Goal: Task Accomplishment & Management: Manage account settings

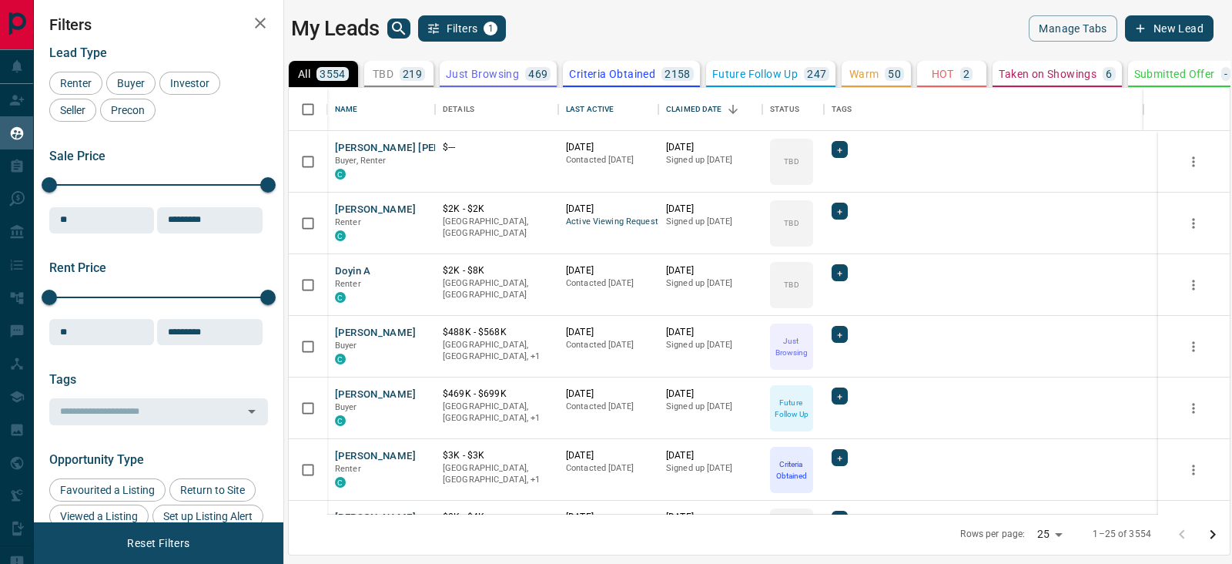
scroll to position [15, 15]
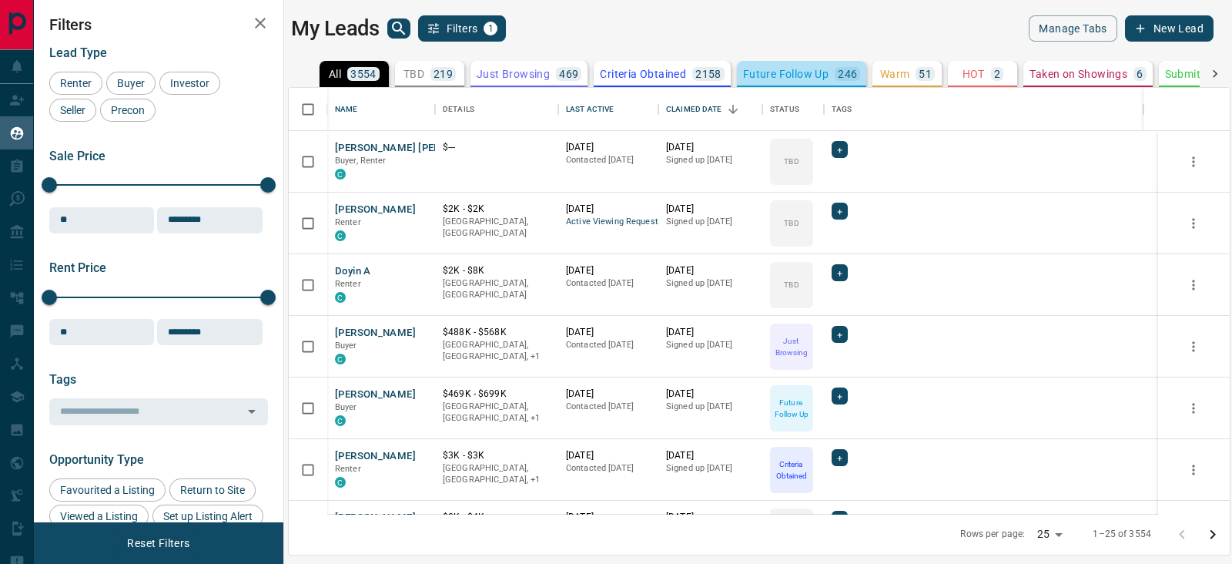
click at [859, 76] on button "Future Follow Up 246" at bounding box center [802, 74] width 130 height 26
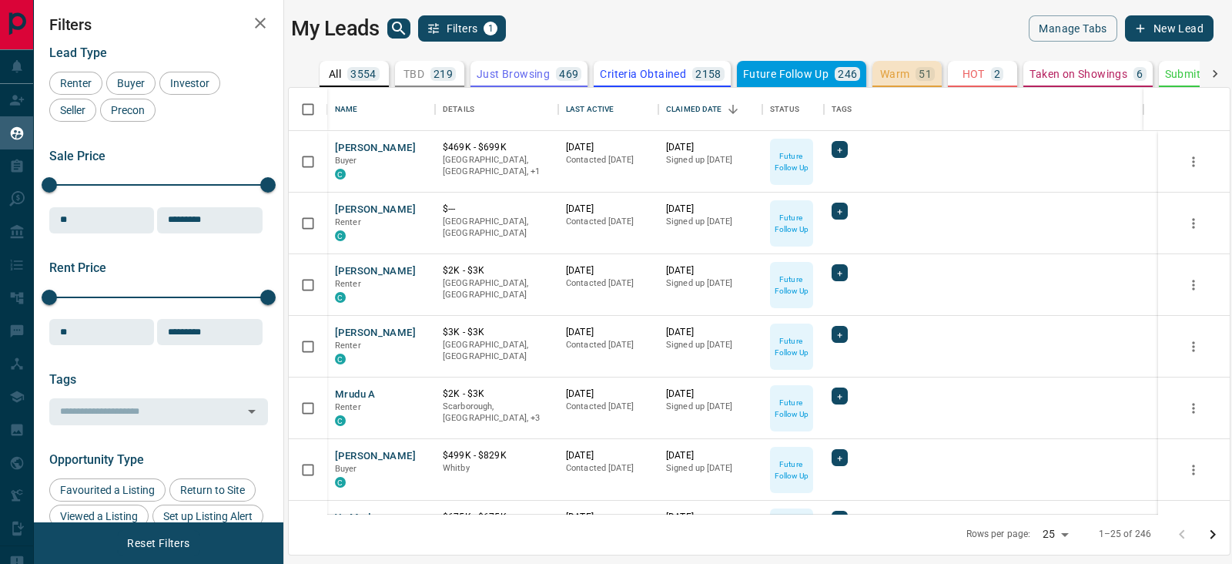
click at [892, 71] on p "Warm" at bounding box center [895, 74] width 30 height 11
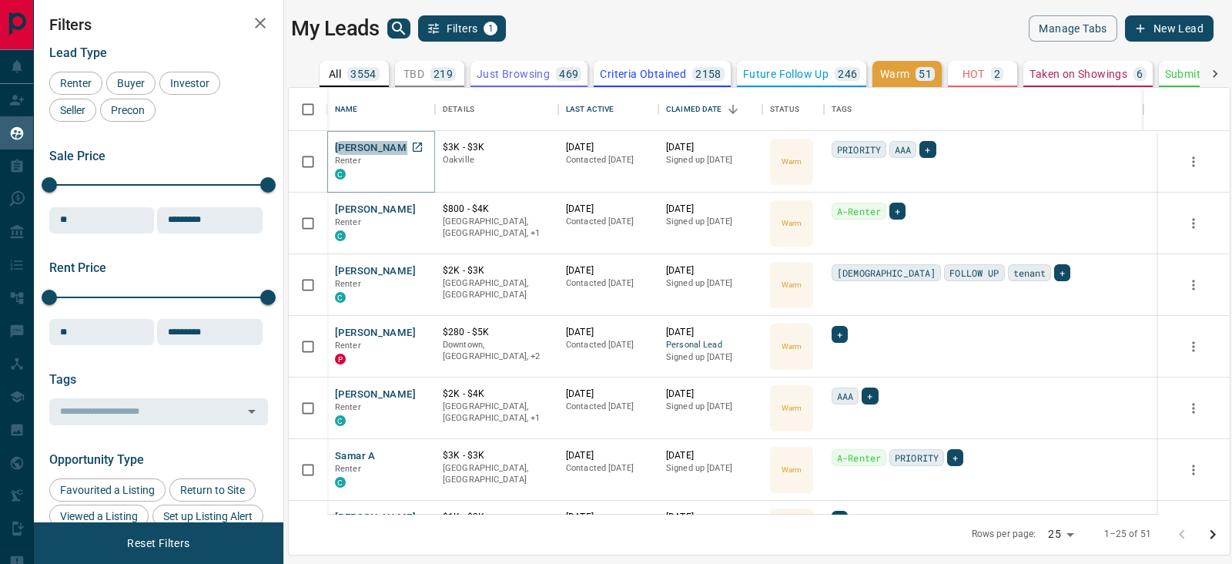
click at [382, 148] on button "Lynda Ikhabvbode" at bounding box center [375, 148] width 81 height 15
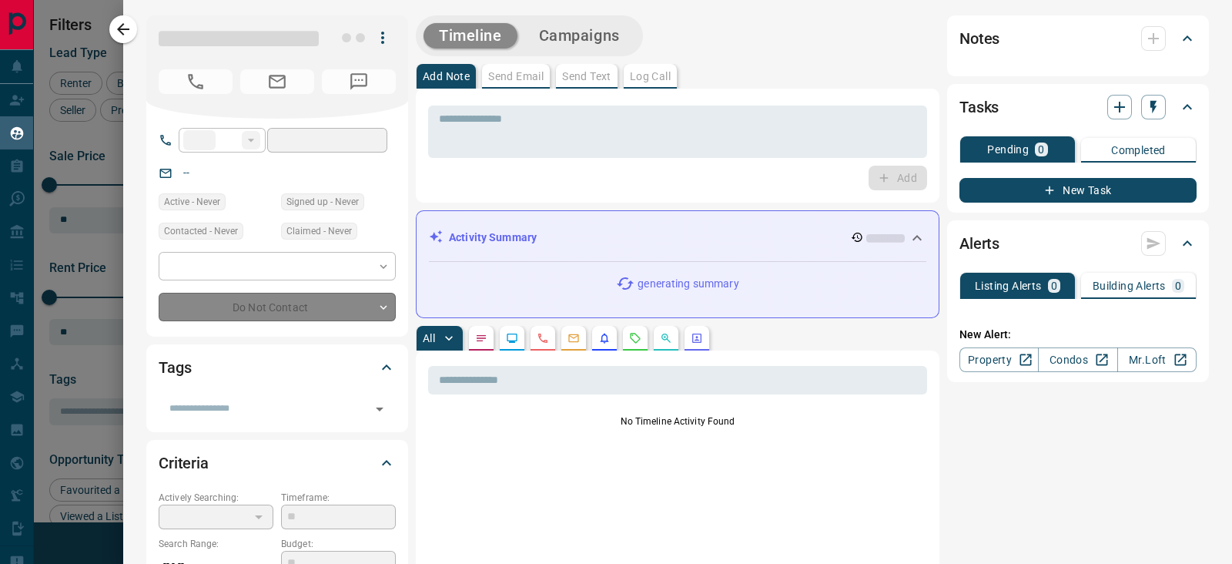
type input "**"
type input "**********"
type input "*"
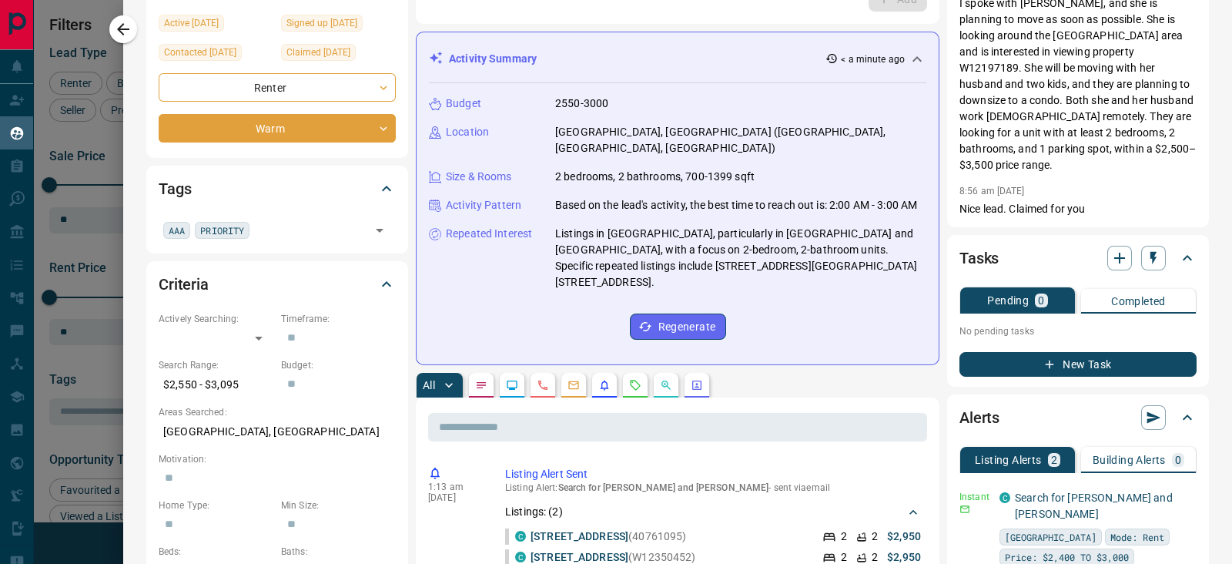
scroll to position [0, 0]
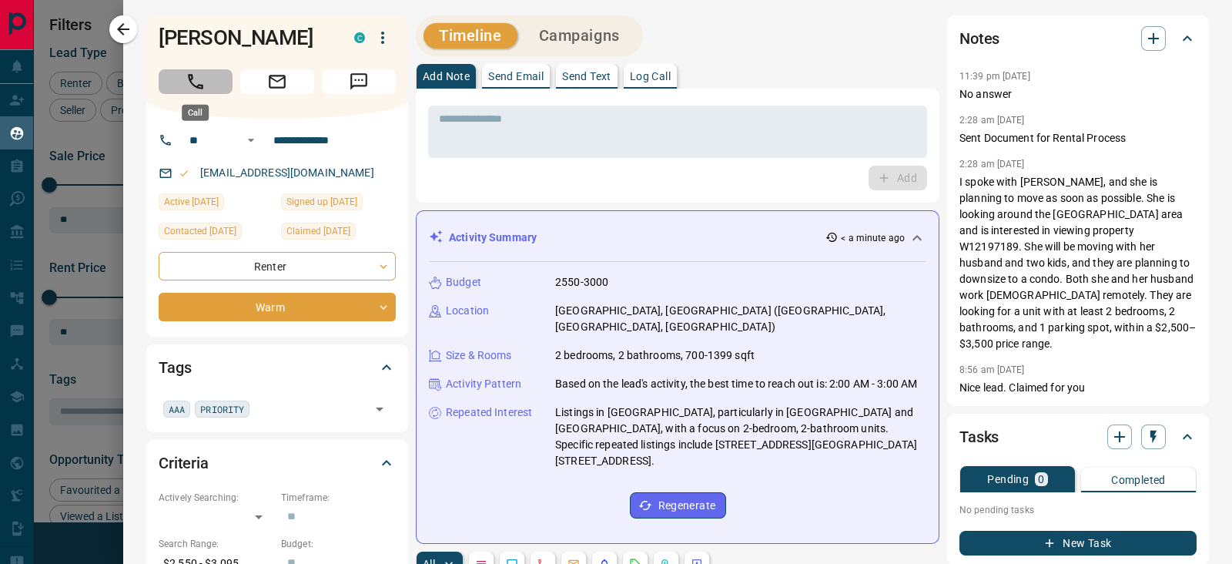
click at [188, 82] on icon "Call" at bounding box center [196, 82] width 20 height 20
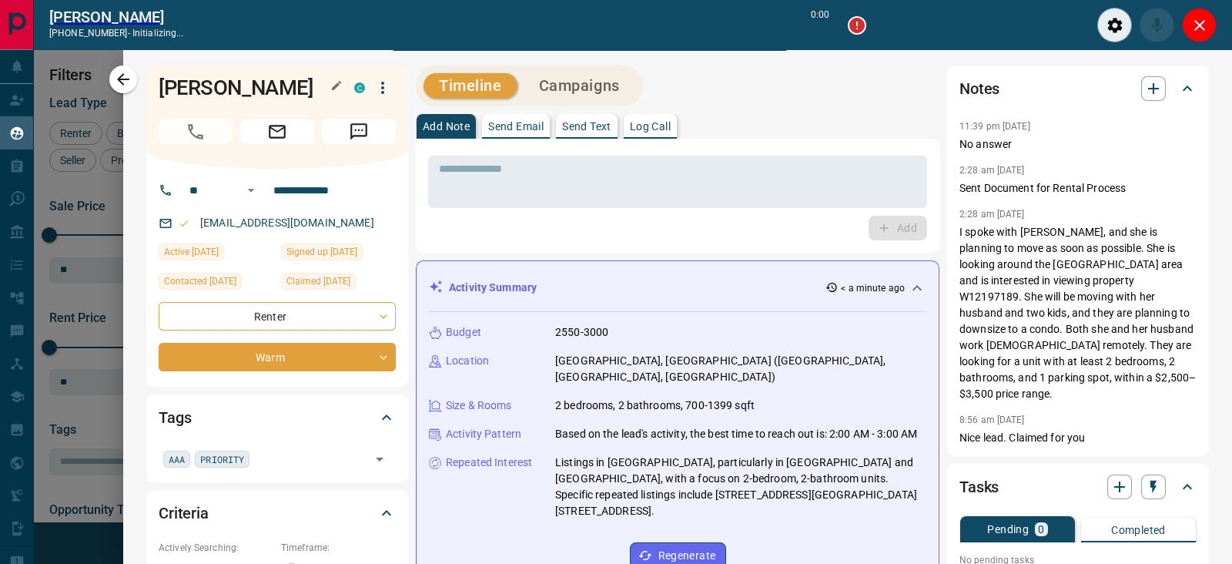
scroll to position [363, 926]
type input "*******"
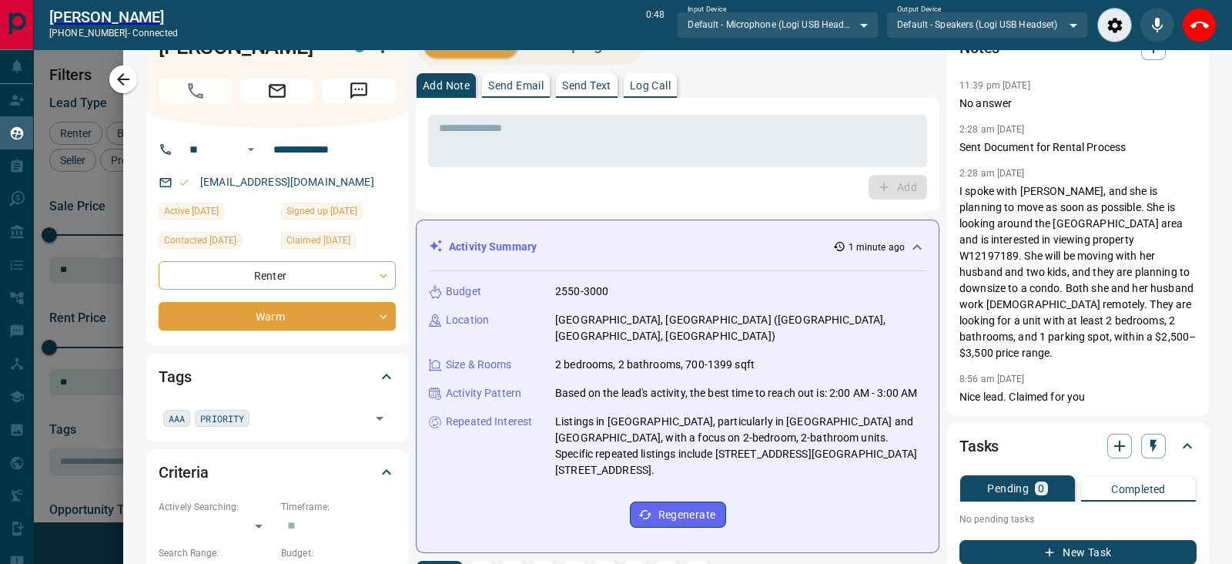
scroll to position [0, 0]
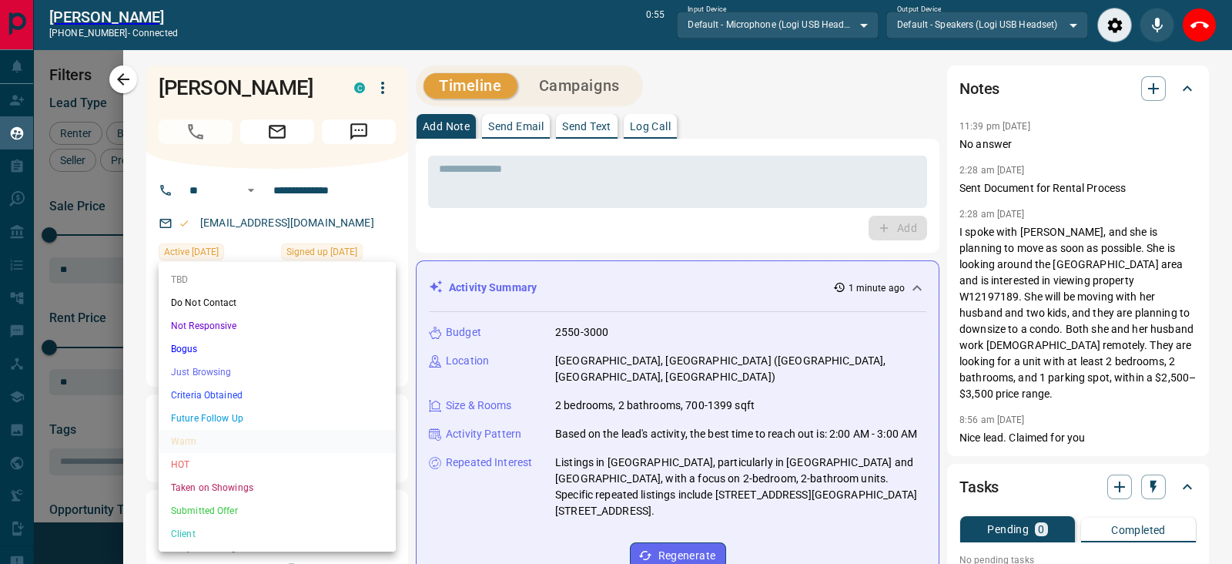
click at [317, 359] on body "Lead Transfers Claim Leads My Leads Tasks Opportunities Deals Campaigns Automat…" at bounding box center [616, 273] width 1232 height 547
click at [1199, 32] on div at bounding box center [616, 282] width 1232 height 564
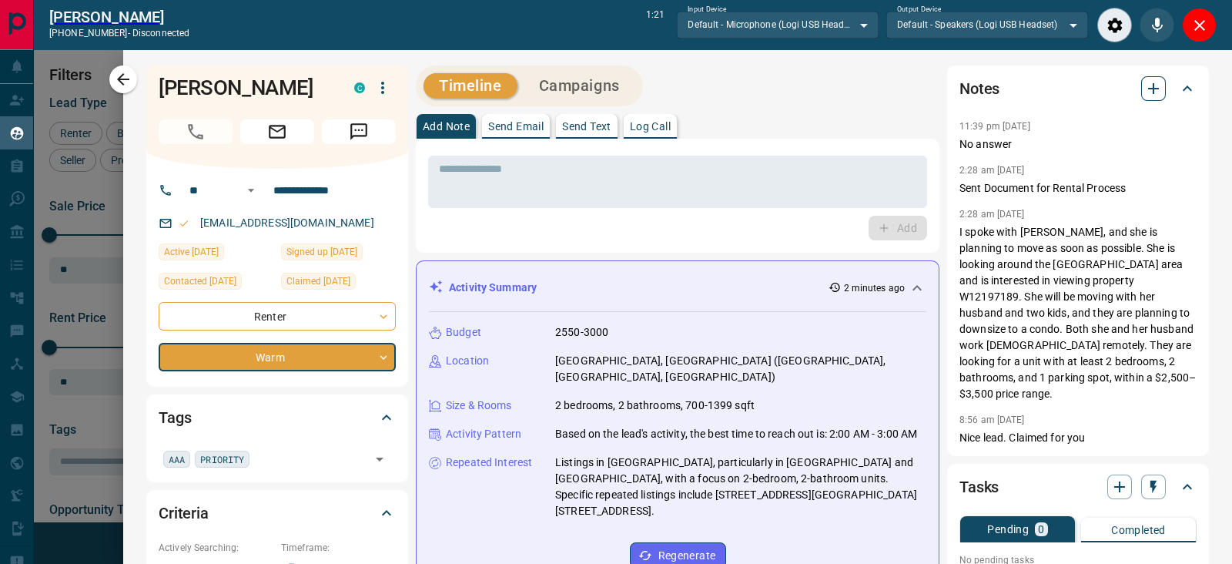
click at [1144, 95] on icon "button" at bounding box center [1153, 88] width 18 height 18
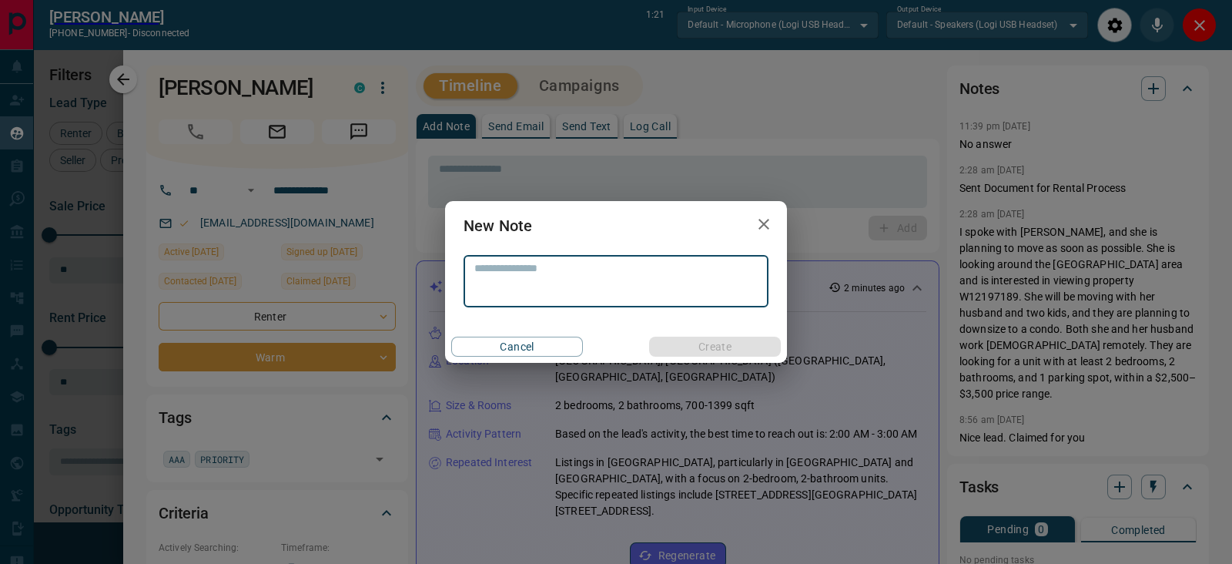
drag, startPoint x: 628, startPoint y: 268, endPoint x: 708, endPoint y: 156, distance: 138.5
click at [628, 266] on textarea at bounding box center [615, 281] width 283 height 39
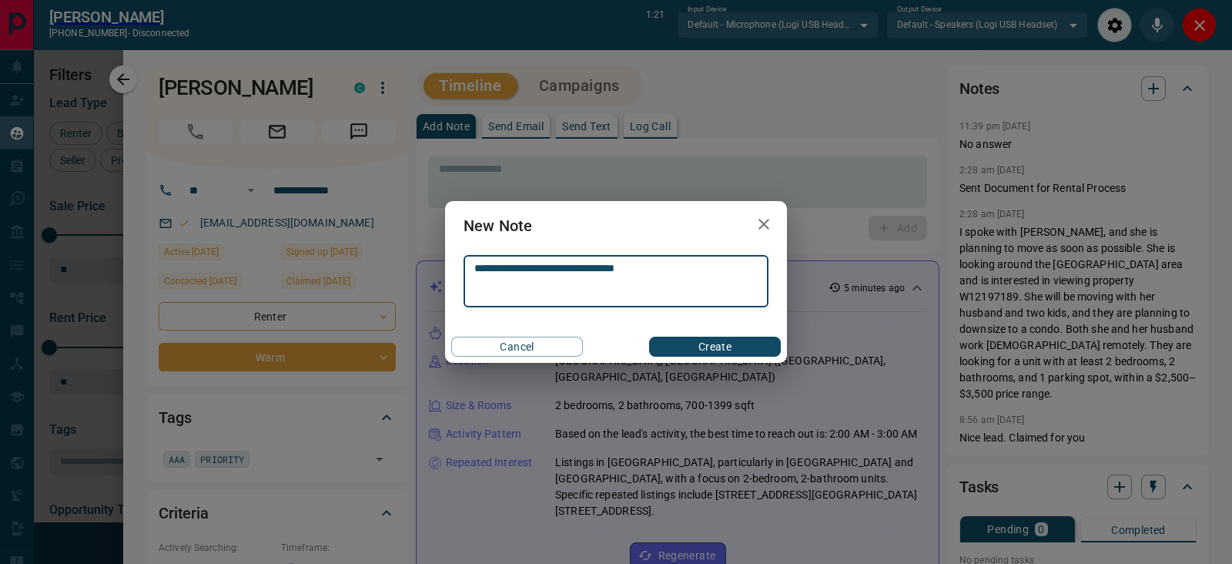
type textarea "**********"
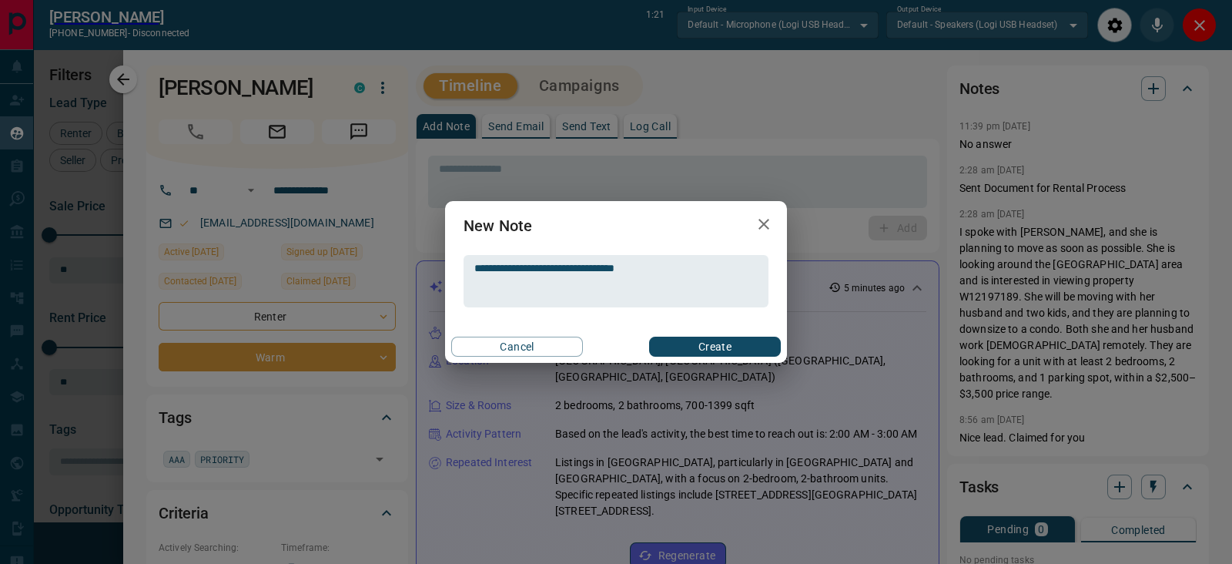
click at [761, 562] on div "**********" at bounding box center [616, 282] width 1232 height 564
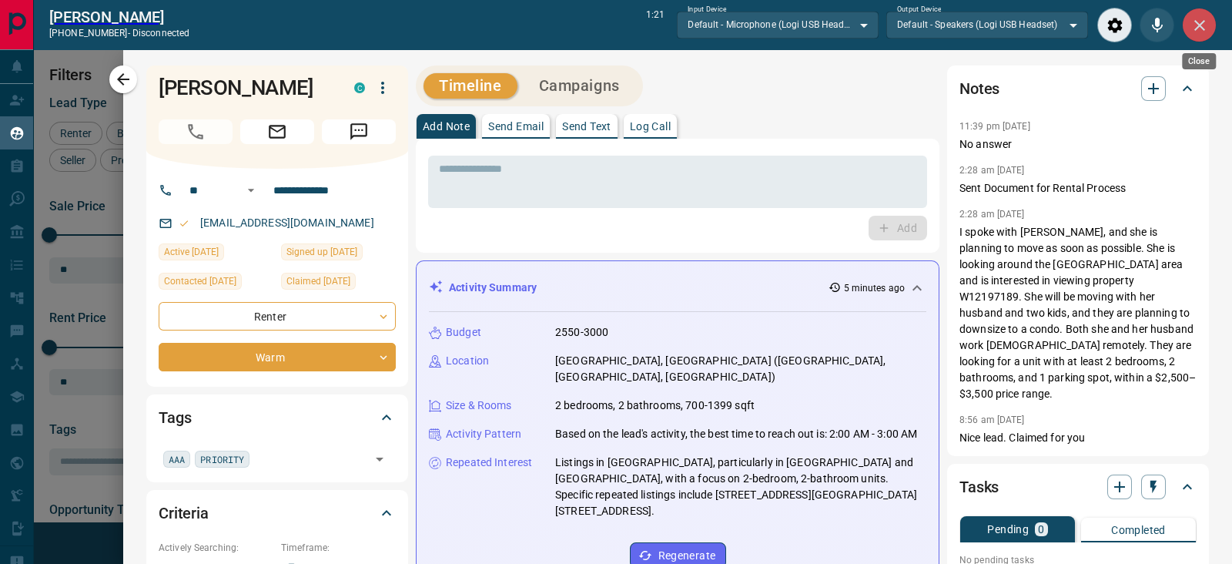
click at [1205, 17] on icon "Close" at bounding box center [1199, 25] width 18 height 18
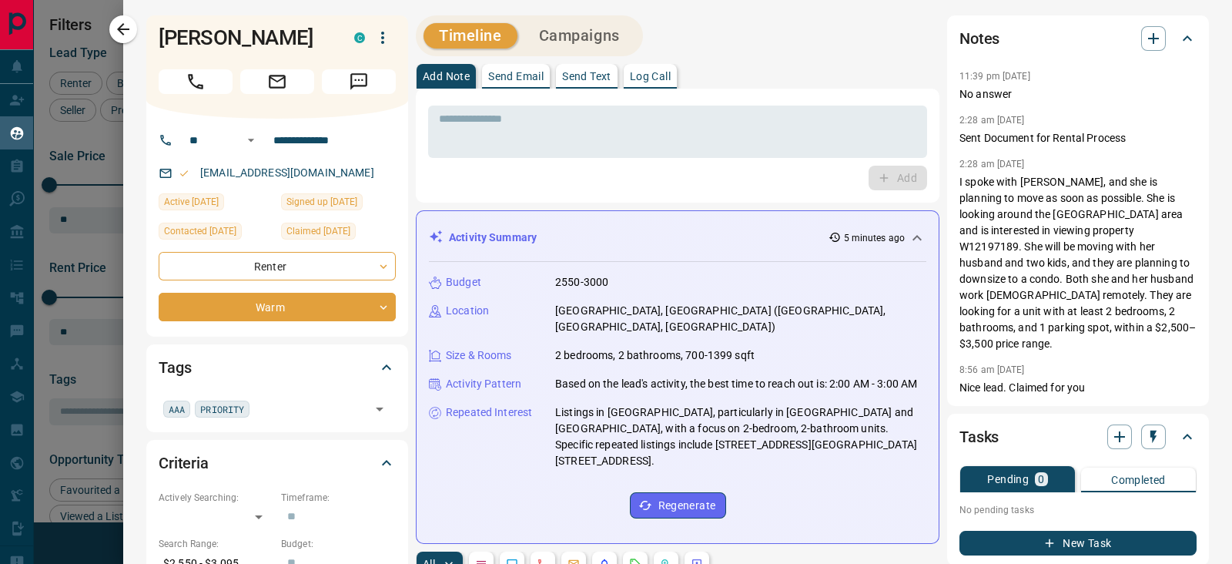
scroll to position [411, 926]
click at [1125, 34] on div "Notes" at bounding box center [1068, 38] width 219 height 25
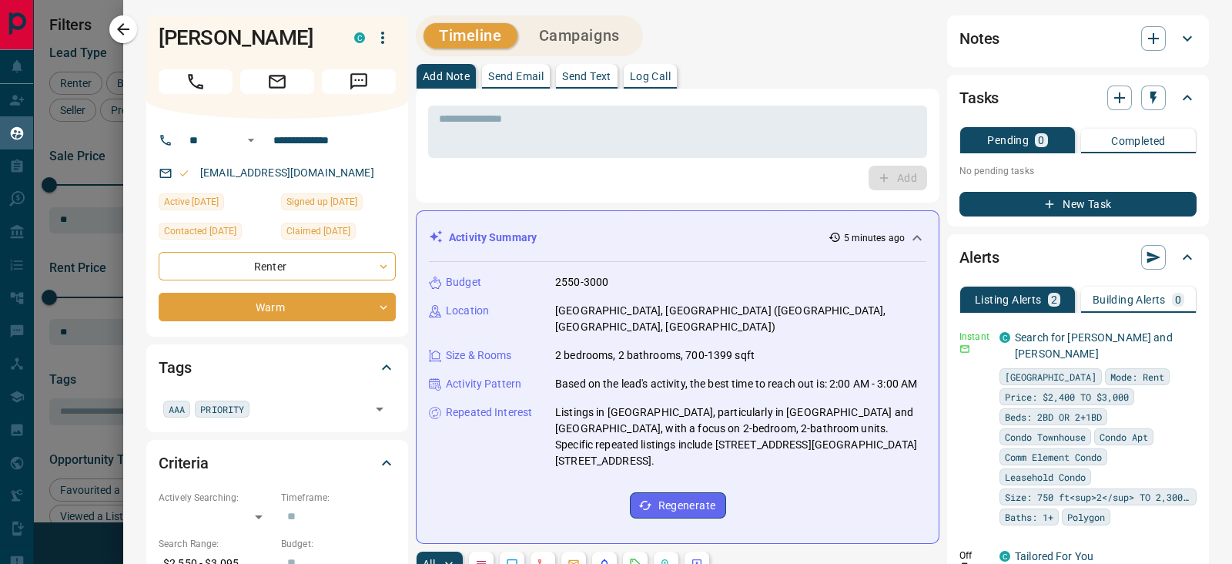
click at [1178, 38] on icon at bounding box center [1187, 38] width 18 height 18
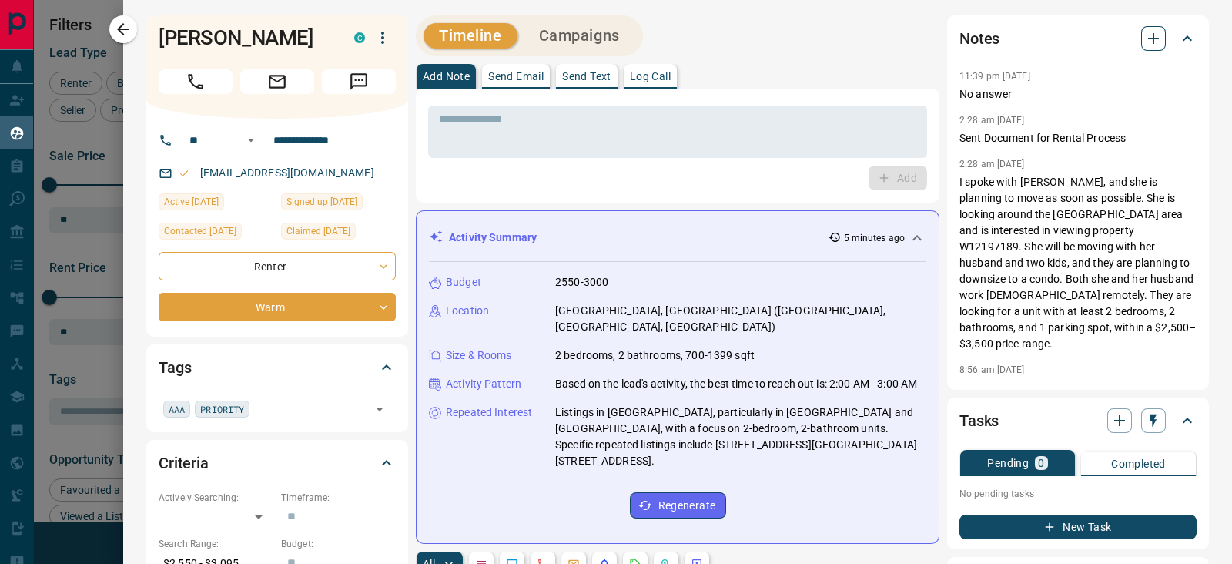
click at [1144, 36] on icon "button" at bounding box center [1153, 38] width 18 height 18
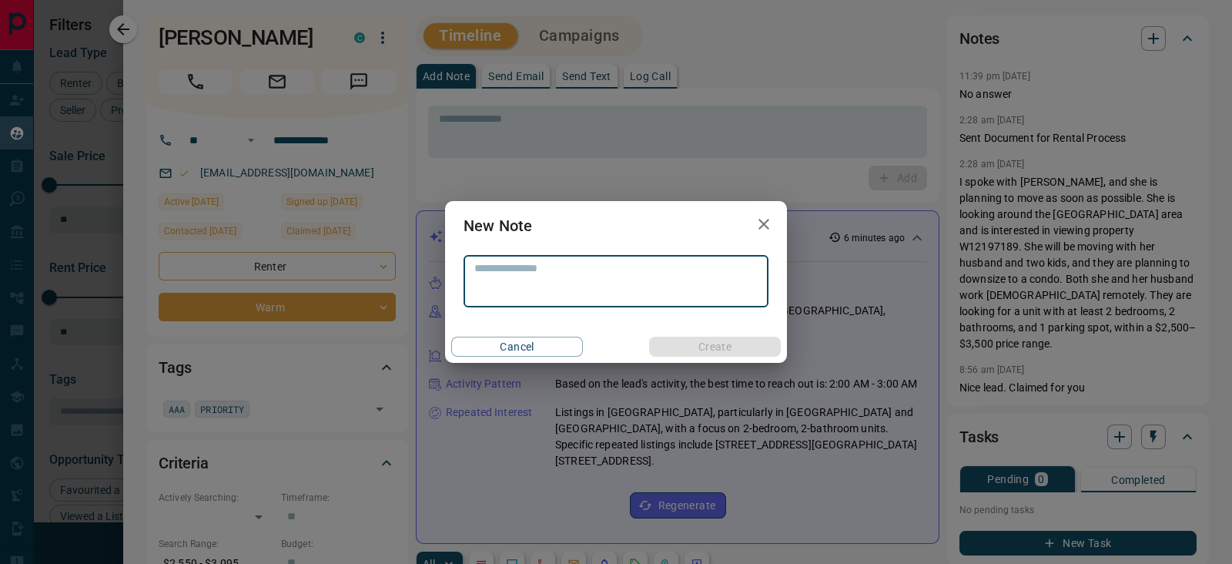
click at [760, 219] on icon "button" at bounding box center [764, 224] width 18 height 18
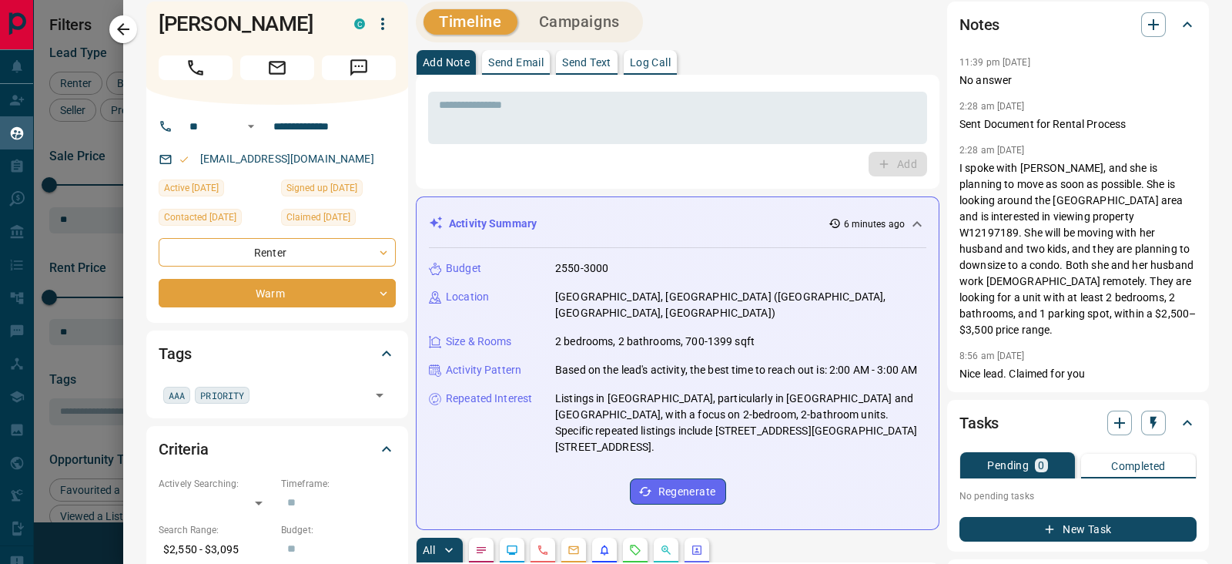
scroll to position [0, 0]
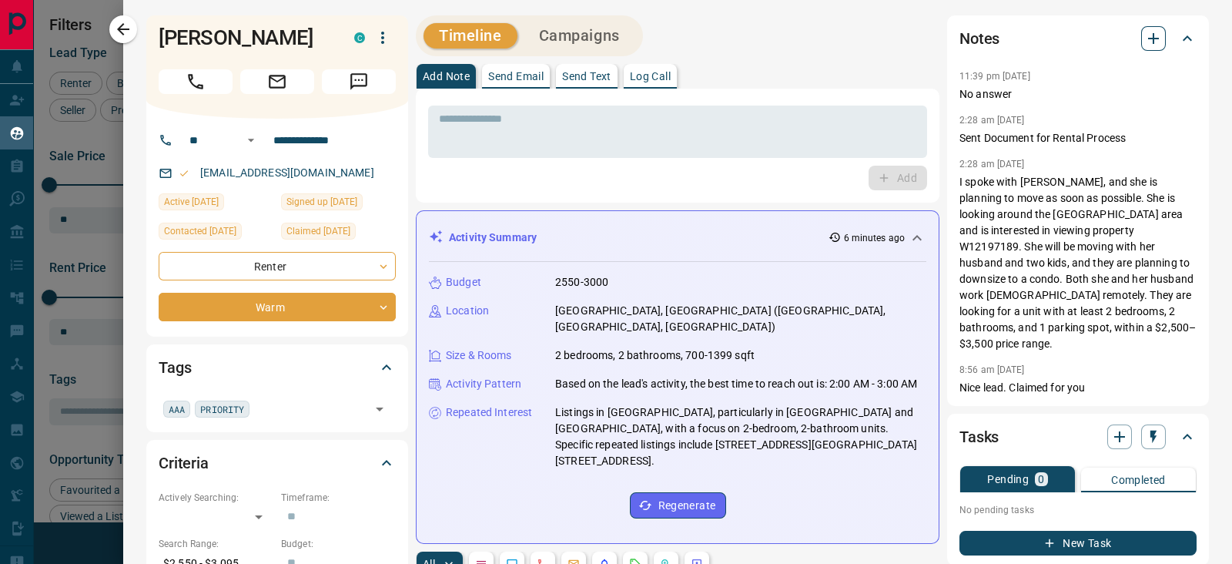
click at [1144, 42] on icon "button" at bounding box center [1153, 38] width 18 height 18
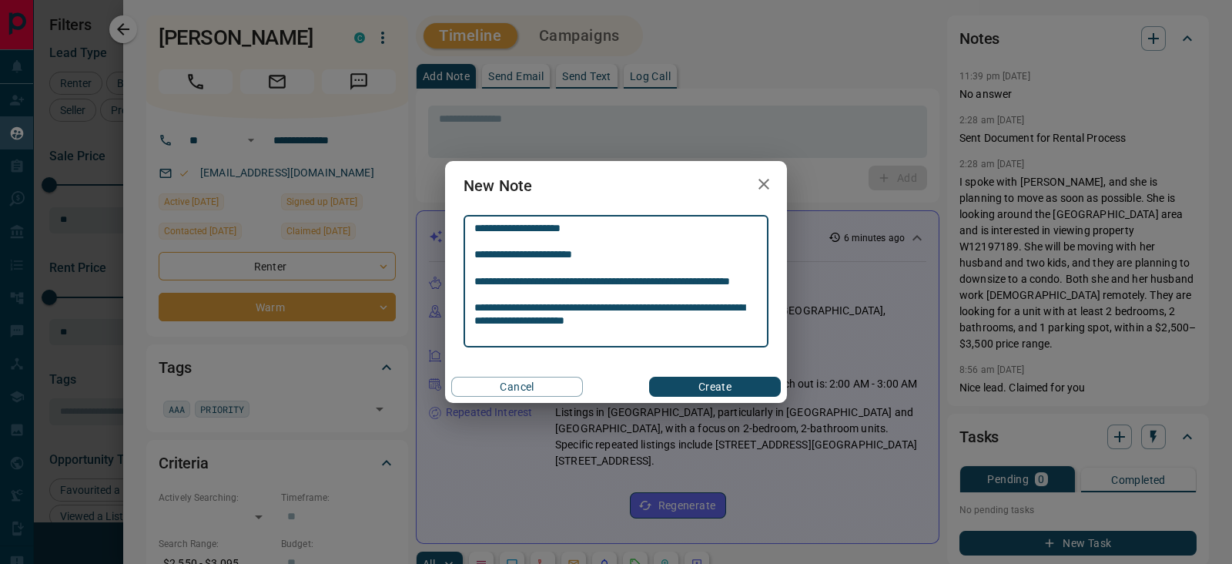
type textarea "**********"
click at [731, 383] on button "Create" at bounding box center [715, 387] width 132 height 20
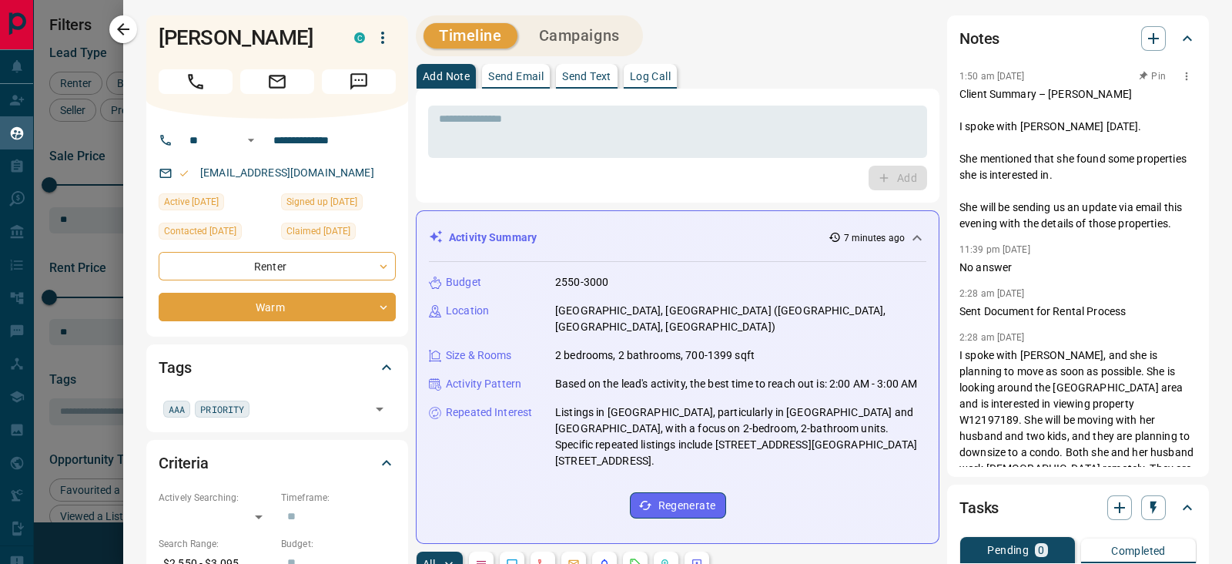
click at [1186, 79] on icon "button" at bounding box center [1187, 76] width 2 height 8
click at [1132, 102] on li "Edit" at bounding box center [1133, 103] width 68 height 23
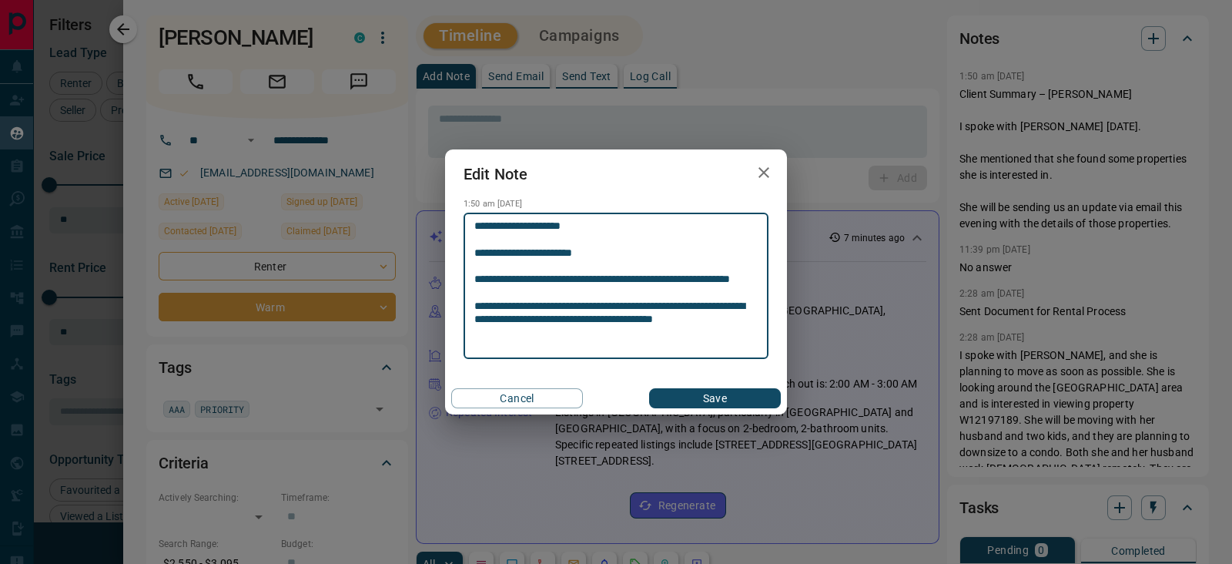
type textarea "**********"
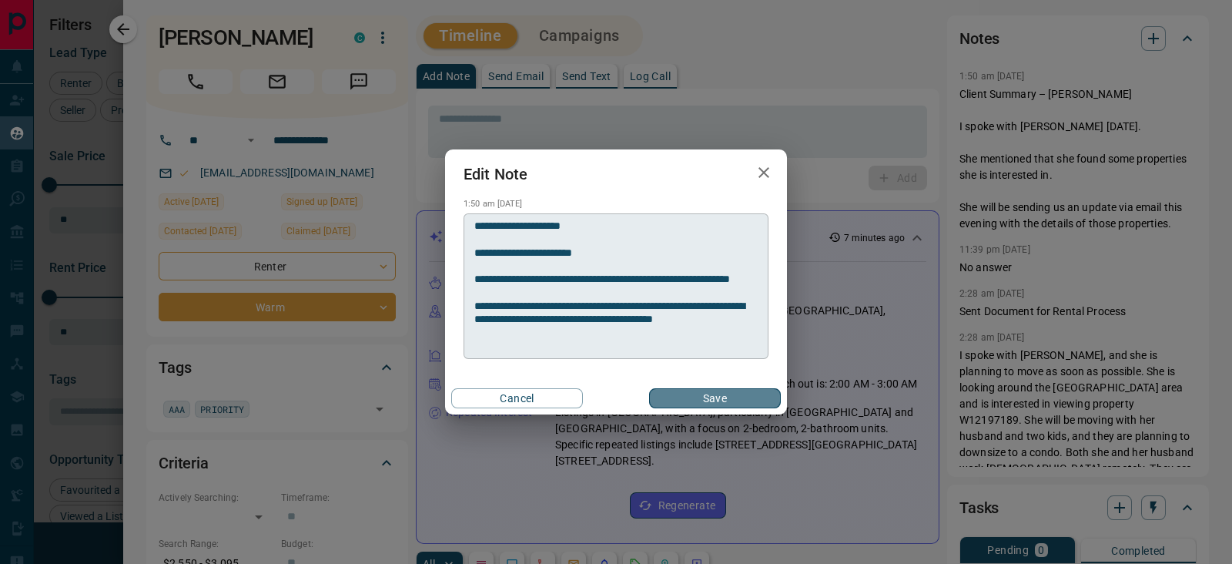
drag, startPoint x: 736, startPoint y: 387, endPoint x: 765, endPoint y: 334, distance: 60.3
click at [736, 388] on button "Save" at bounding box center [715, 398] width 132 height 20
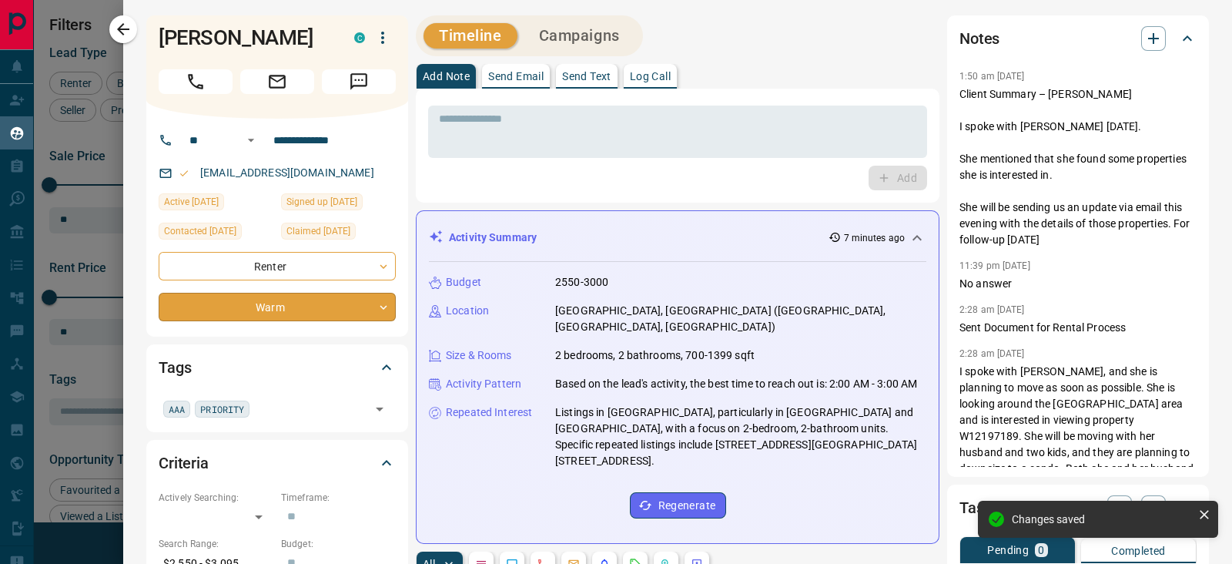
click at [286, 314] on body "Lead Transfers Claim Leads My Leads Tasks Opportunities Deals Campaigns Automat…" at bounding box center [616, 272] width 1232 height 544
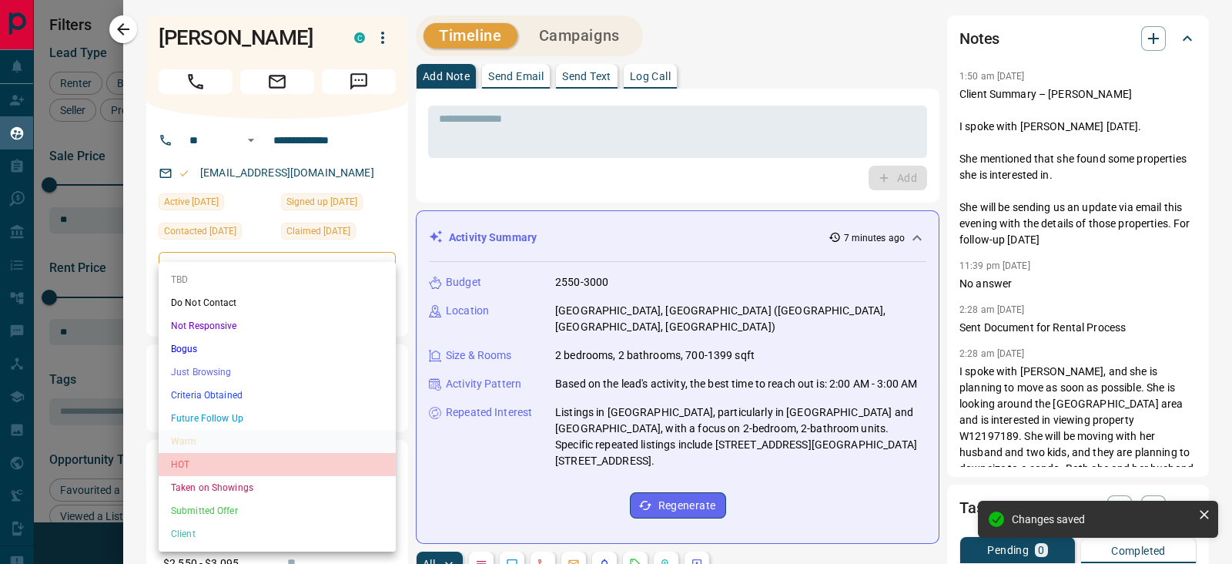
click at [210, 463] on li "HOT" at bounding box center [277, 464] width 237 height 23
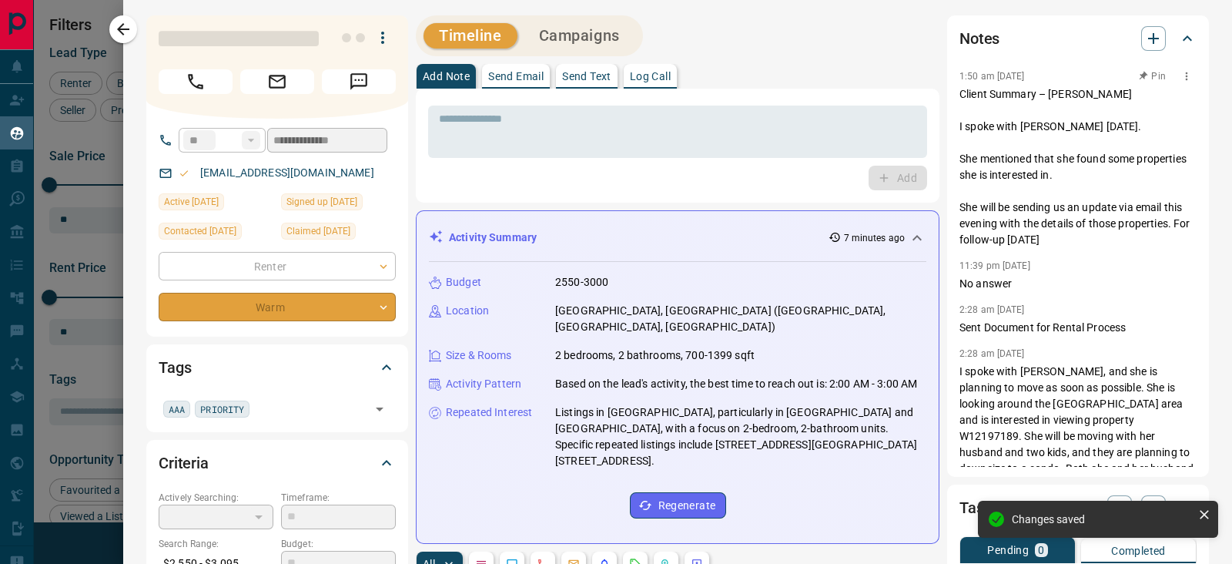
type input "*"
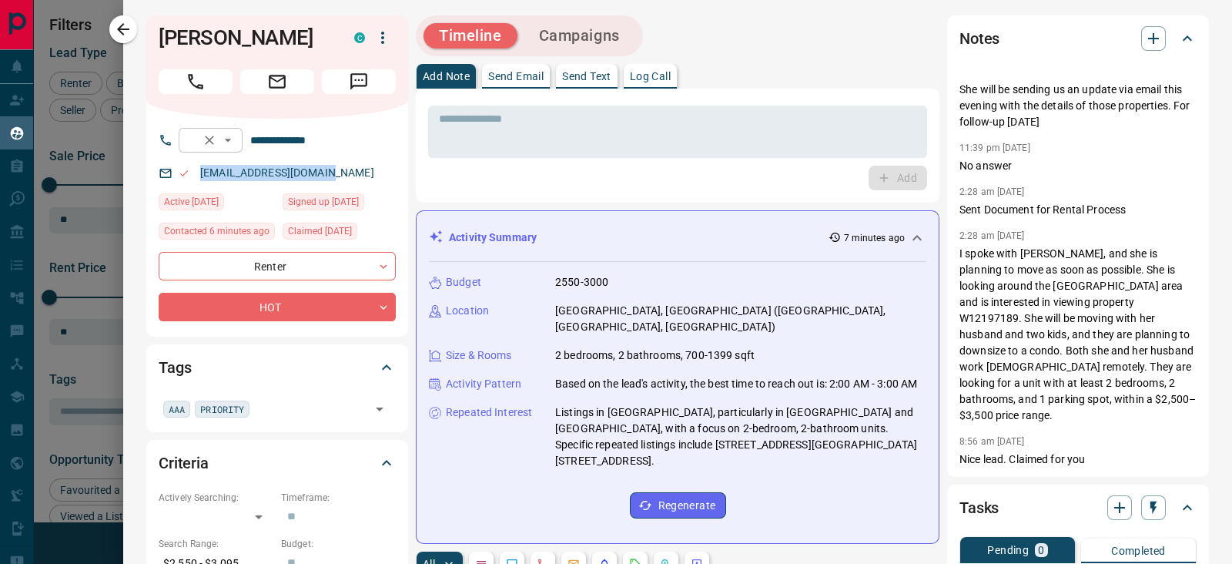
drag, startPoint x: 284, startPoint y: 163, endPoint x: 207, endPoint y: 128, distance: 84.8
click at [192, 162] on div "ikhanslynda@icloud.com" at bounding box center [277, 172] width 237 height 25
copy link "ikhanslynda@icloud.com"
click at [323, 34] on div "Lynda Ikhabvbode C" at bounding box center [277, 66] width 262 height 103
copy h1 "Lynda Ikhabvbode"
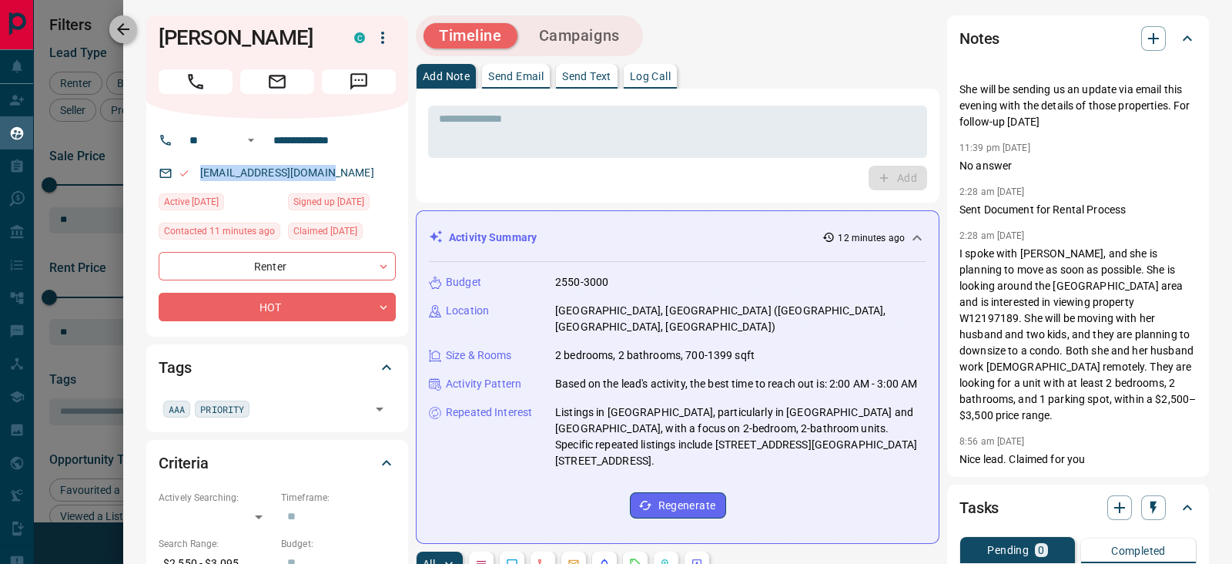
click at [121, 28] on icon "button" at bounding box center [123, 29] width 18 height 18
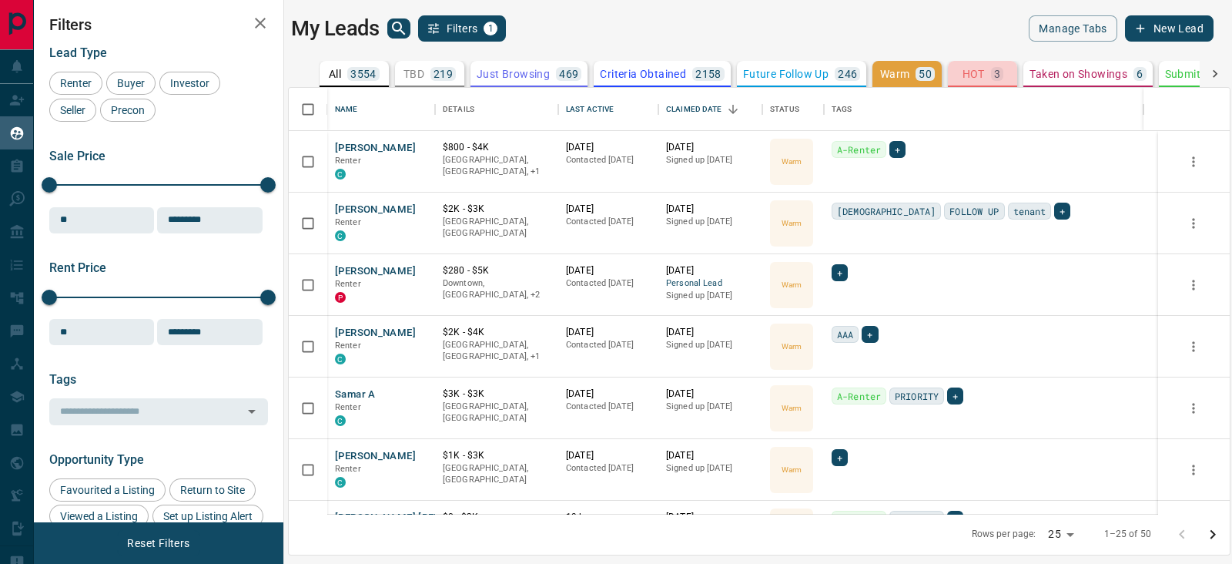
click at [994, 72] on p "3" at bounding box center [997, 74] width 6 height 11
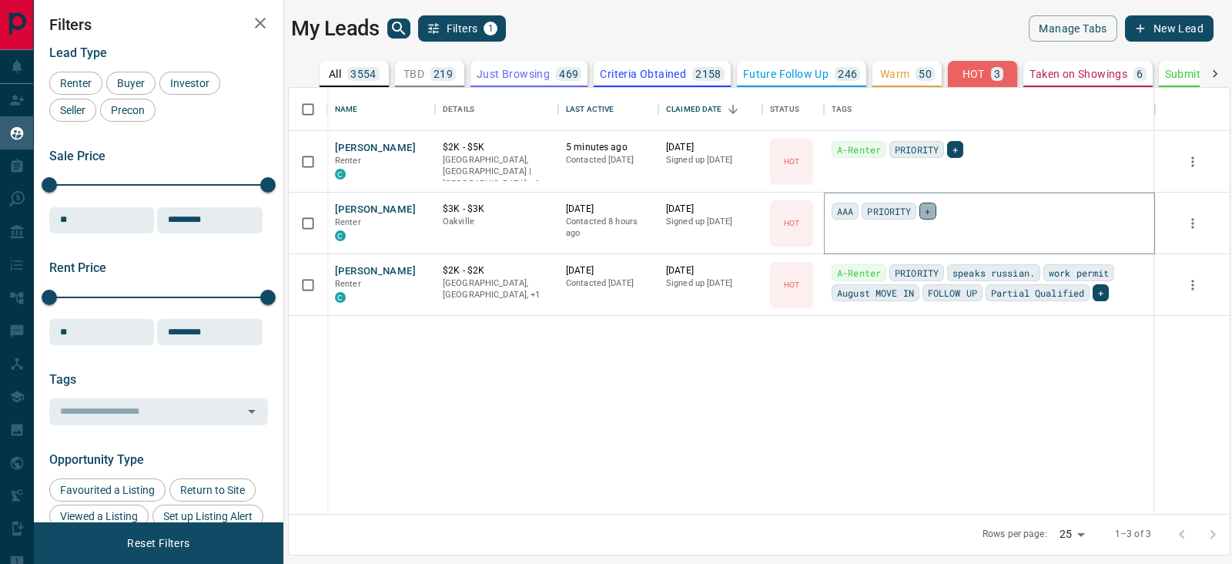
click at [925, 209] on span "+" at bounding box center [927, 210] width 5 height 15
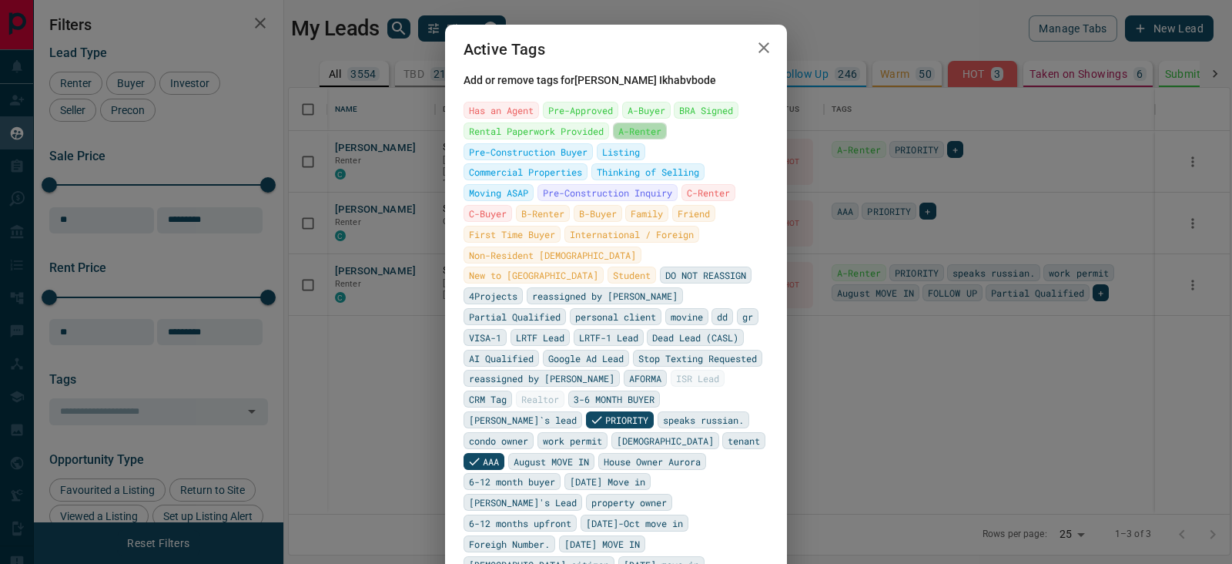
click at [631, 131] on span "A-Renter" at bounding box center [639, 130] width 43 height 15
click at [760, 50] on icon "button" at bounding box center [764, 47] width 18 height 18
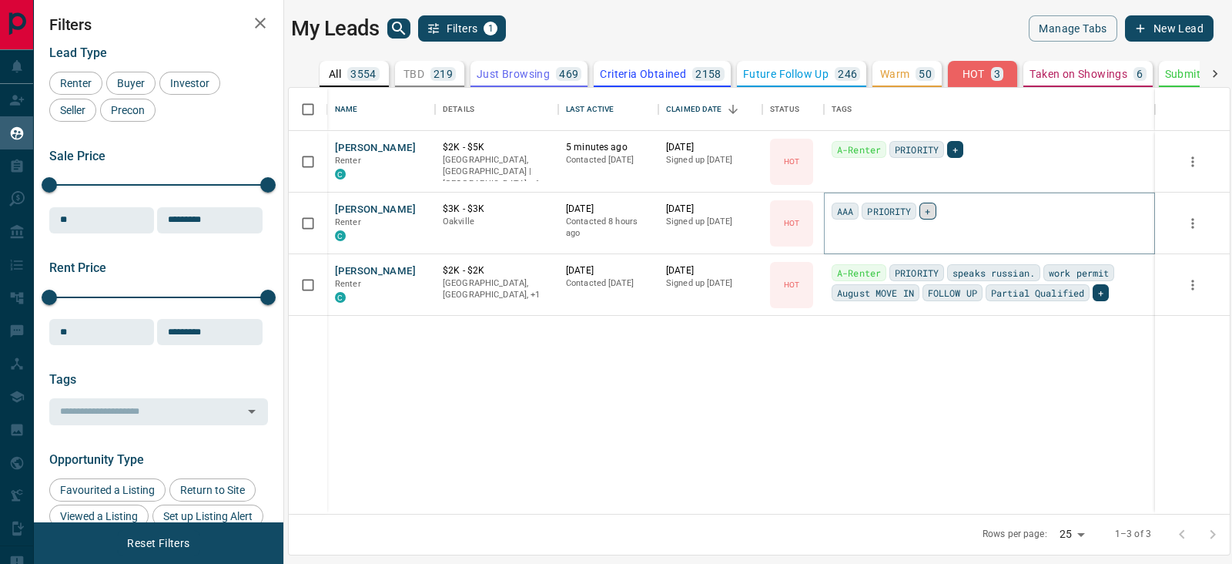
click at [925, 203] on span "+" at bounding box center [927, 210] width 5 height 15
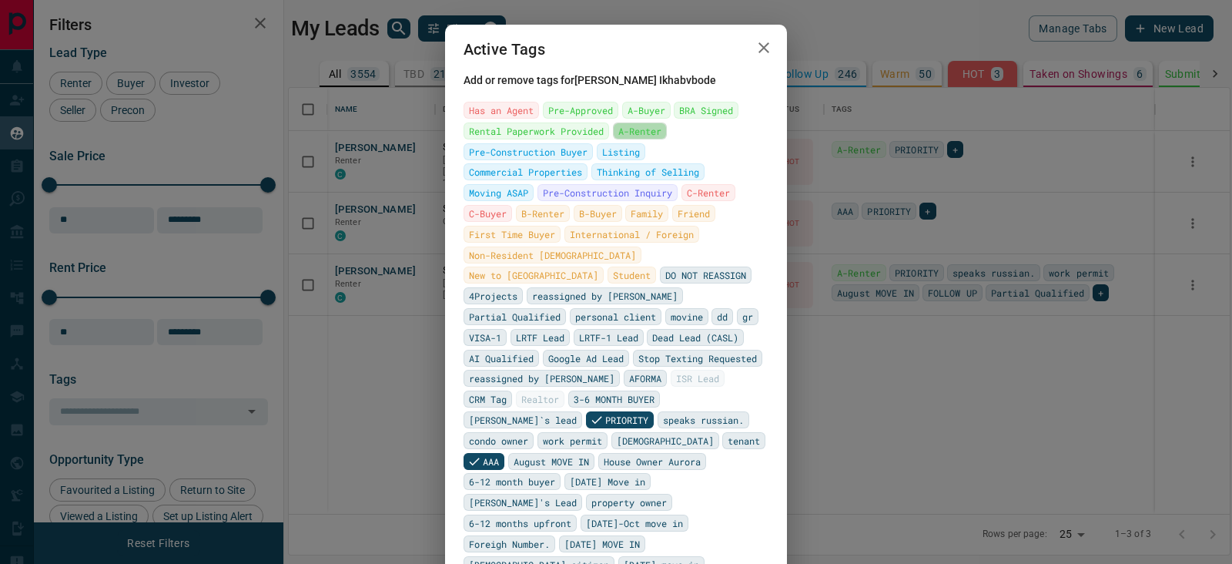
click at [630, 129] on span "A-Renter" at bounding box center [639, 130] width 43 height 15
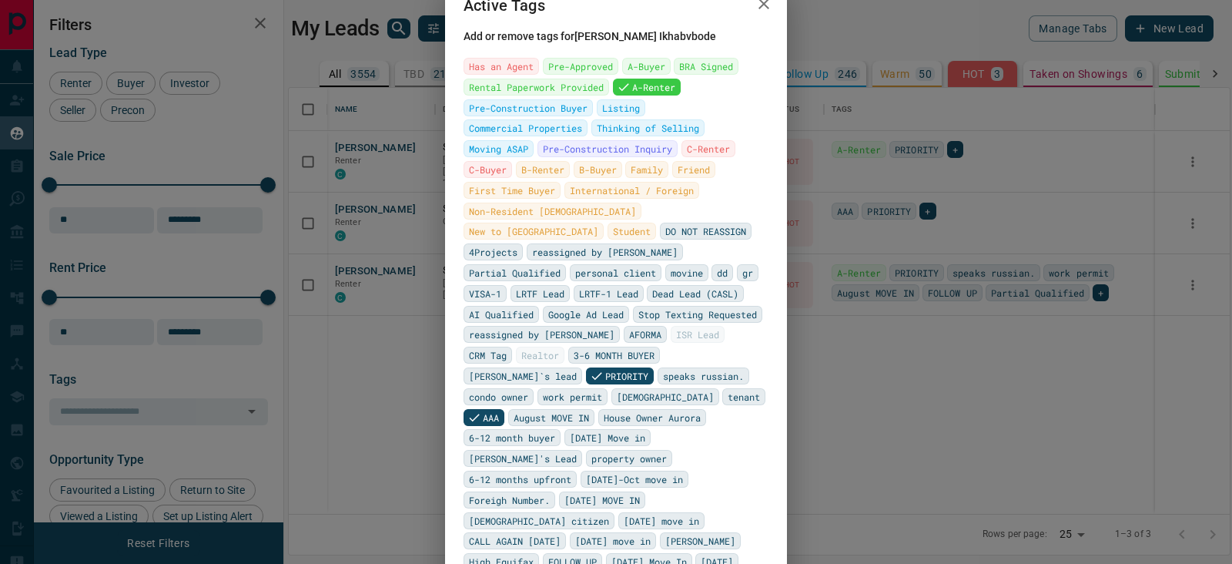
scroll to position [69, 0]
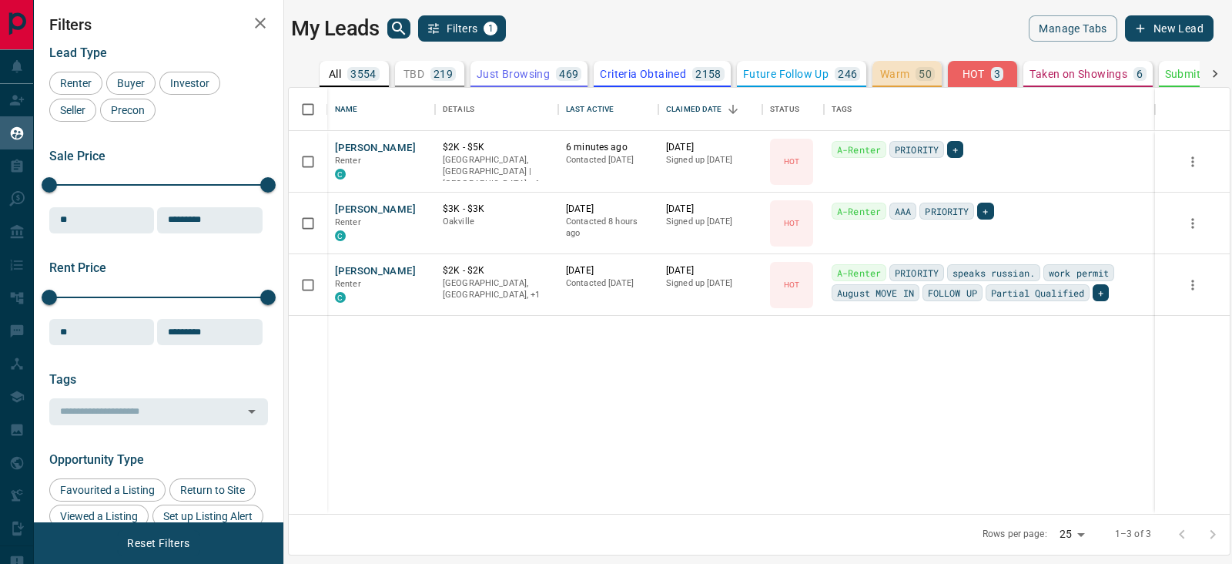
click at [905, 69] on p "Warm" at bounding box center [895, 74] width 30 height 11
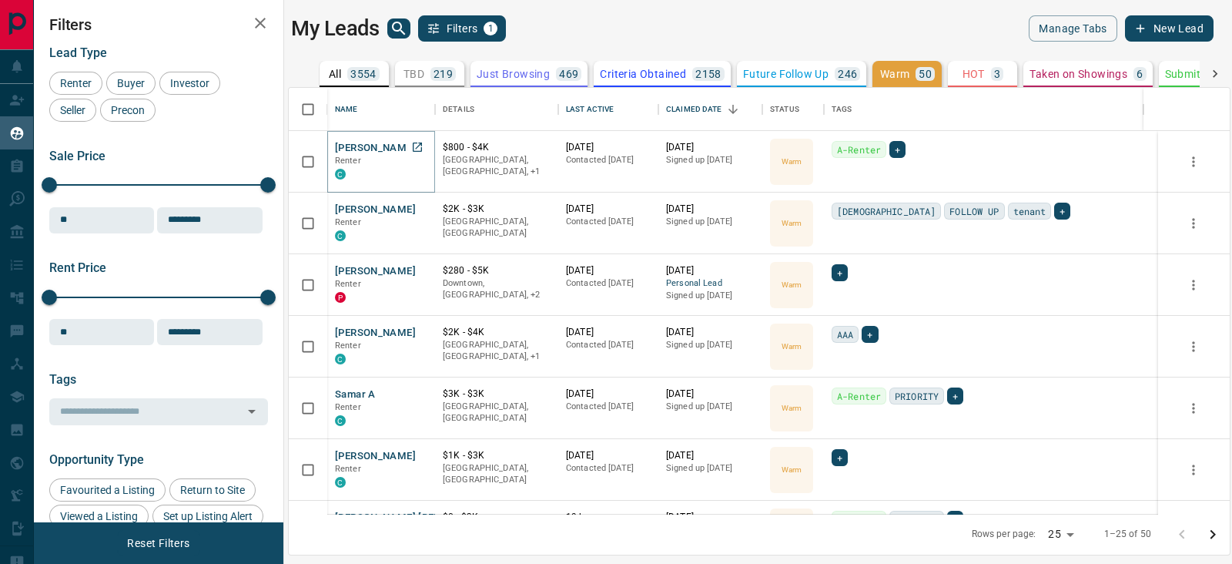
click at [378, 144] on button "Michelle Daniel" at bounding box center [375, 148] width 81 height 15
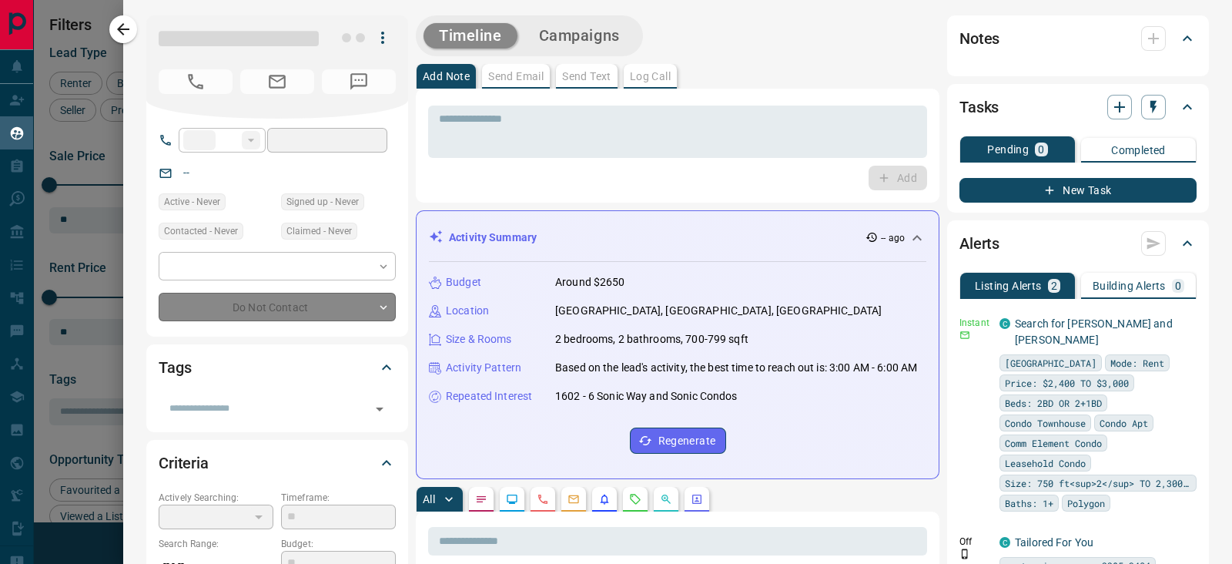
type input "**"
type input "**********"
type input "*"
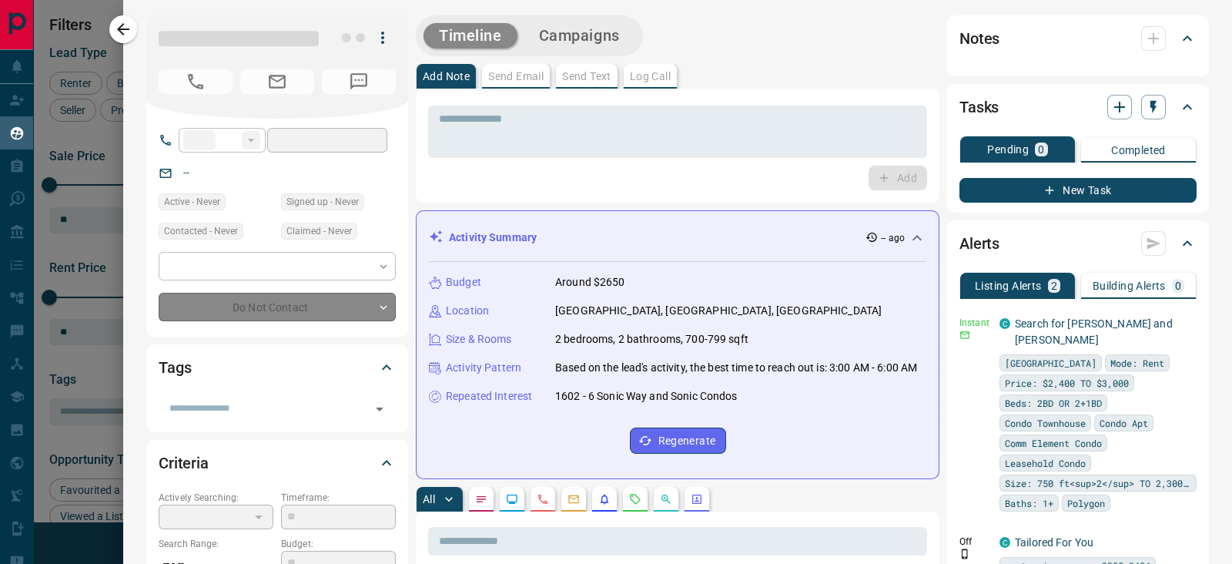
type input "**********"
type input "*******"
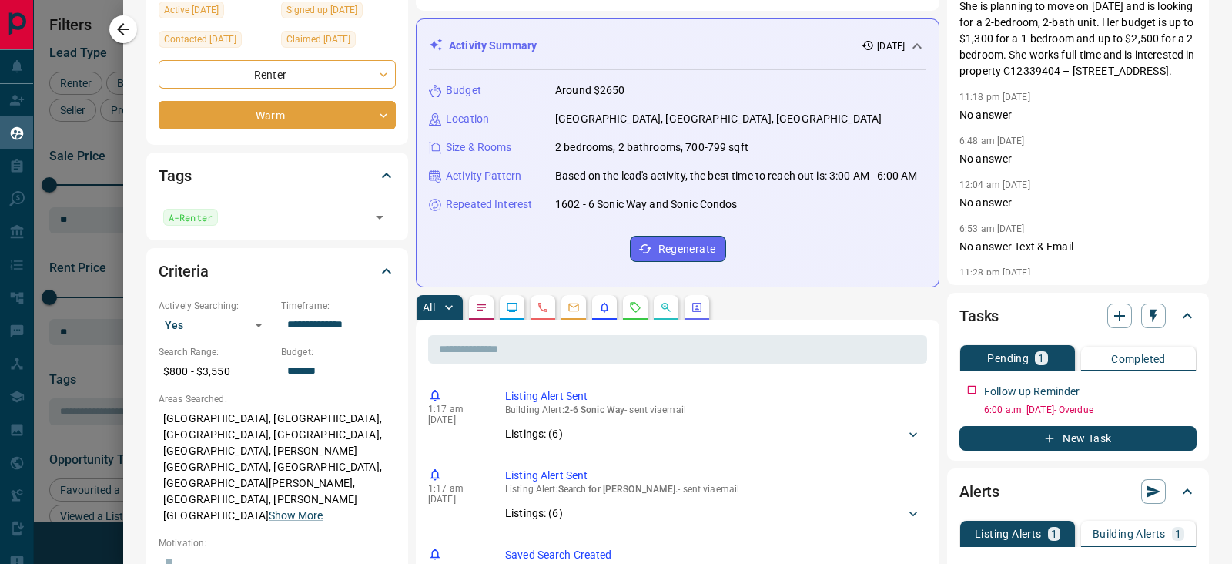
scroll to position [0, 0]
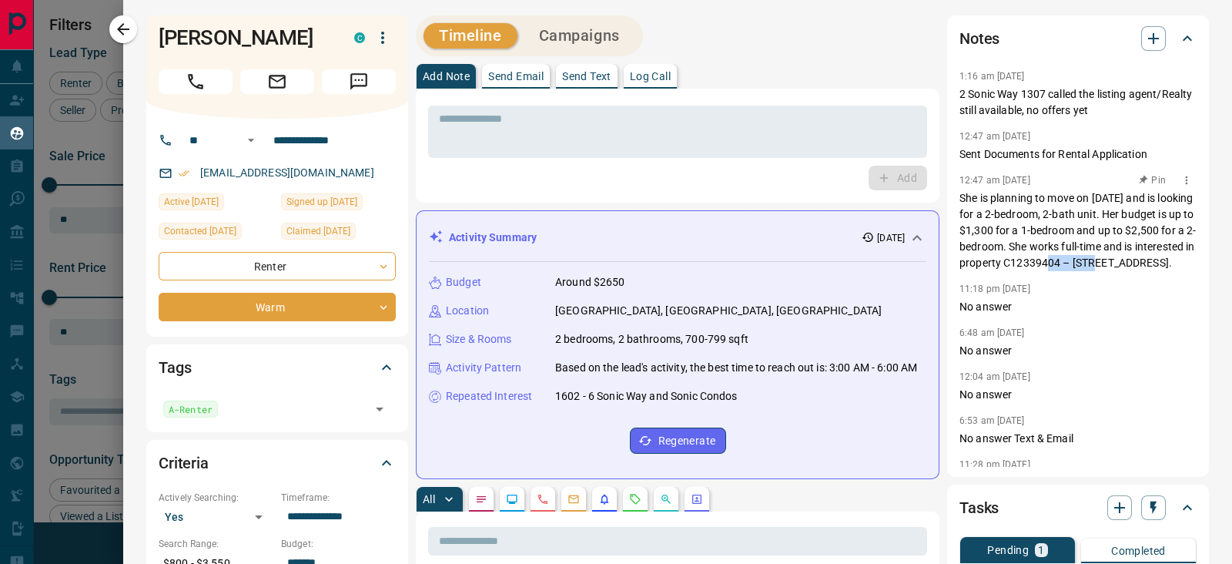
drag, startPoint x: 946, startPoint y: 276, endPoint x: 998, endPoint y: 273, distance: 52.4
click at [998, 271] on p "She is planning to move on September 1st and is looking for a 2-bedroom, 2-bath…" at bounding box center [1077, 230] width 237 height 81
copy p "C12339404"
click at [662, 172] on div "Add" at bounding box center [677, 178] width 499 height 25
click at [124, 38] on icon "button" at bounding box center [123, 29] width 18 height 18
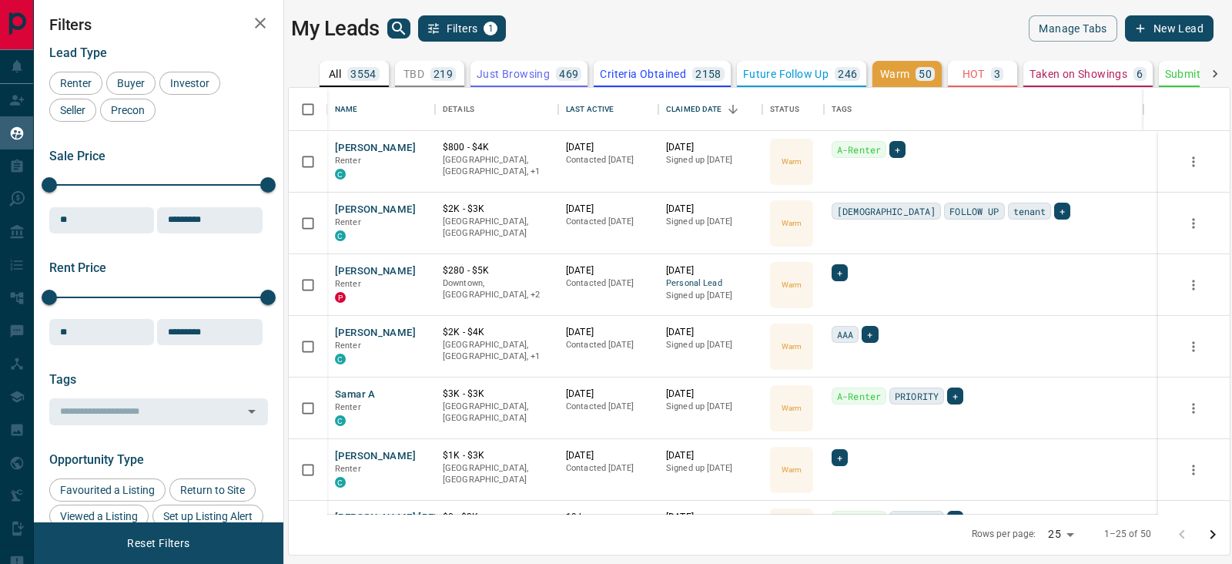
click at [895, 69] on p "Warm" at bounding box center [895, 74] width 30 height 11
click at [355, 206] on button "Haleem Dairo" at bounding box center [375, 209] width 81 height 15
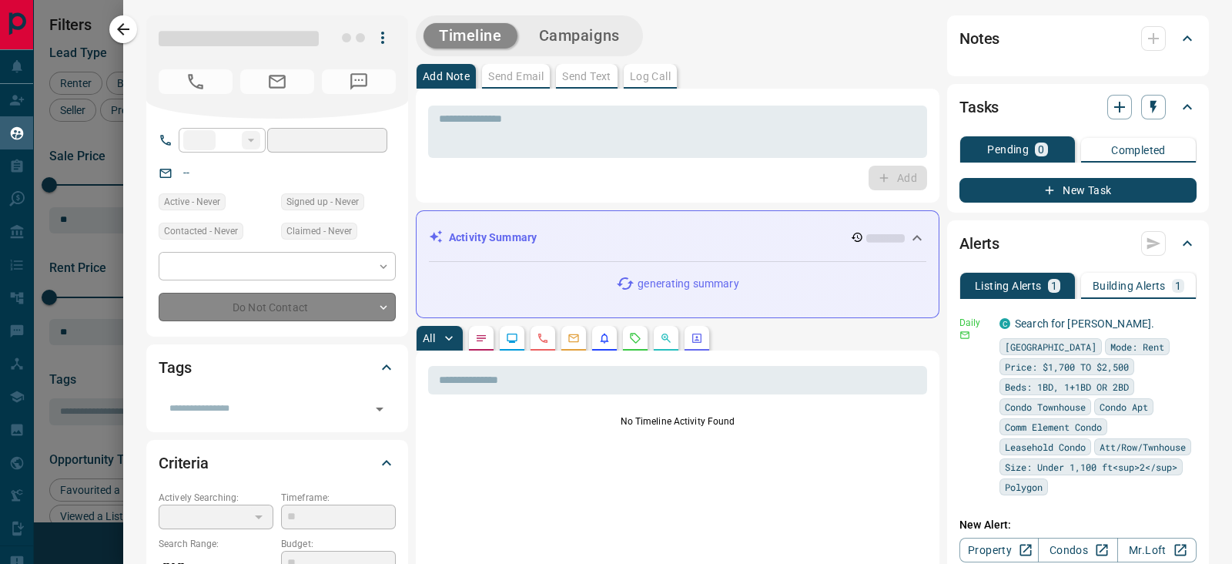
type input "**"
type input "**********"
type input "*"
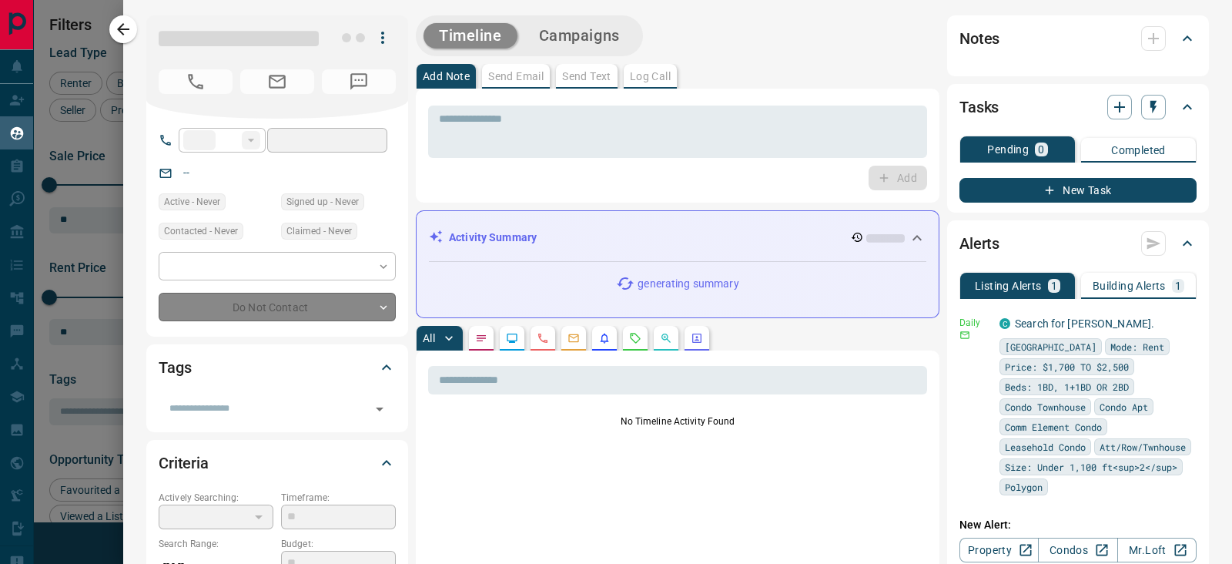
type input "**********"
type input "*******"
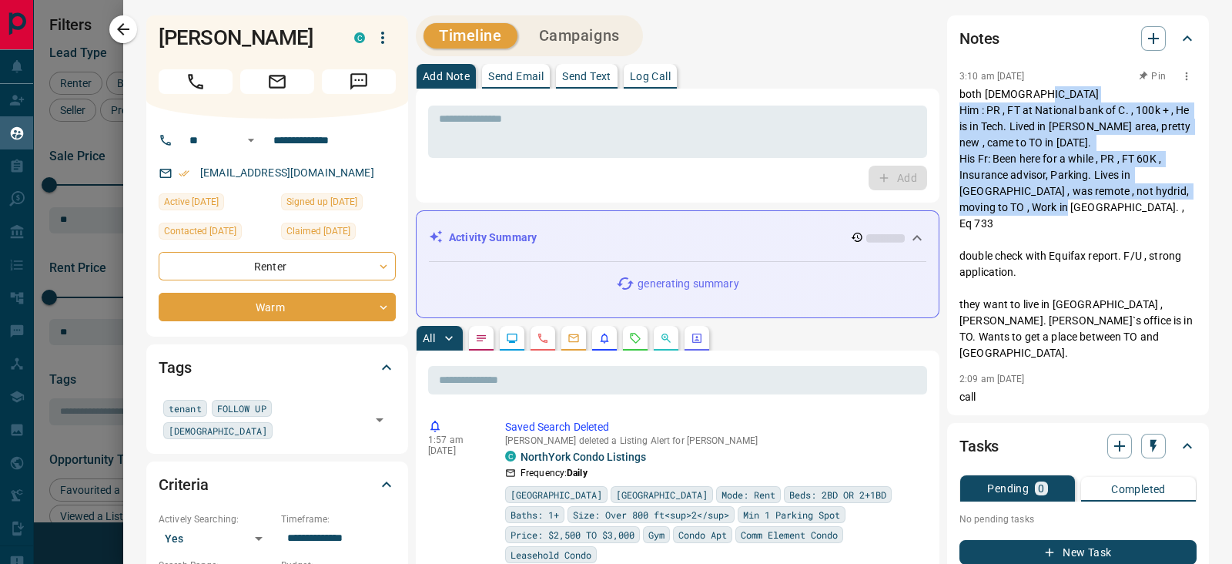
drag, startPoint x: 946, startPoint y: 105, endPoint x: 1037, endPoint y: 222, distance: 148.6
click at [1037, 222] on p "both Nigerians Him : PR , FT at National bank of C. , 100k + , He is in Tech. L…" at bounding box center [1077, 223] width 237 height 275
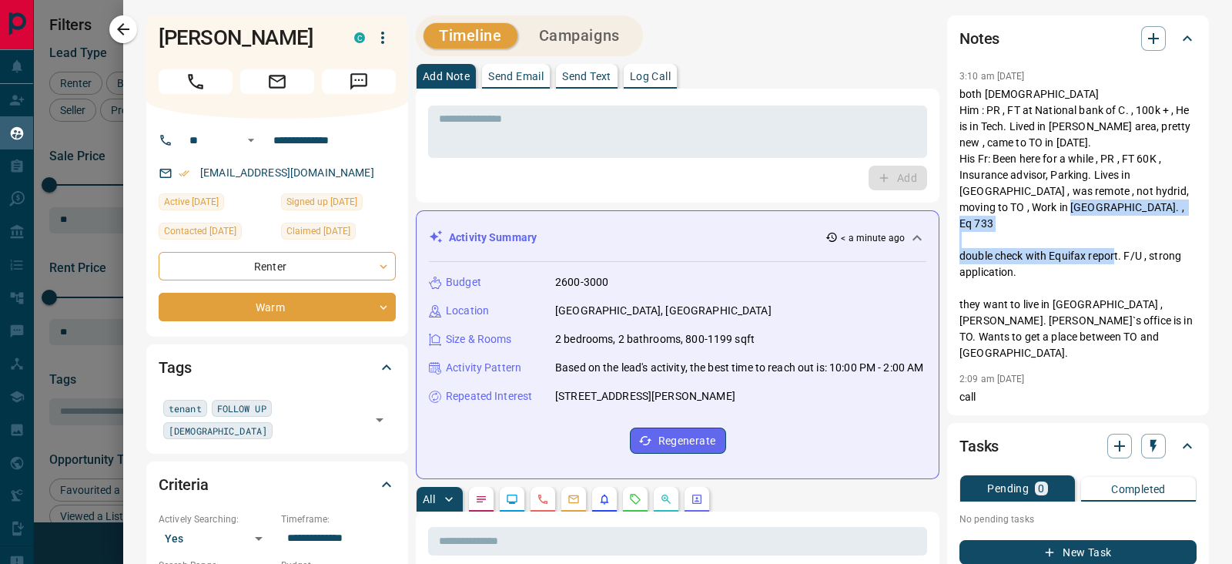
drag, startPoint x: 1019, startPoint y: 259, endPoint x: 943, endPoint y: 241, distance: 77.7
click at [947, 241] on div "Notes 3:10 am Jul 16 2025 both Nigerians Him : PR , FT at National bank of C. ,…" at bounding box center [1078, 215] width 262 height 400
click at [700, 166] on div "Add" at bounding box center [677, 178] width 499 height 25
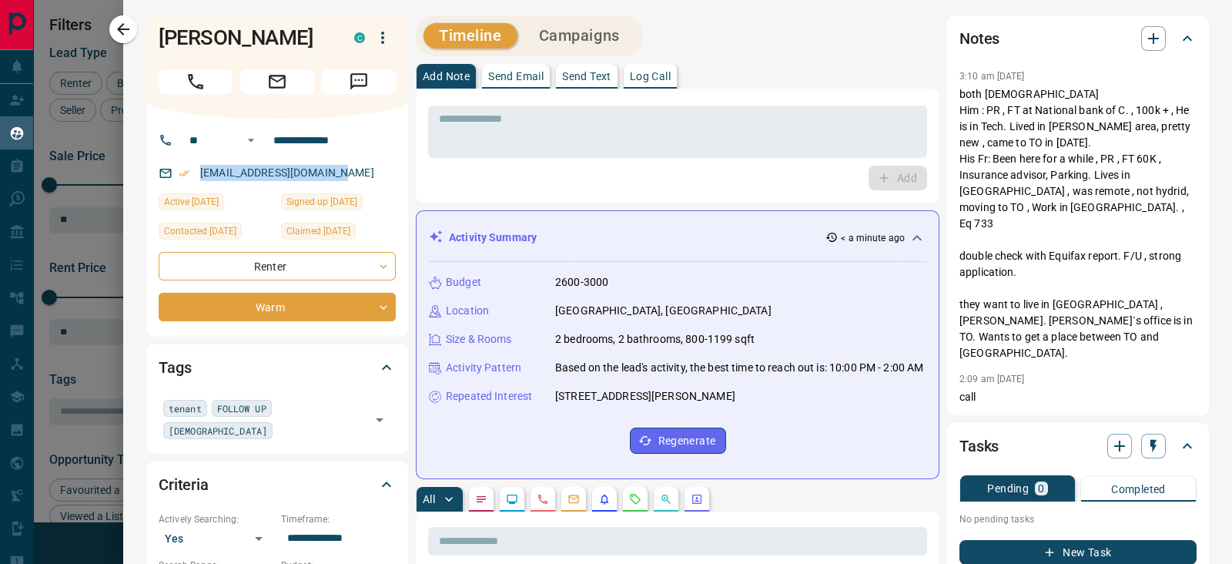
drag, startPoint x: 373, startPoint y: 173, endPoint x: 184, endPoint y: 162, distance: 189.8
click at [184, 162] on div "haleemtemitope@gmail.com" at bounding box center [277, 172] width 237 height 25
copy link "haleemtemitope@gmail.com"
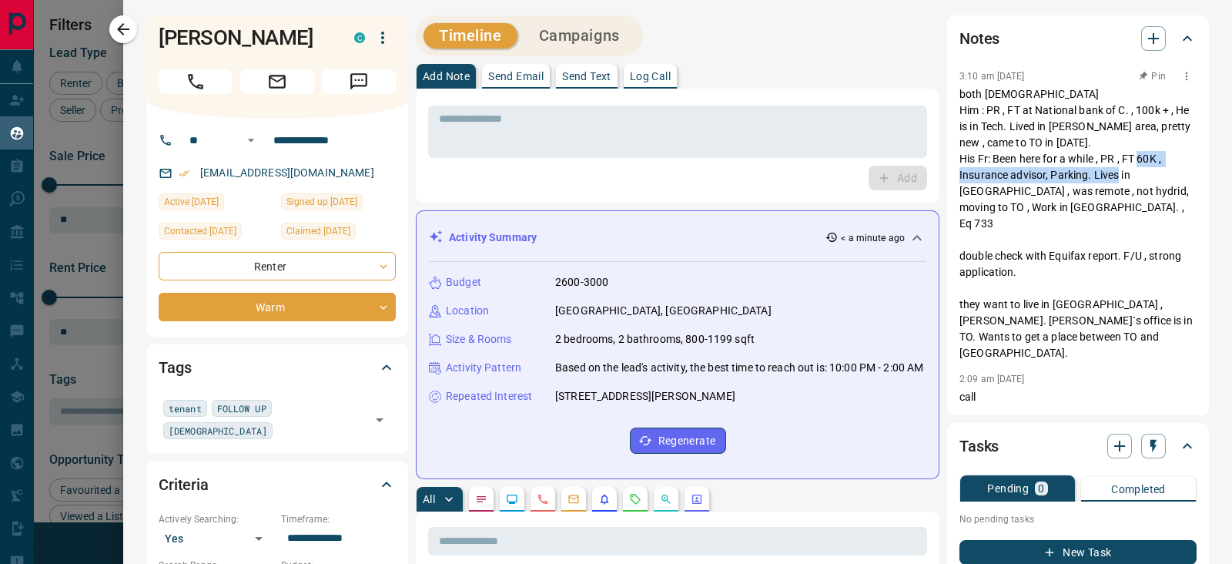
drag, startPoint x: 952, startPoint y: 176, endPoint x: 1146, endPoint y: 175, distance: 194.0
click at [1146, 175] on p "both Nigerians Him : PR , FT at National bank of C. , 100k + , He is in Tech. L…" at bounding box center [1077, 223] width 237 height 275
click at [1020, 186] on p "both Nigerians Him : PR , FT at National bank of C. , 100k + , He is in Tech. L…" at bounding box center [1077, 223] width 237 height 275
drag, startPoint x: 949, startPoint y: 191, endPoint x: 1040, endPoint y: 199, distance: 91.2
click at [1040, 199] on p "both Nigerians Him : PR , FT at National bank of C. , 100k + , He is in Tech. L…" at bounding box center [1077, 223] width 237 height 275
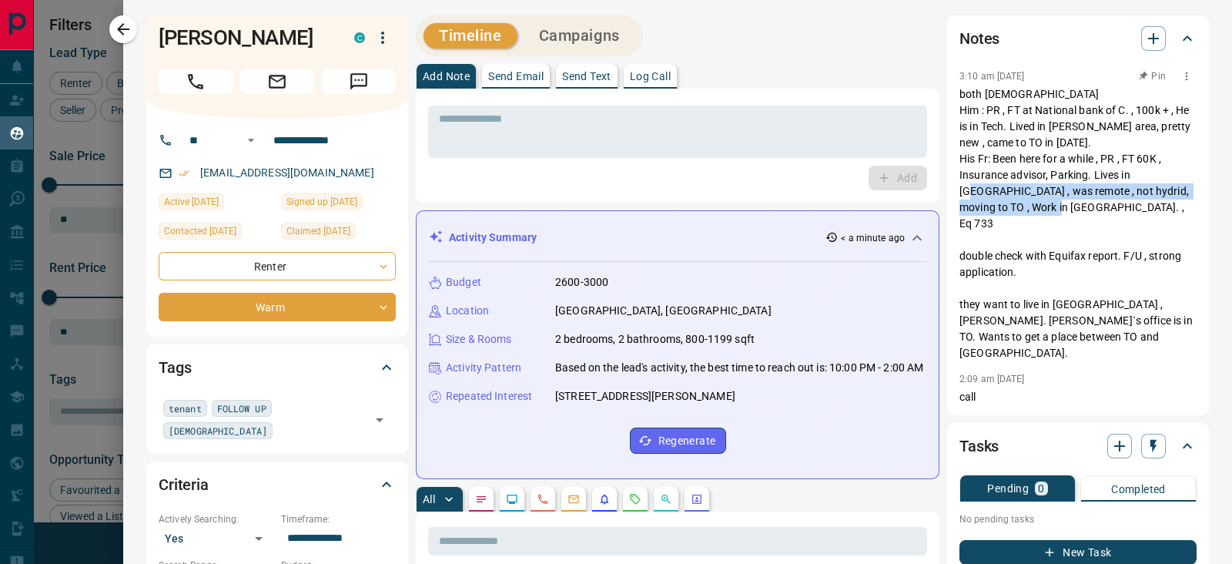
click at [1029, 203] on p "both Nigerians Him : PR , FT at National bank of C. , 100k + , He is in Tech. L…" at bounding box center [1077, 223] width 237 height 275
drag, startPoint x: 1002, startPoint y: 206, endPoint x: 1073, endPoint y: 203, distance: 70.9
click at [1073, 203] on p "both Nigerians Him : PR , FT at National bank of C. , 100k + , He is in Tech. L…" at bounding box center [1077, 223] width 237 height 275
click at [1065, 206] on p "both Nigerians Him : PR , FT at National bank of C. , 100k + , He is in Tech. L…" at bounding box center [1077, 223] width 237 height 275
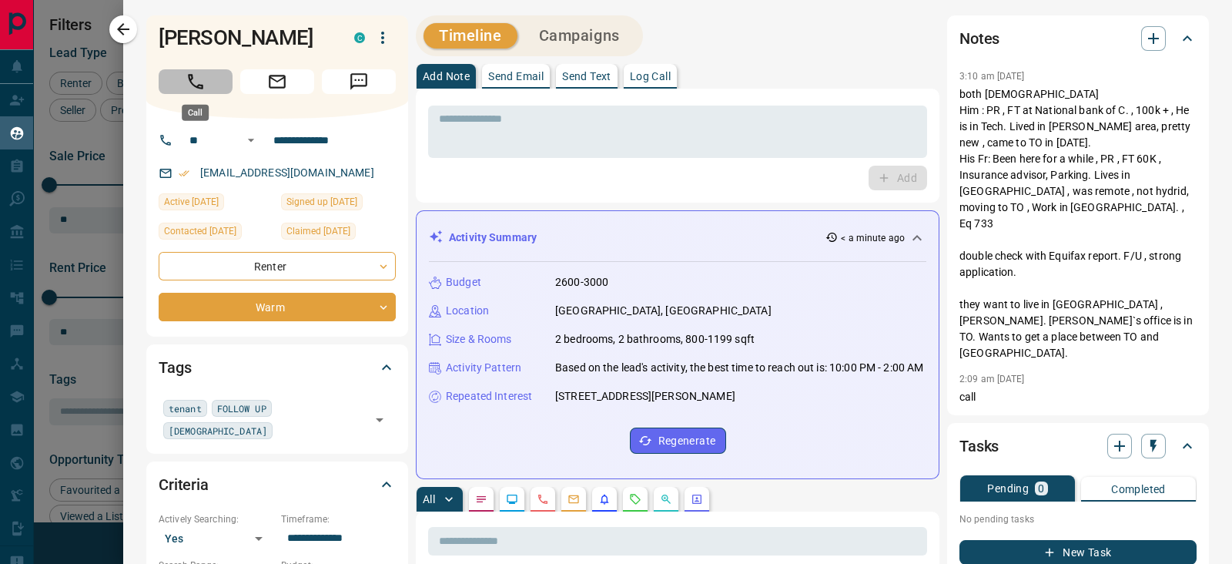
click at [207, 75] on button "Call" at bounding box center [196, 81] width 74 height 25
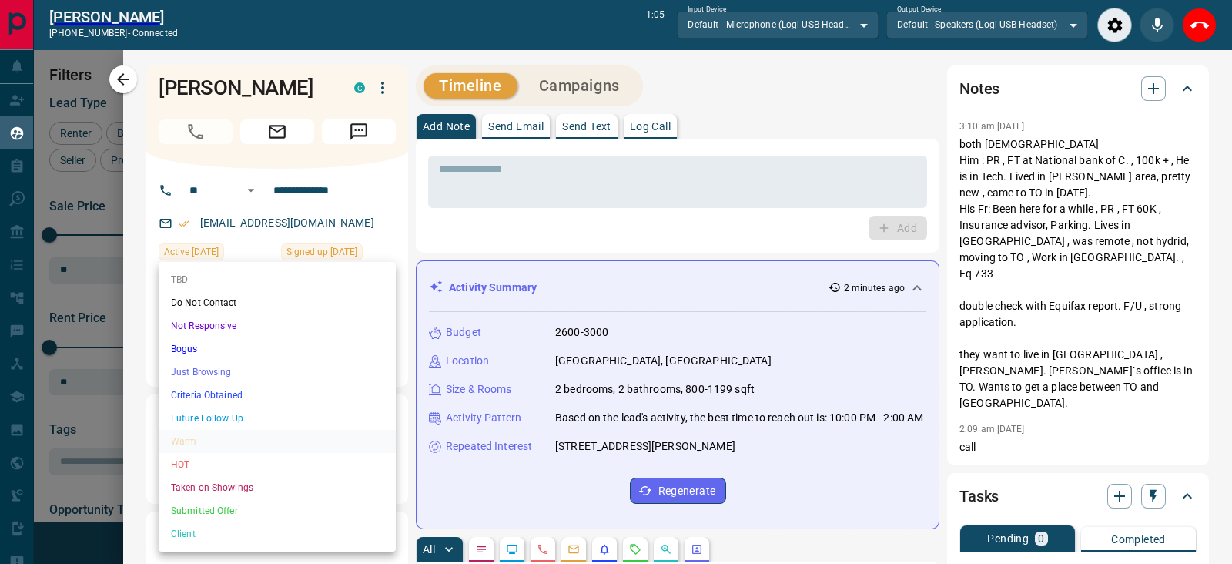
click at [322, 348] on body "Lead Transfers Claim Leads My Leads Tasks Opportunities Deals Campaigns Automat…" at bounding box center [616, 273] width 1232 height 547
click at [223, 398] on li "Criteria Obtained" at bounding box center [277, 394] width 237 height 23
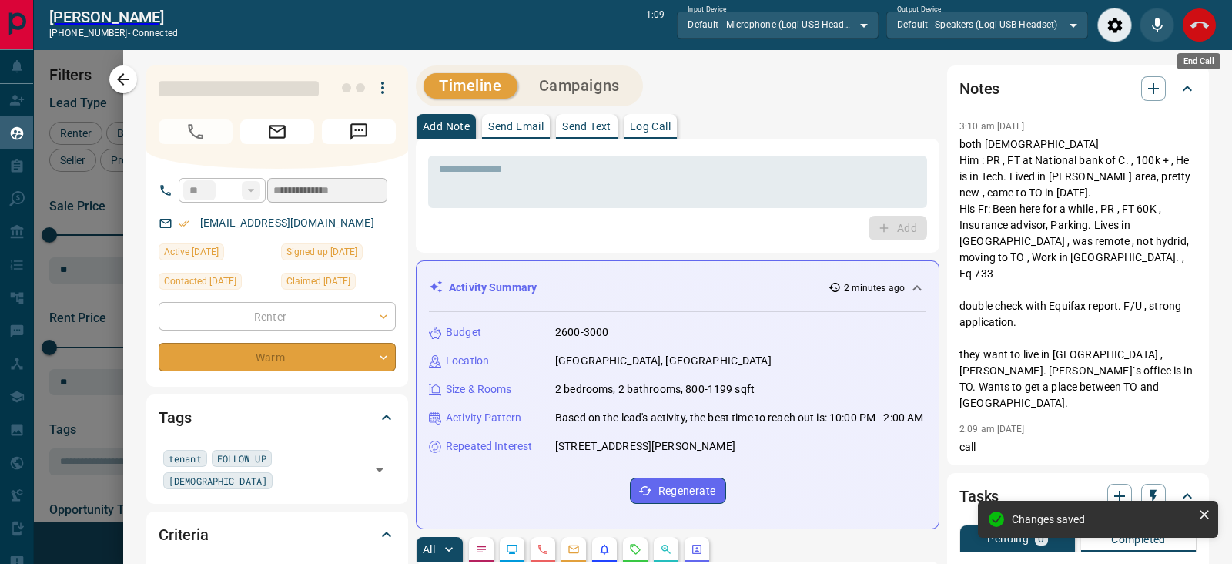
type input "*"
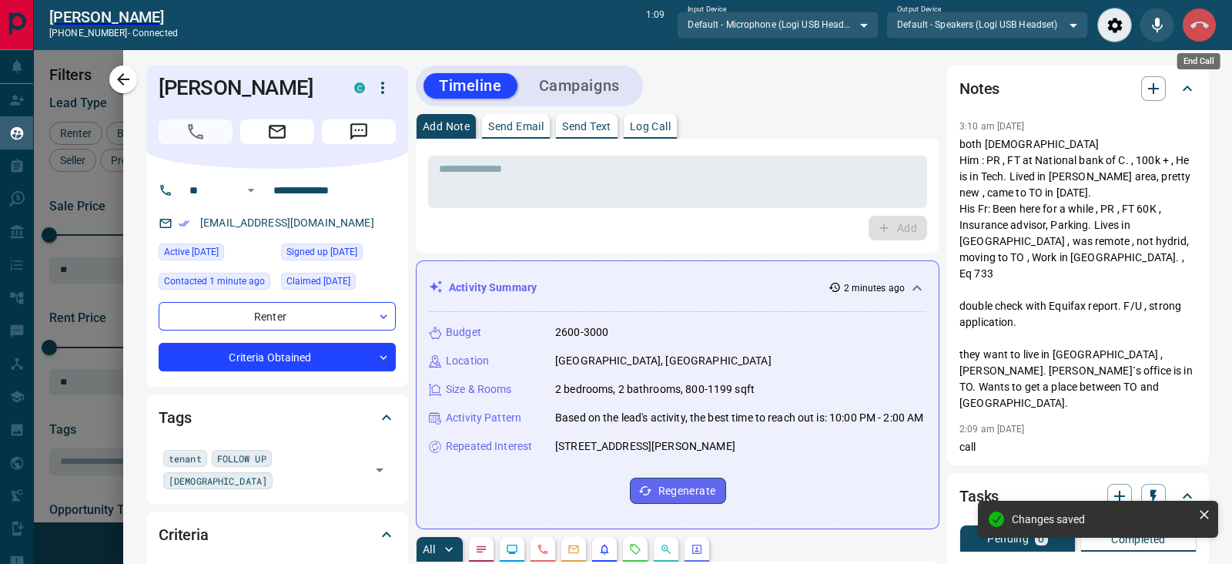
click at [1195, 23] on icon "End Call" at bounding box center [1199, 25] width 18 height 7
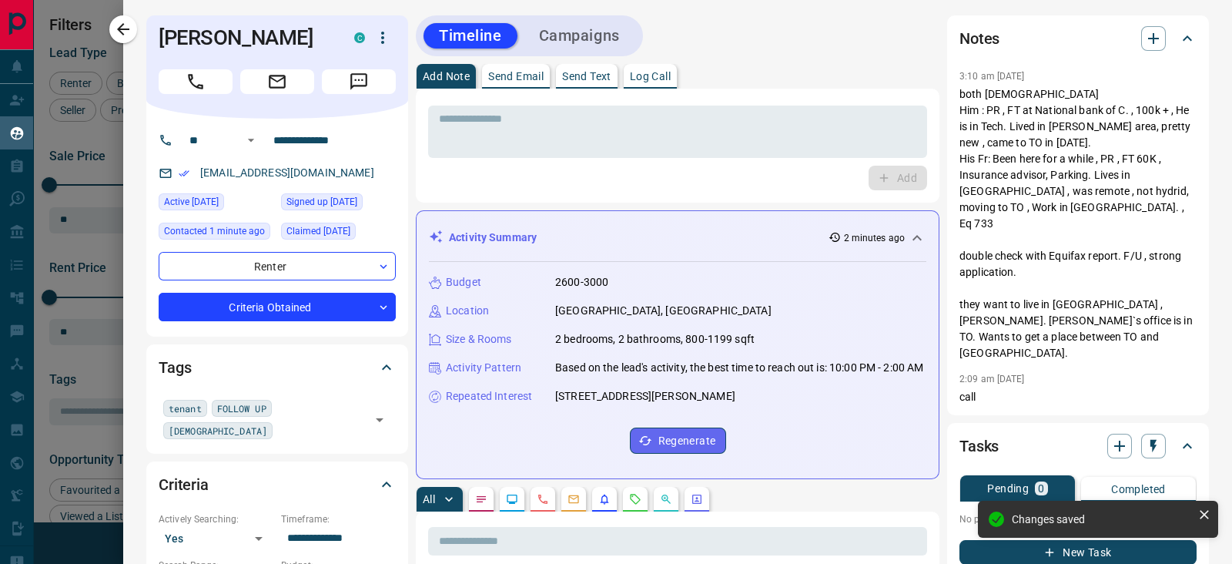
scroll to position [612, 0]
click at [1144, 44] on icon "button" at bounding box center [1153, 38] width 18 height 18
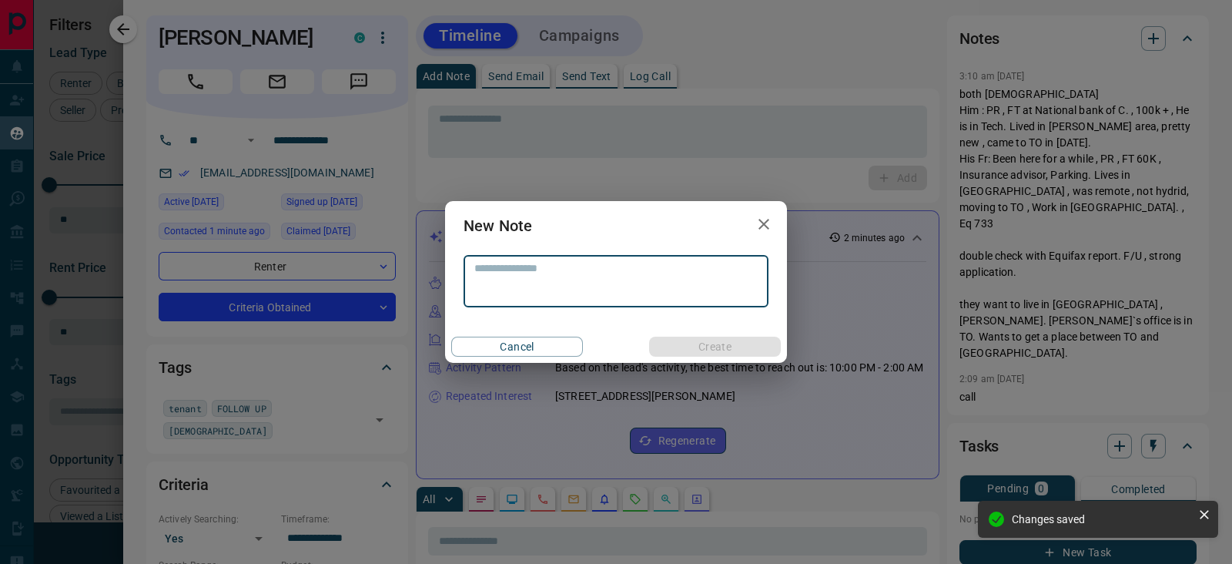
click at [611, 263] on textarea at bounding box center [615, 281] width 283 height 39
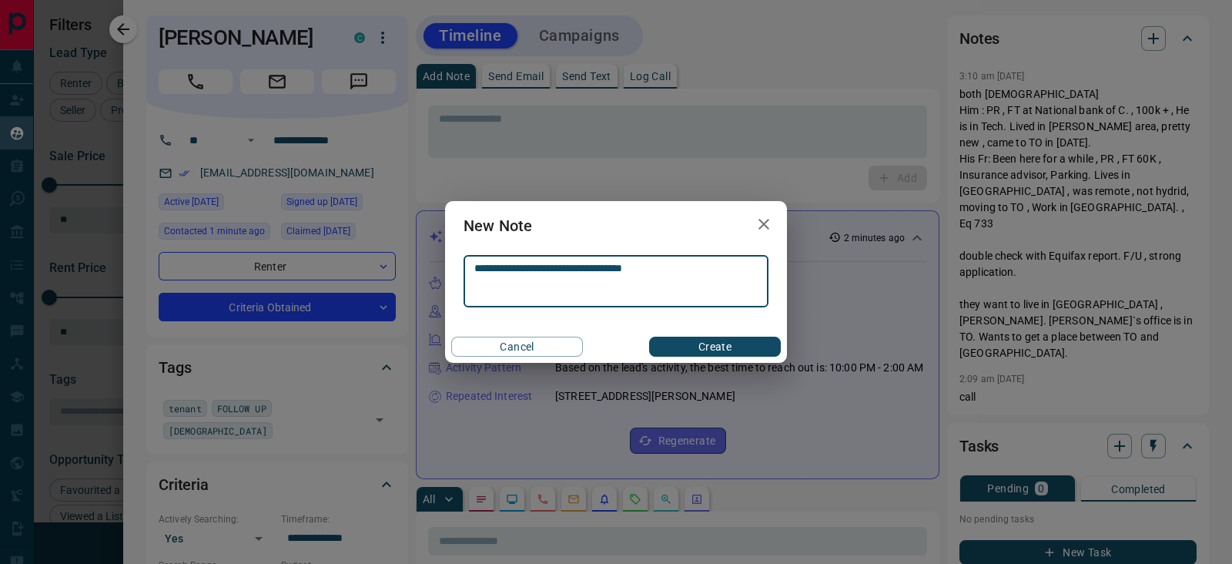
type textarea "**********"
drag, startPoint x: 671, startPoint y: 340, endPoint x: 700, endPoint y: 290, distance: 56.9
click at [672, 340] on button "Create" at bounding box center [715, 346] width 132 height 20
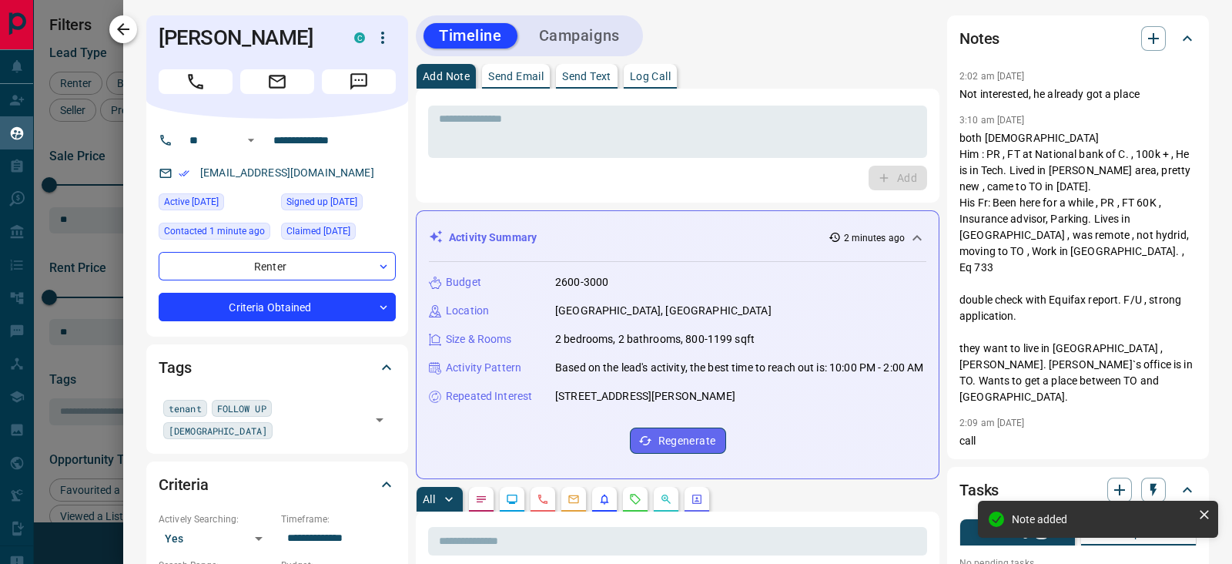
click at [115, 33] on icon "button" at bounding box center [123, 29] width 18 height 18
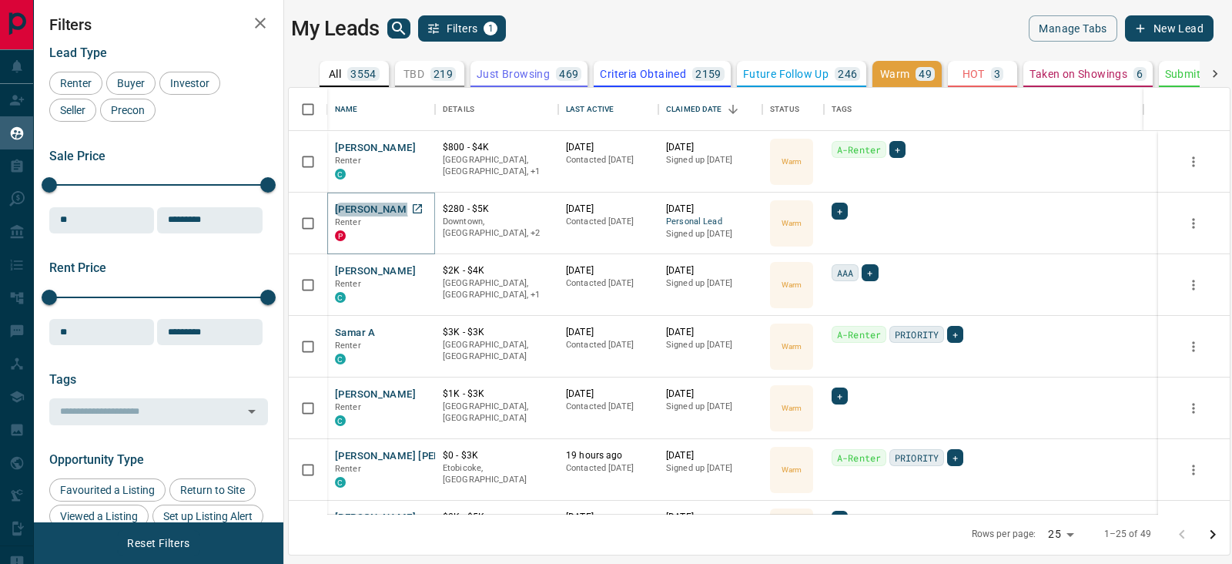
click at [376, 206] on button "Prateek Jha" at bounding box center [375, 209] width 81 height 15
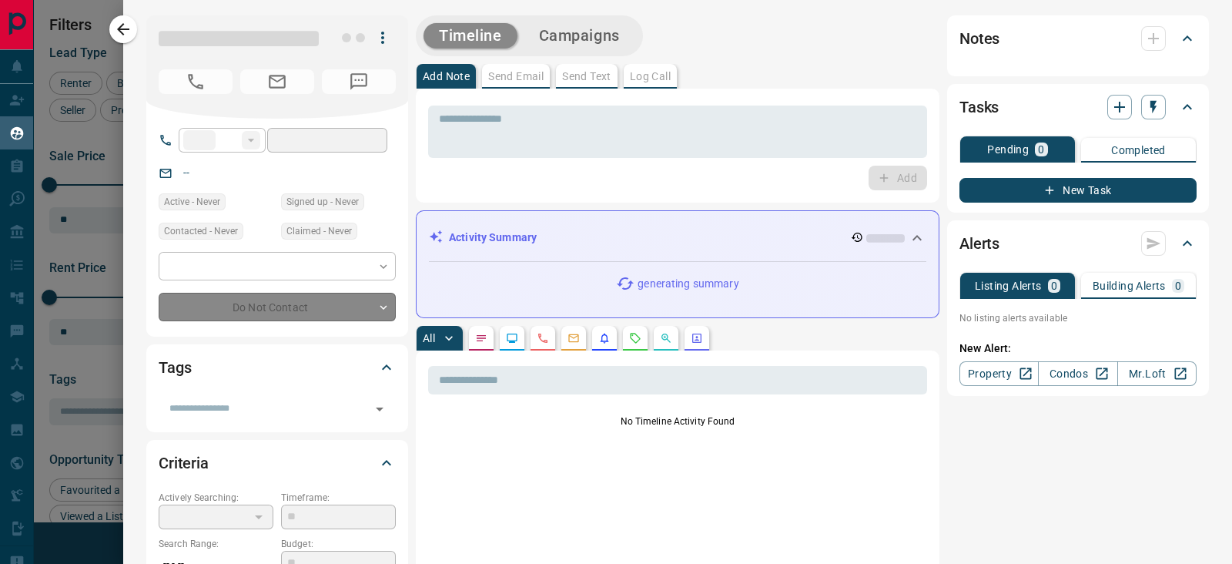
type input "**"
type input "**********"
type input "*"
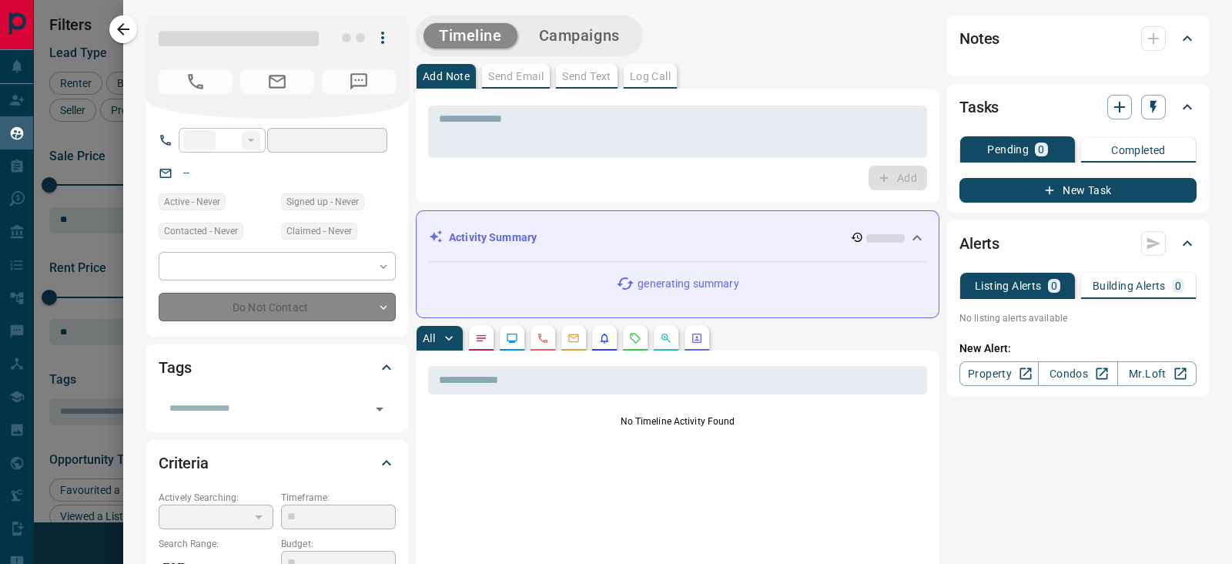
type input "**********"
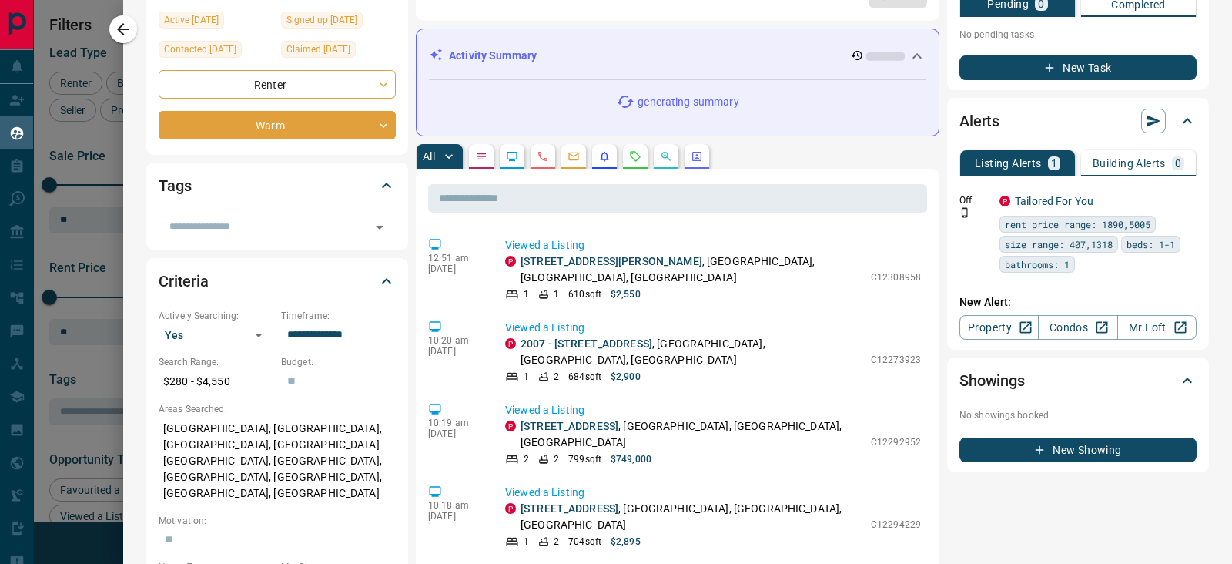
scroll to position [0, 0]
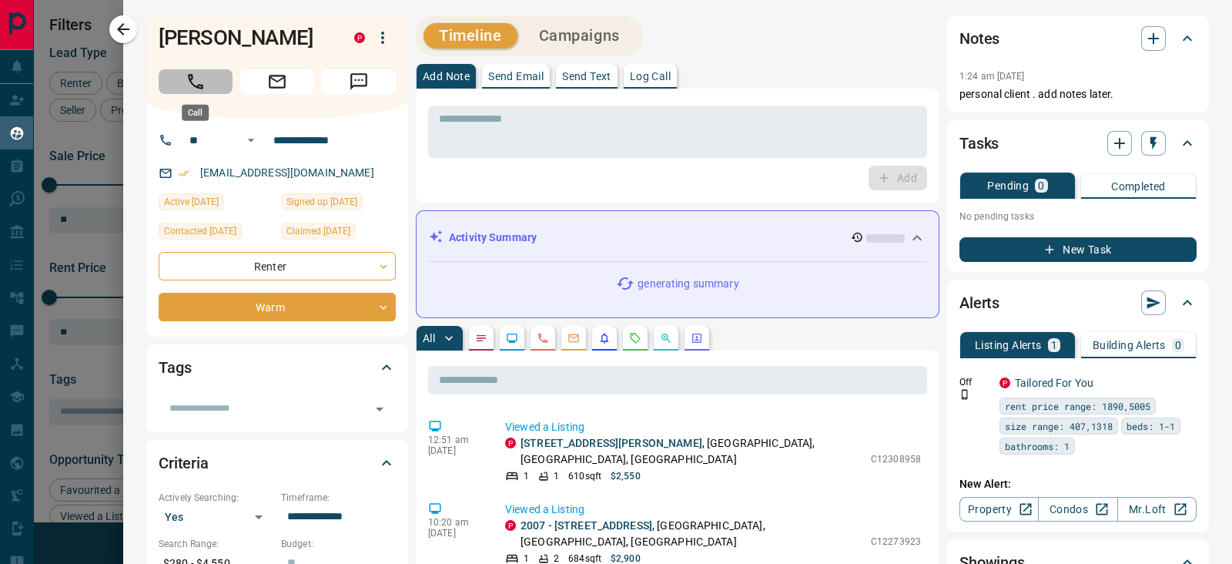
click at [185, 84] on button "Call" at bounding box center [196, 81] width 74 height 25
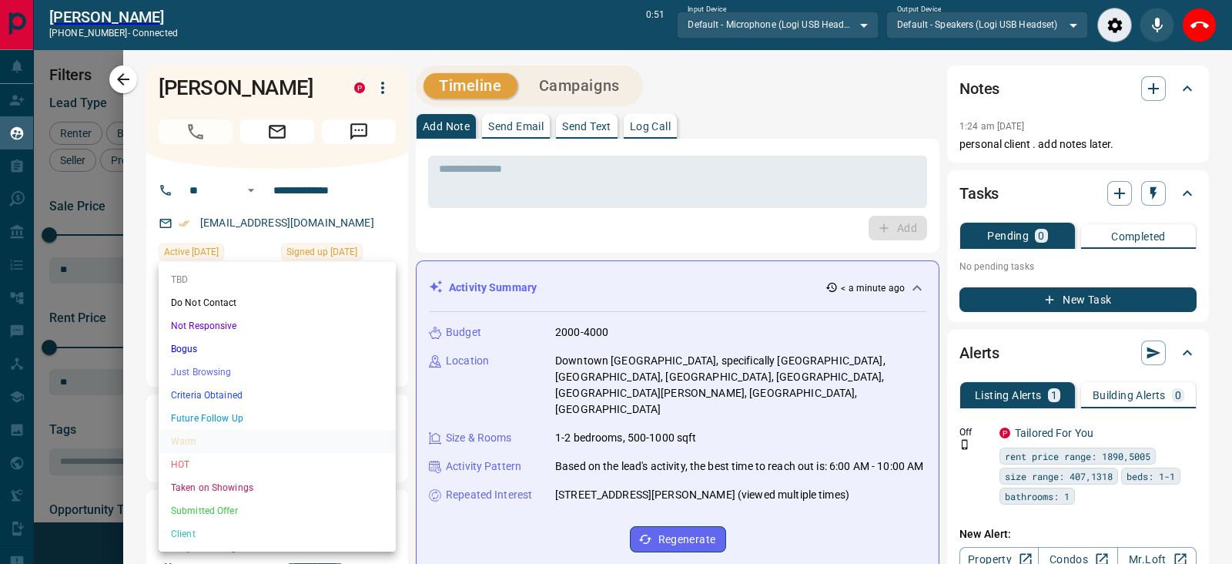
click at [313, 359] on body "Lead Transfers Claim Leads My Leads Tasks Opportunities Deals Campaigns Automat…" at bounding box center [616, 273] width 1232 height 547
click at [236, 389] on li "Criteria Obtained" at bounding box center [277, 394] width 237 height 23
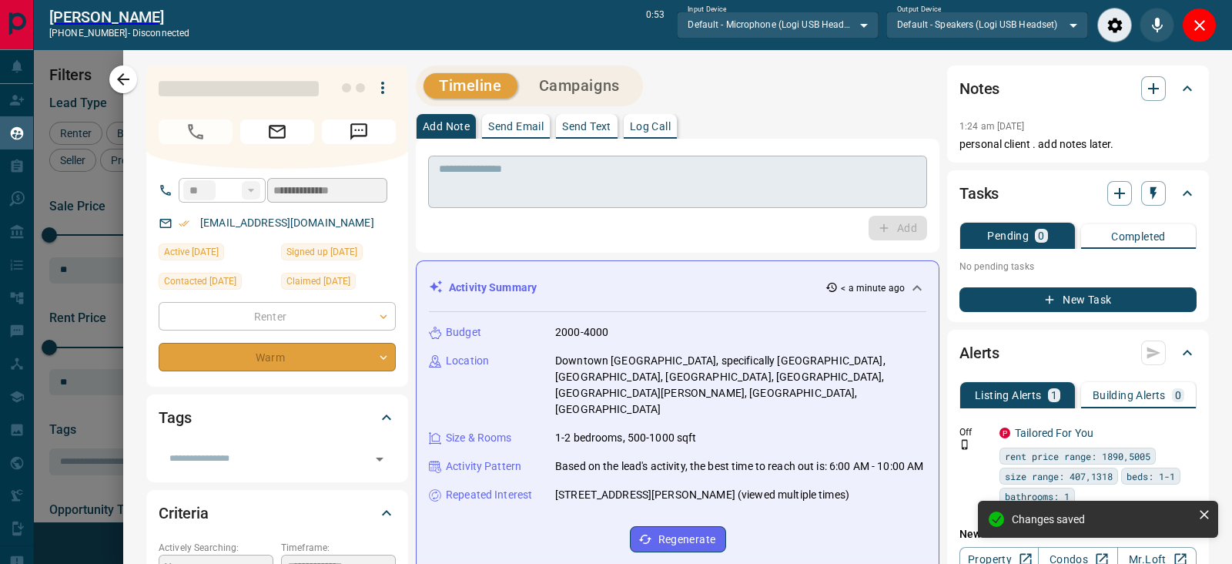
type input "*"
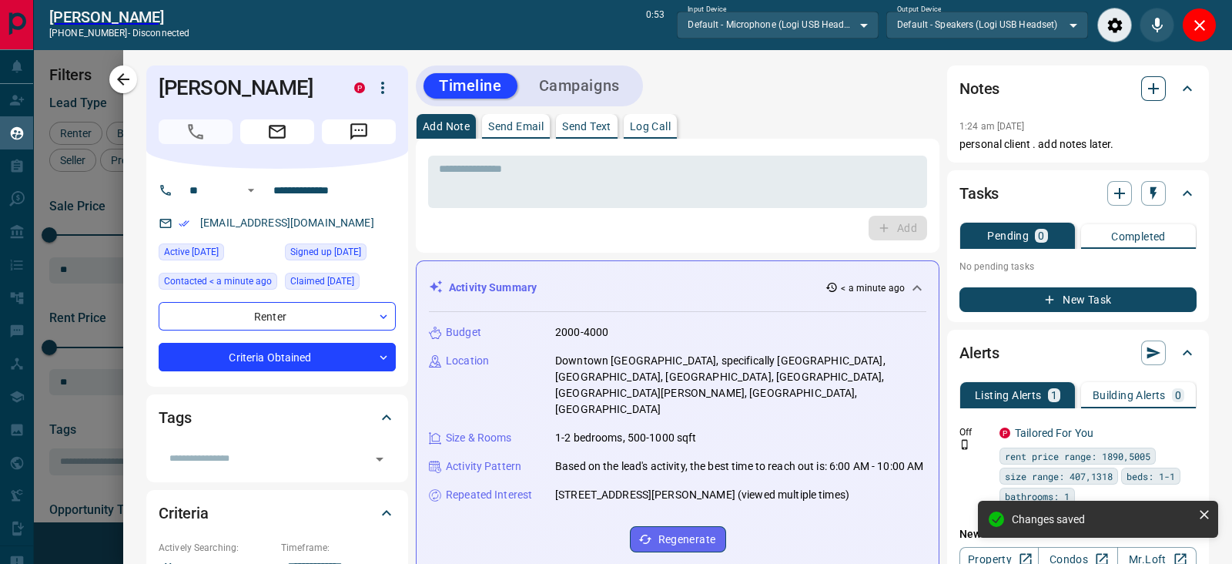
click at [1144, 81] on icon "button" at bounding box center [1153, 88] width 18 height 18
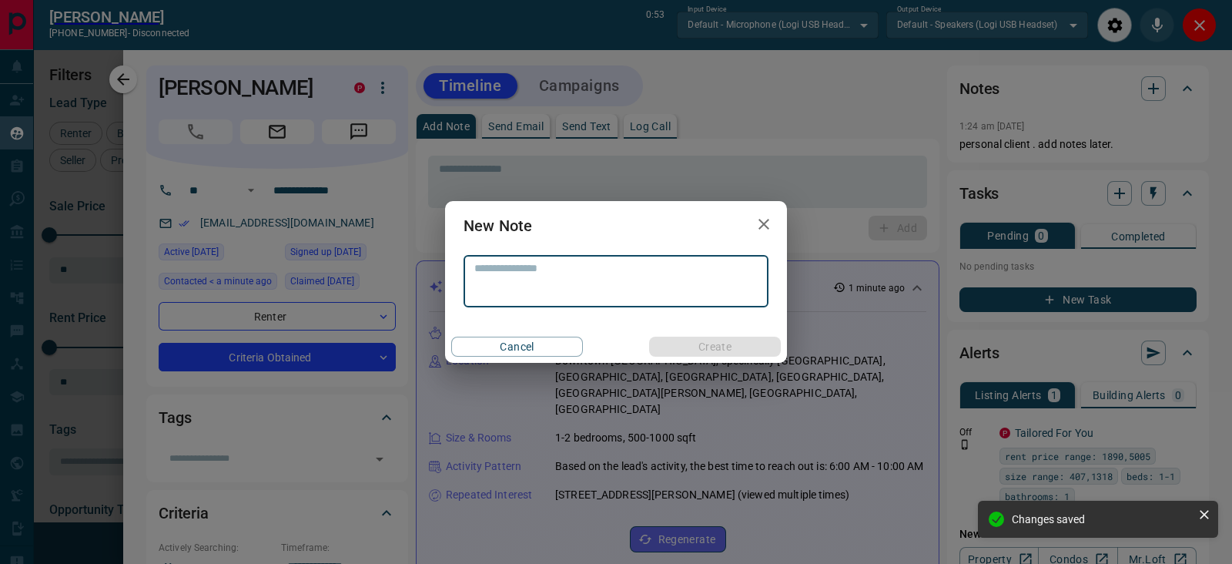
drag, startPoint x: 568, startPoint y: 276, endPoint x: 547, endPoint y: 250, distance: 33.9
click at [567, 270] on textarea at bounding box center [615, 281] width 283 height 39
type textarea "*"
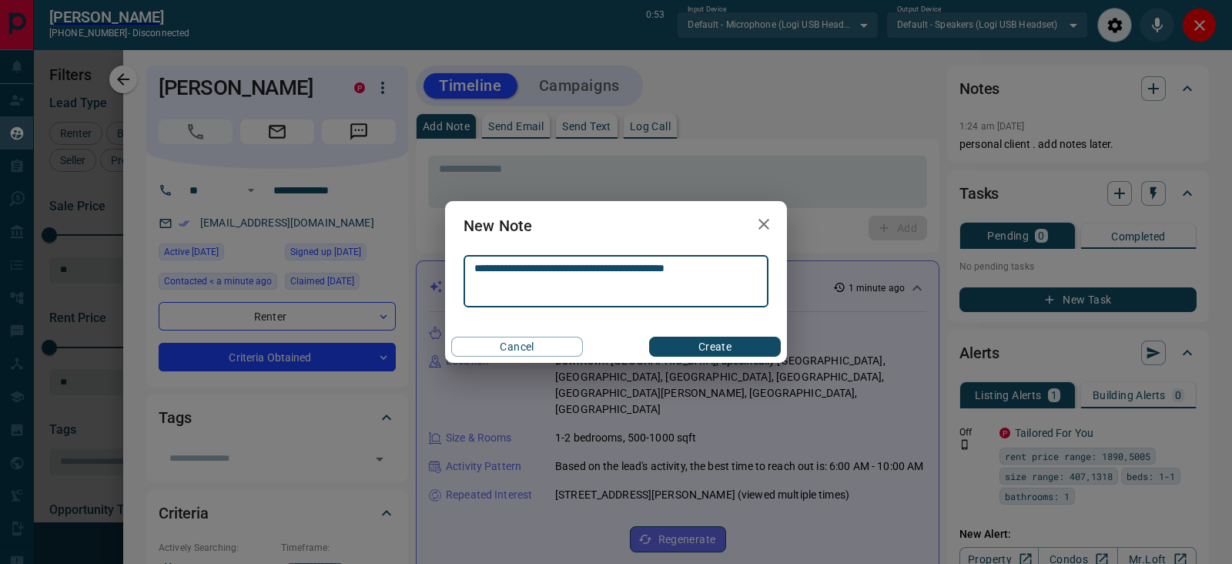
type textarea "**********"
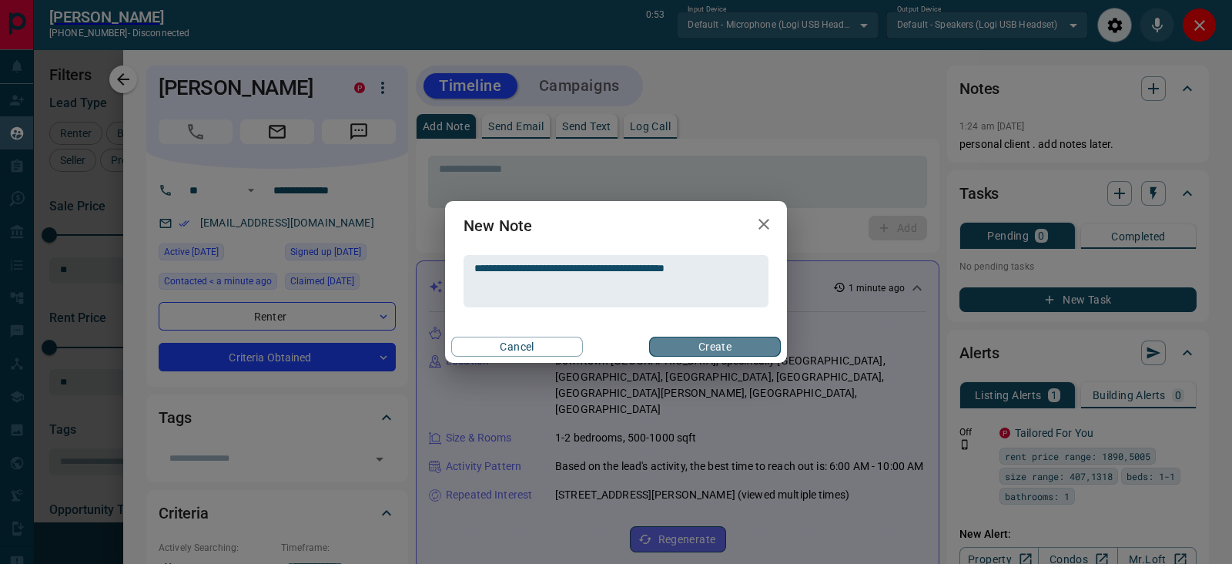
click at [678, 343] on button "Create" at bounding box center [715, 346] width 132 height 20
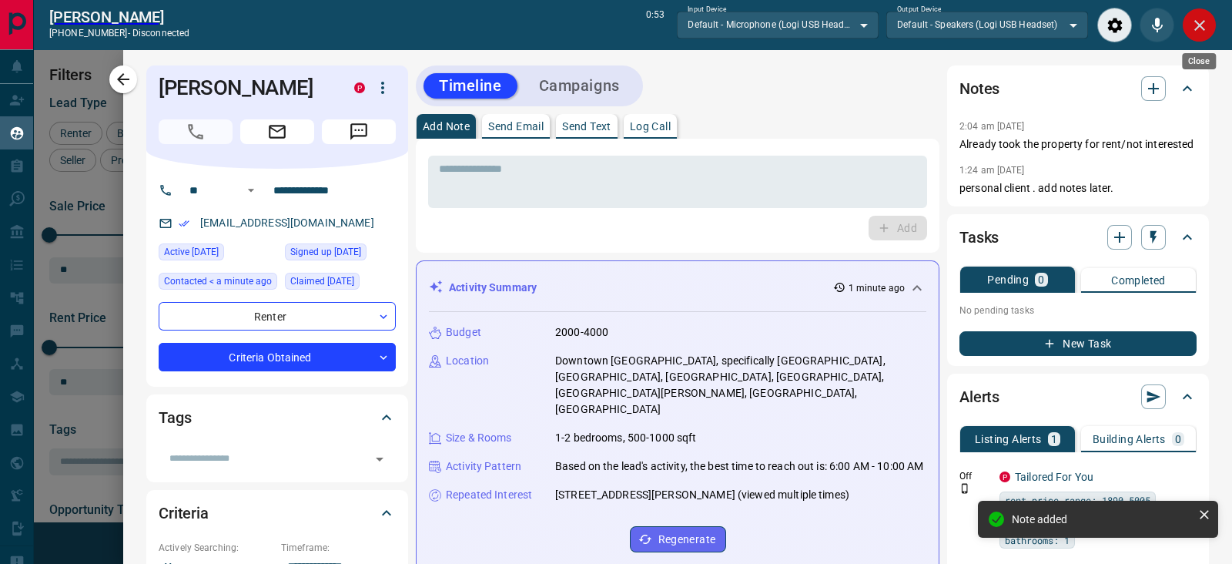
click at [1196, 21] on icon "Close" at bounding box center [1199, 25] width 11 height 11
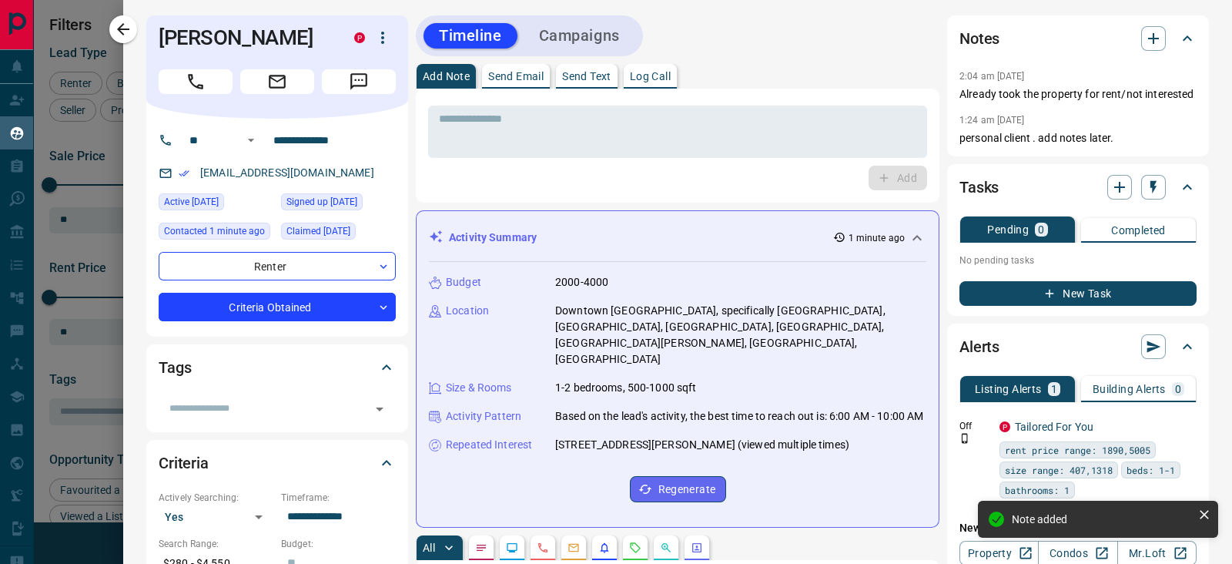
scroll to position [411, 926]
click at [119, 35] on icon "button" at bounding box center [123, 29] width 18 height 18
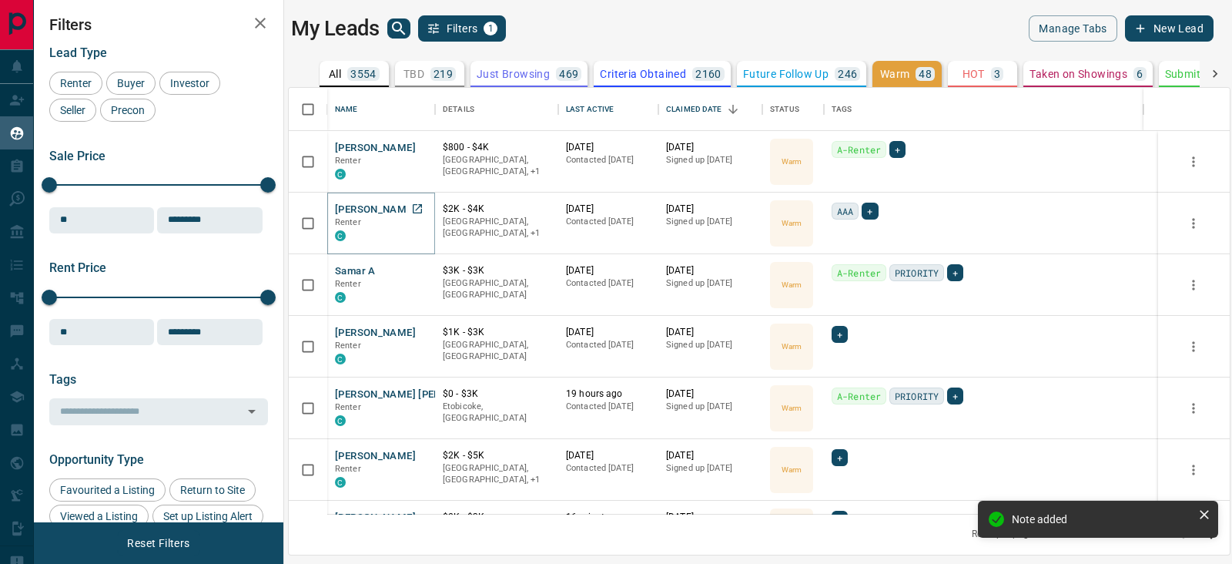
click at [380, 206] on button "Anthony McMillan" at bounding box center [375, 209] width 81 height 15
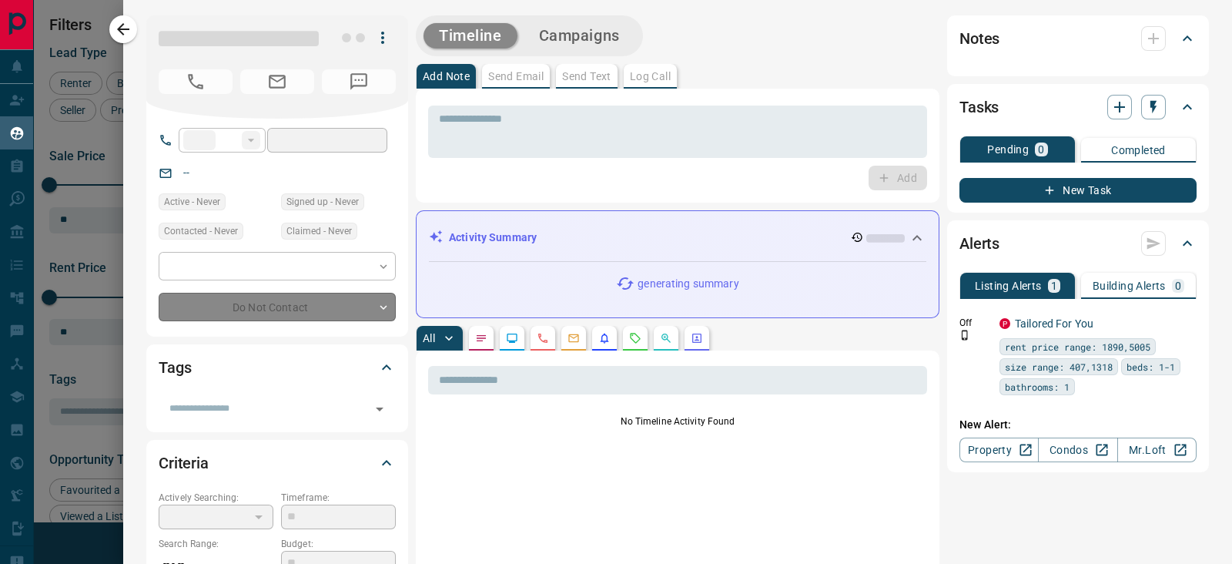
type input "**"
type input "**********"
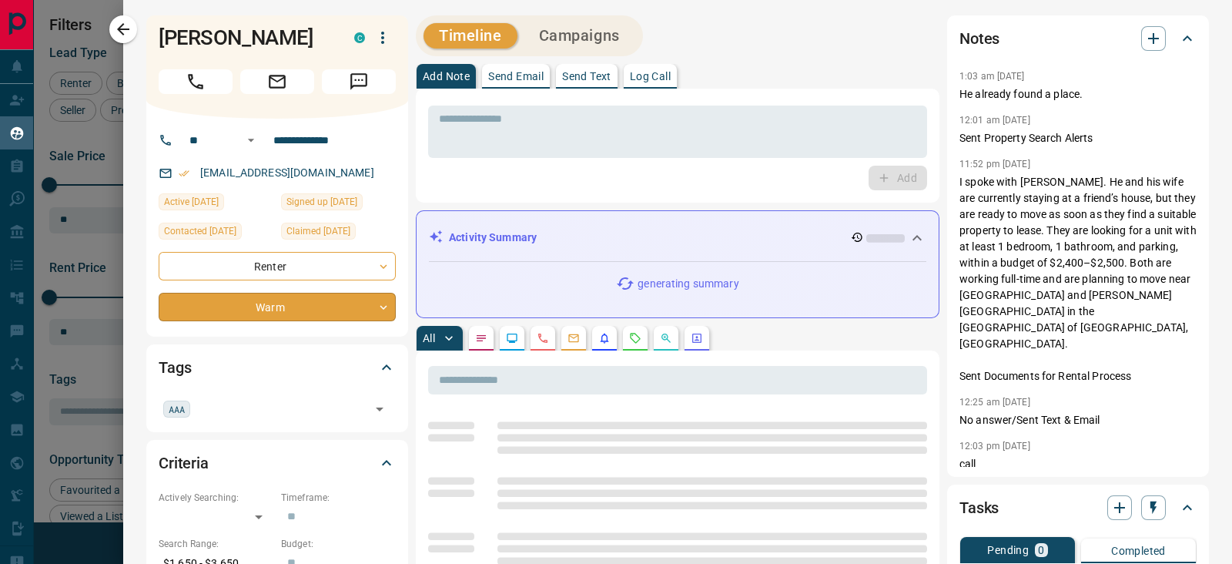
click at [281, 315] on body "Lead Transfers Claim Leads My Leads Tasks Opportunities Deals Campaigns Automat…" at bounding box center [616, 272] width 1232 height 544
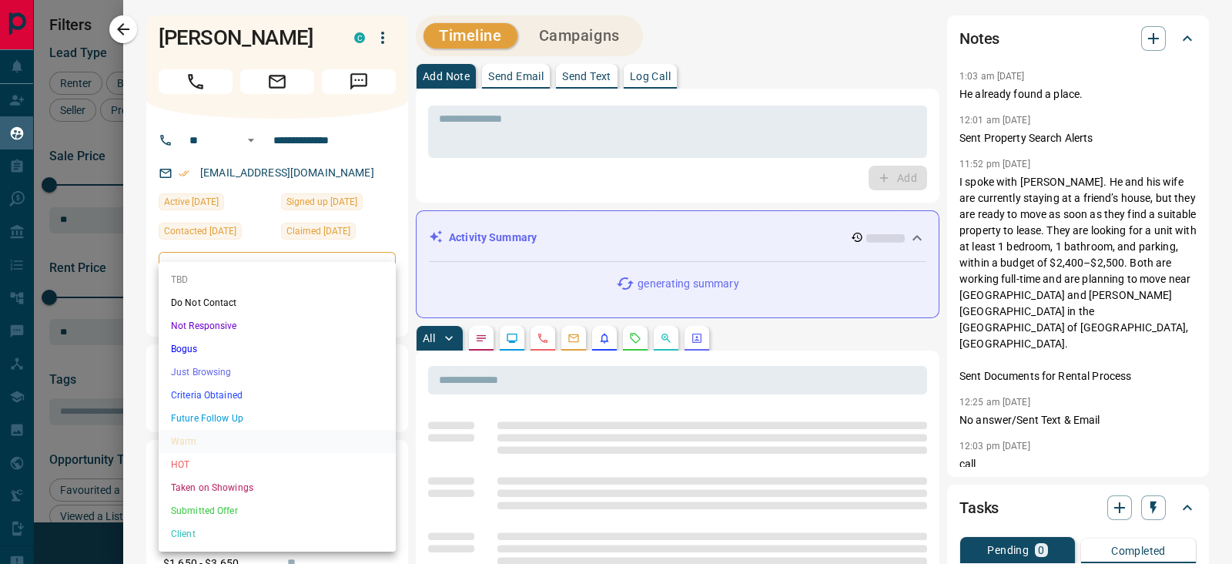
click at [219, 388] on li "Criteria Obtained" at bounding box center [277, 394] width 237 height 23
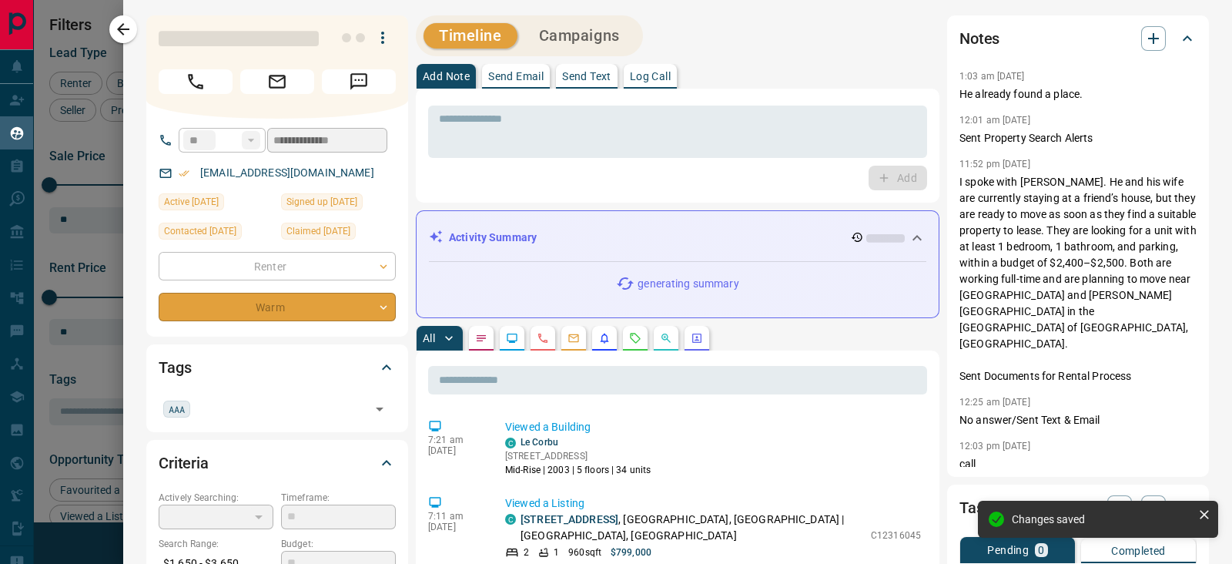
type input "*"
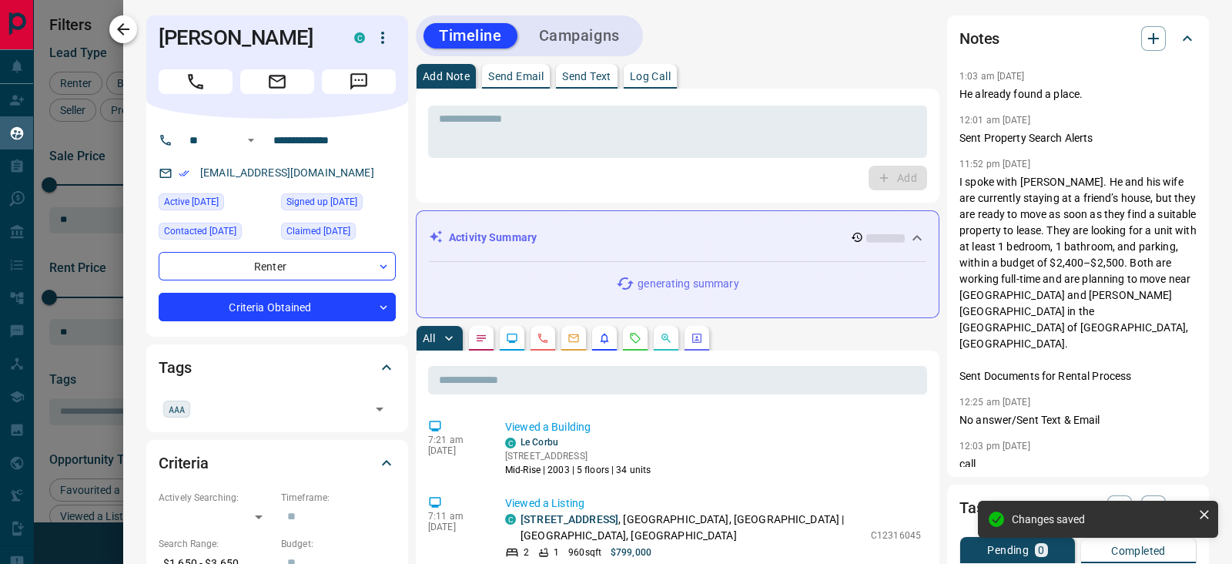
click at [127, 34] on icon "button" at bounding box center [123, 29] width 18 height 18
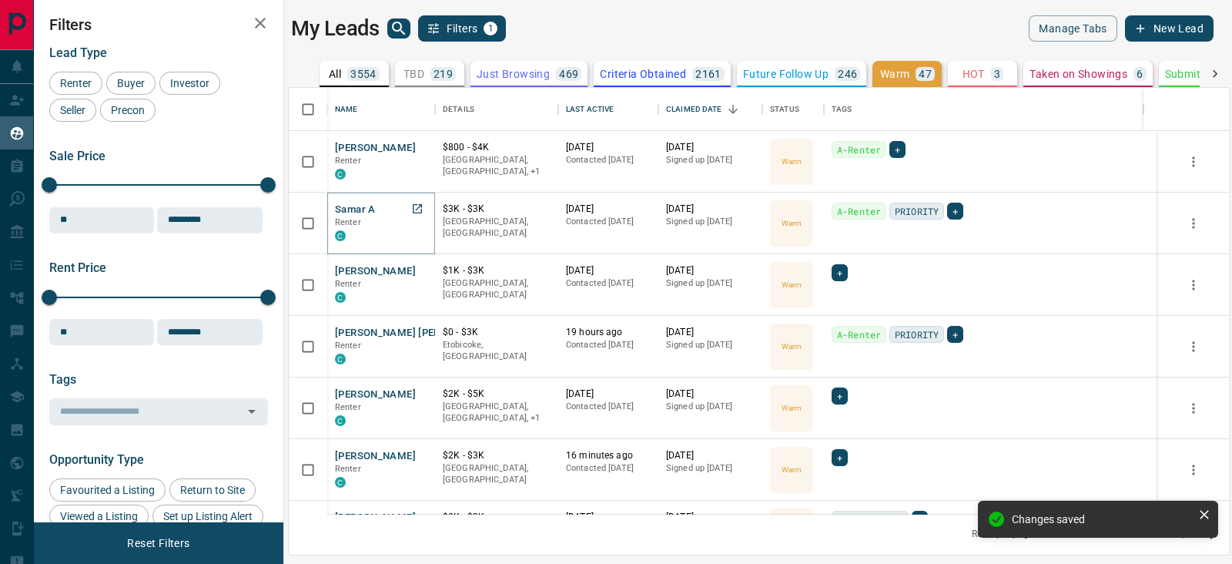
click at [351, 203] on button "Samar A" at bounding box center [355, 209] width 41 height 15
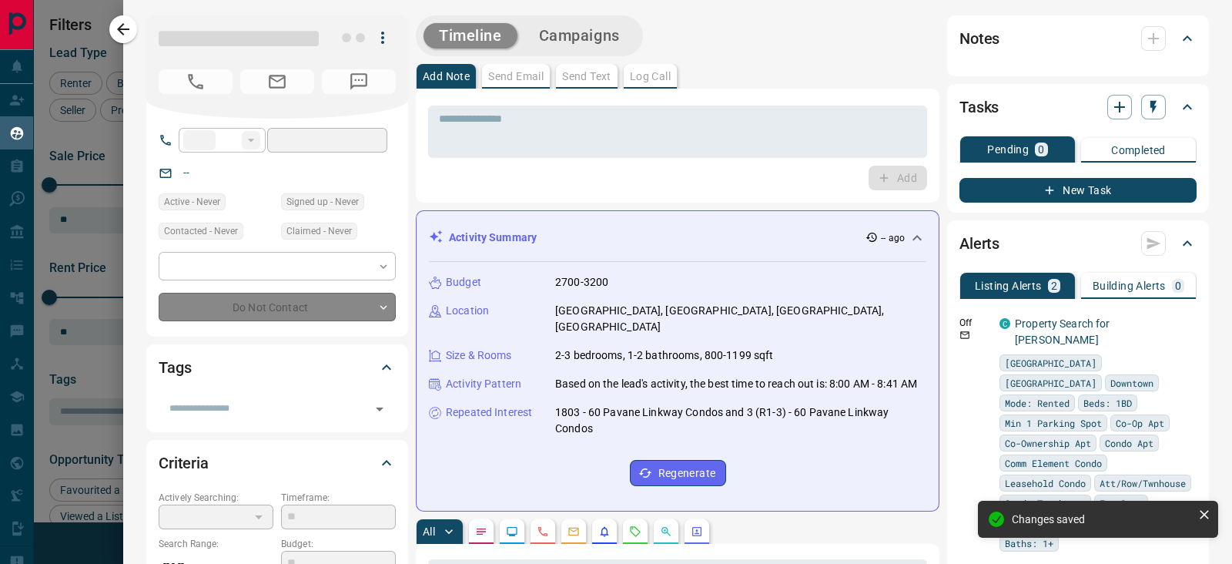
type input "**"
type input "**********"
type input "*"
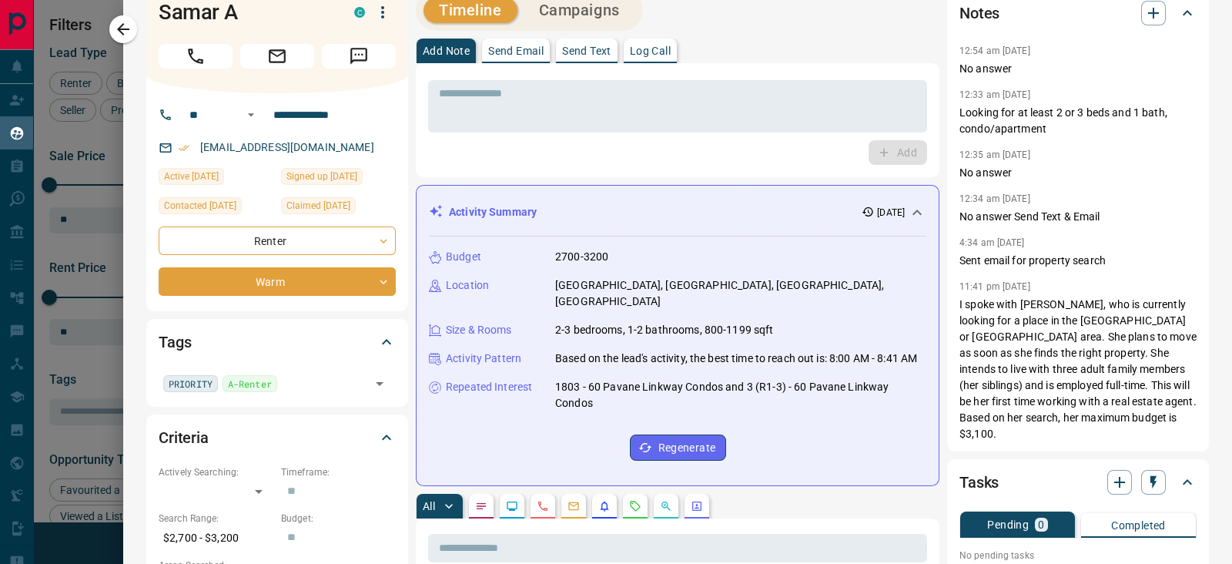
scroll to position [0, 0]
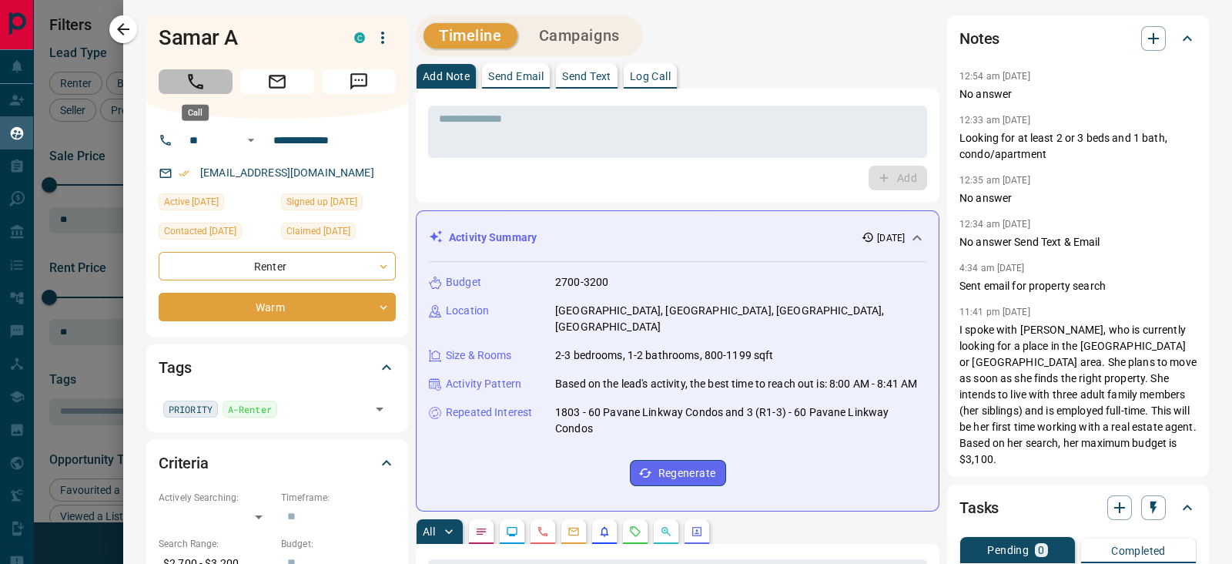
click at [206, 85] on button "Call" at bounding box center [196, 81] width 74 height 25
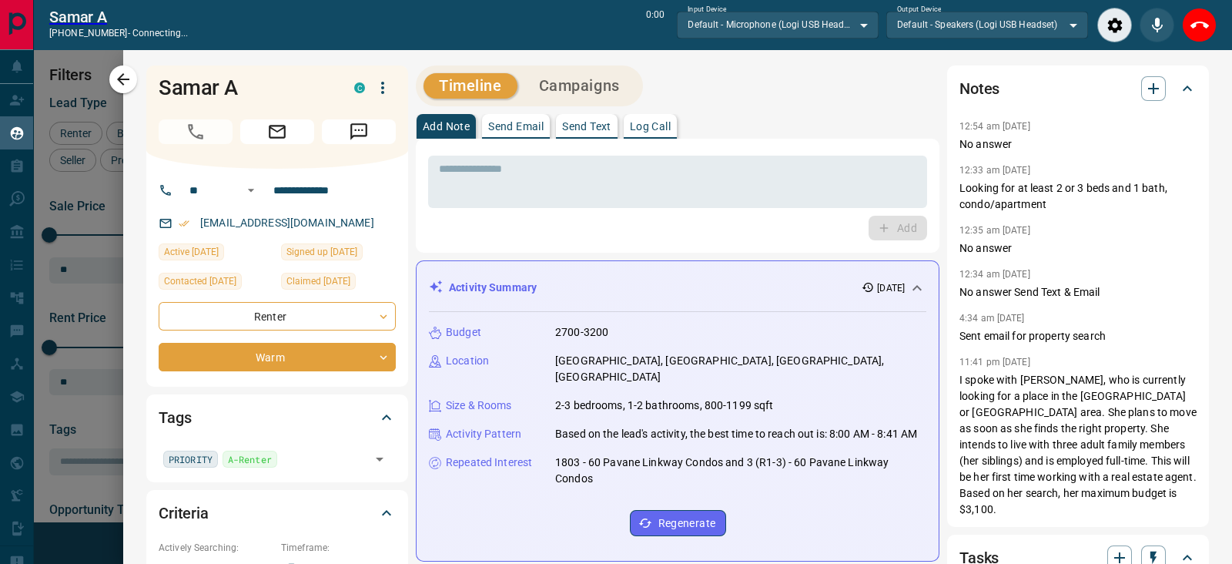
scroll to position [363, 926]
drag, startPoint x: 946, startPoint y: 188, endPoint x: 1039, endPoint y: 198, distance: 93.7
click at [1039, 198] on p "Looking for at least 2 or 3 beds and 1 bath, condo/apartment" at bounding box center [1077, 196] width 237 height 32
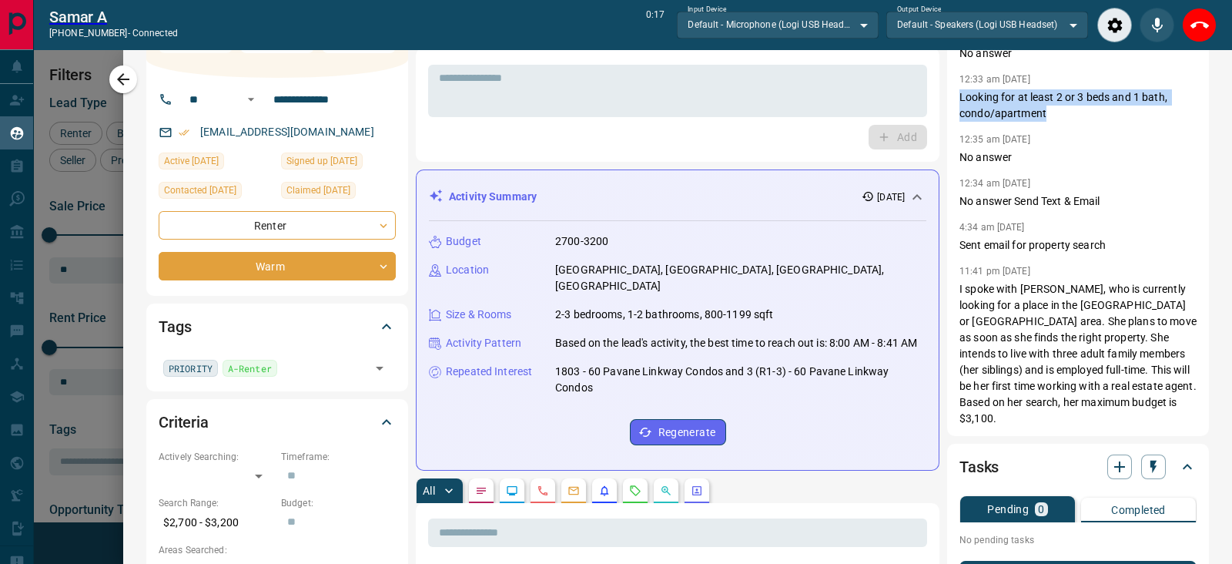
scroll to position [0, 0]
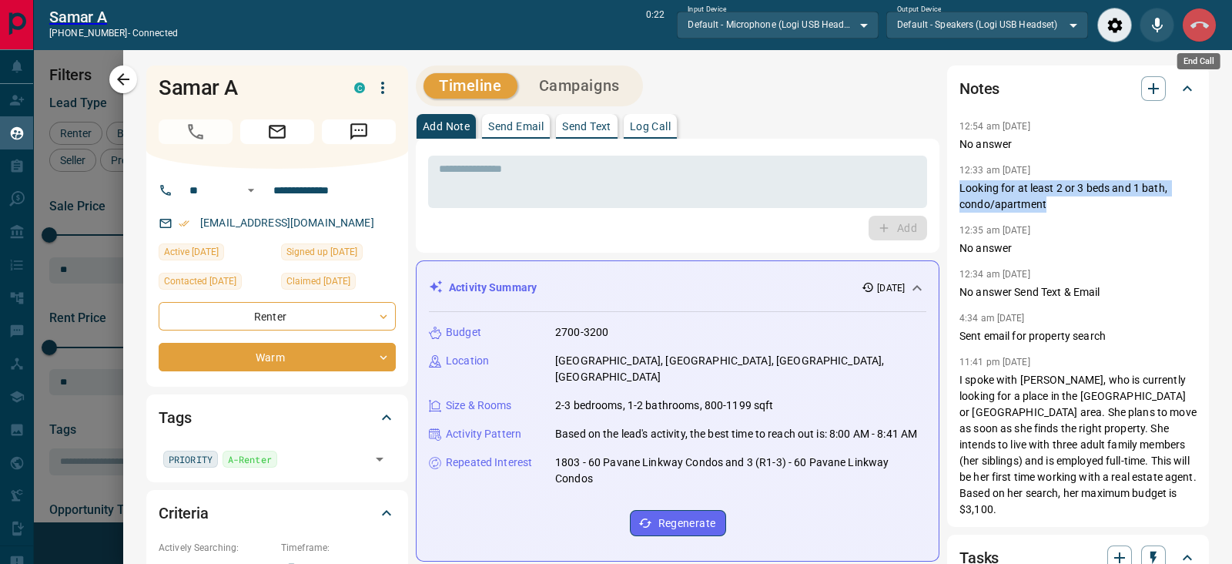
click at [1189, 24] on button "End Call" at bounding box center [1199, 25] width 35 height 35
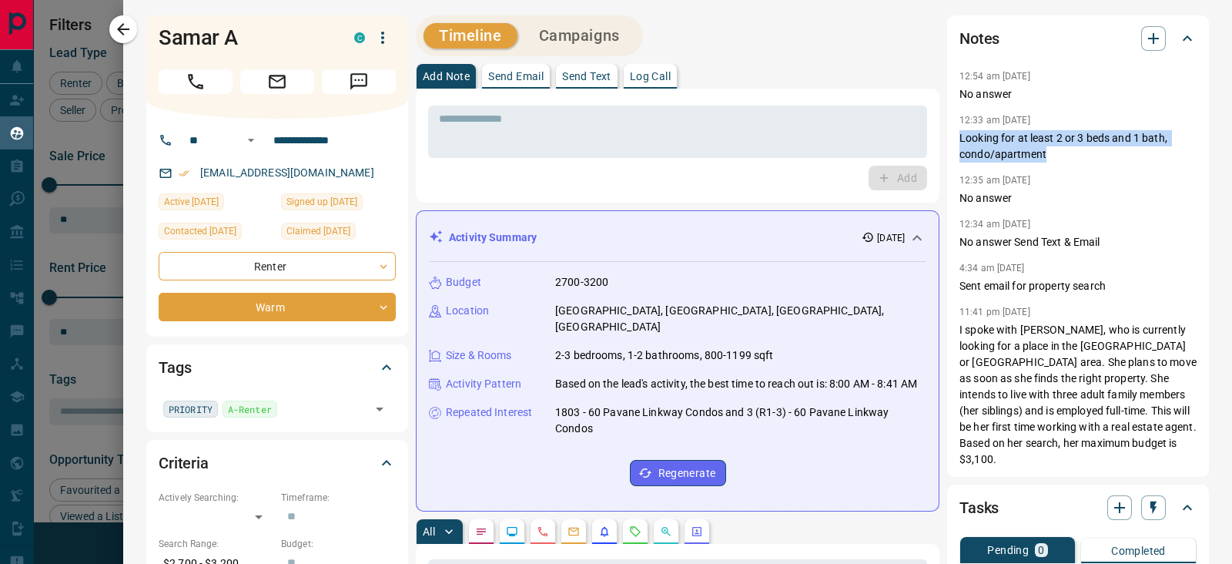
scroll to position [411, 926]
click at [201, 91] on icon "Call" at bounding box center [196, 82] width 20 height 20
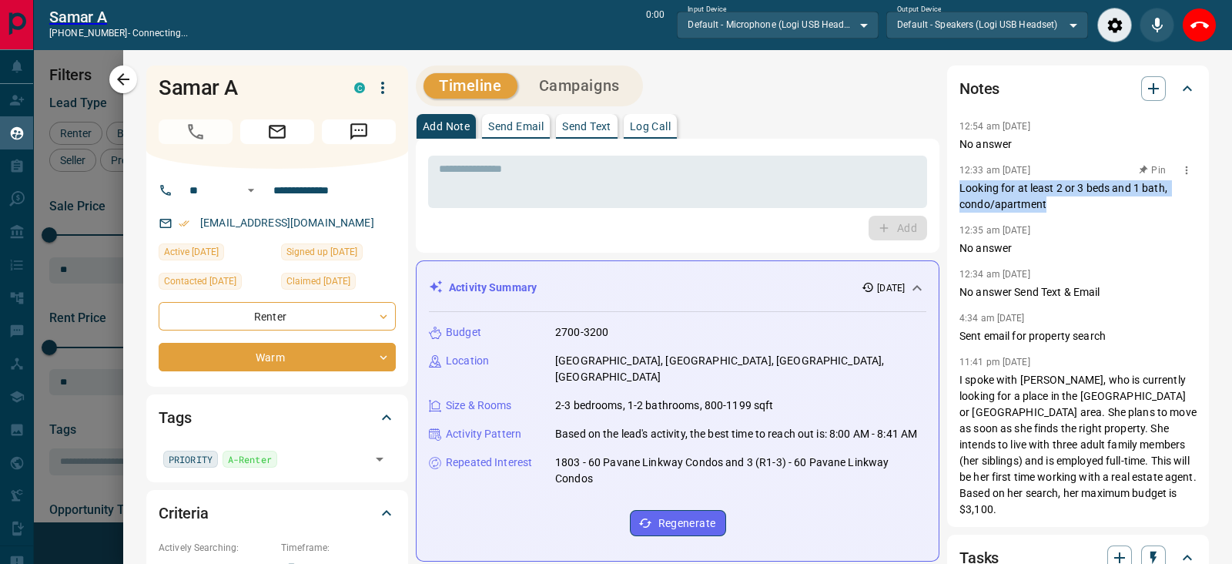
scroll to position [471, 0]
drag, startPoint x: 1206, startPoint y: 25, endPoint x: 215, endPoint y: 129, distance: 996.4
click at [1207, 25] on icon "End Call" at bounding box center [1199, 25] width 18 height 7
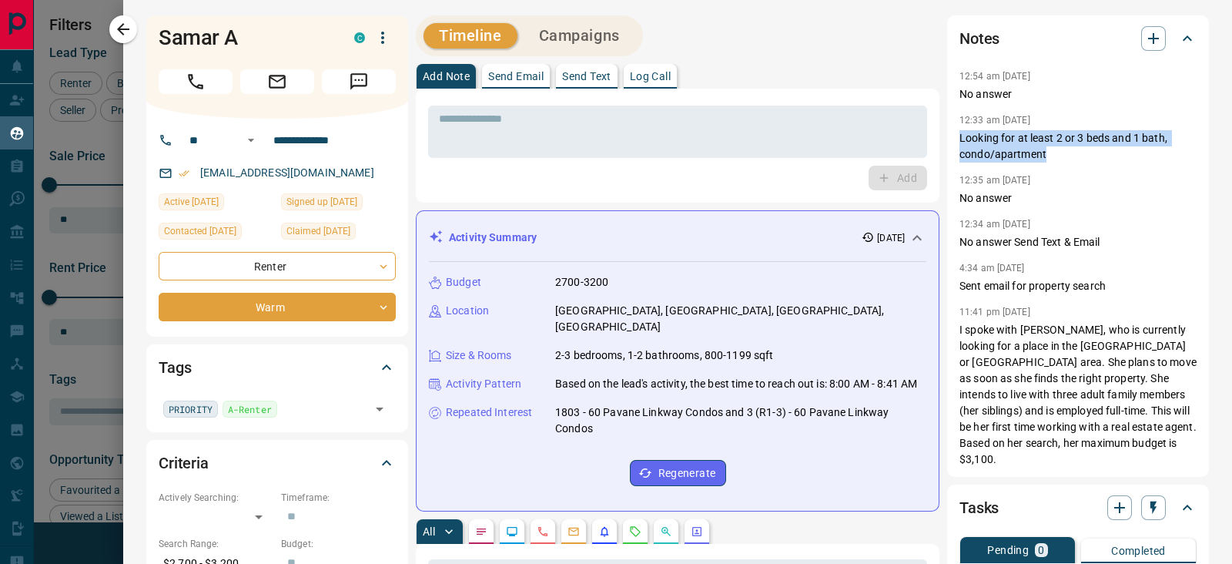
scroll to position [411, 926]
click at [202, 74] on icon "Call" at bounding box center [196, 82] width 20 height 20
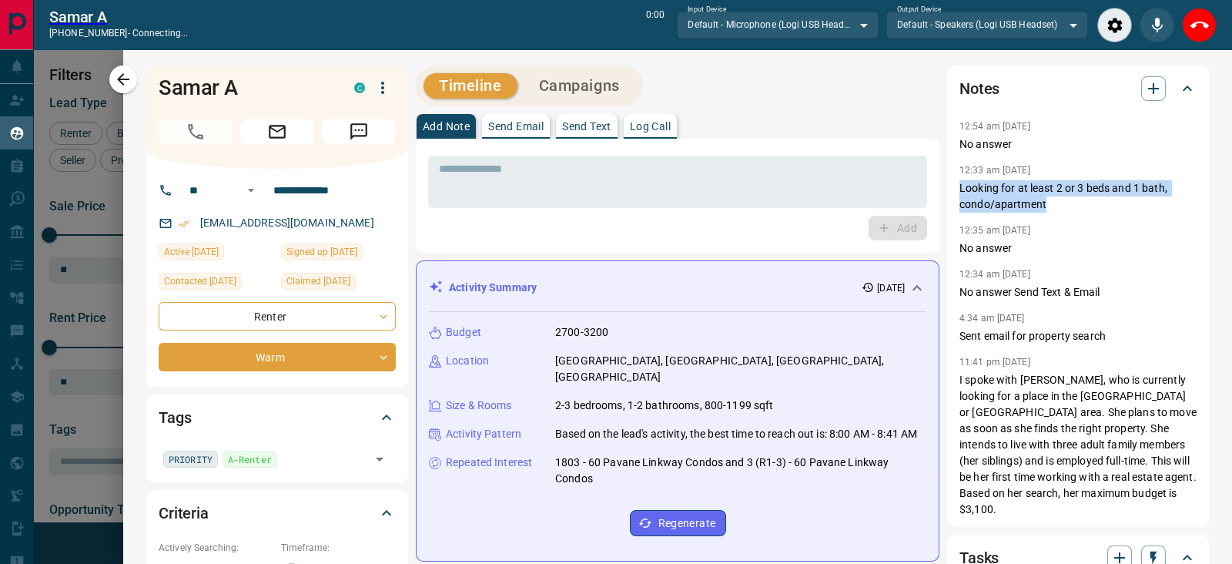
scroll to position [557, 0]
click at [587, 238] on div "Add" at bounding box center [677, 228] width 499 height 25
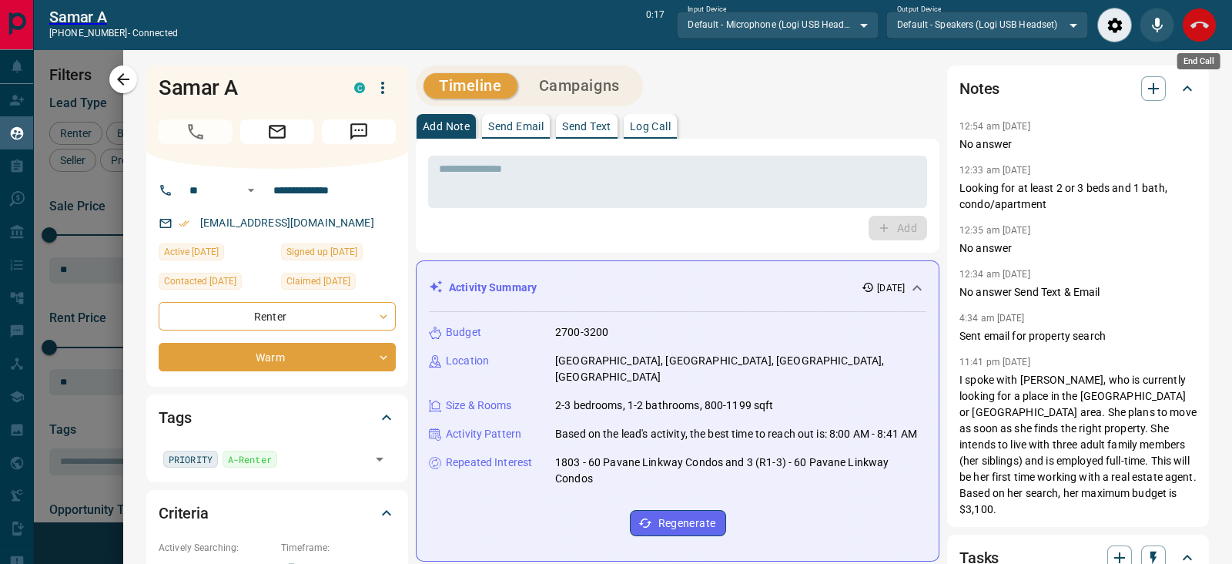
click at [1208, 17] on icon "End Call" at bounding box center [1199, 25] width 18 height 18
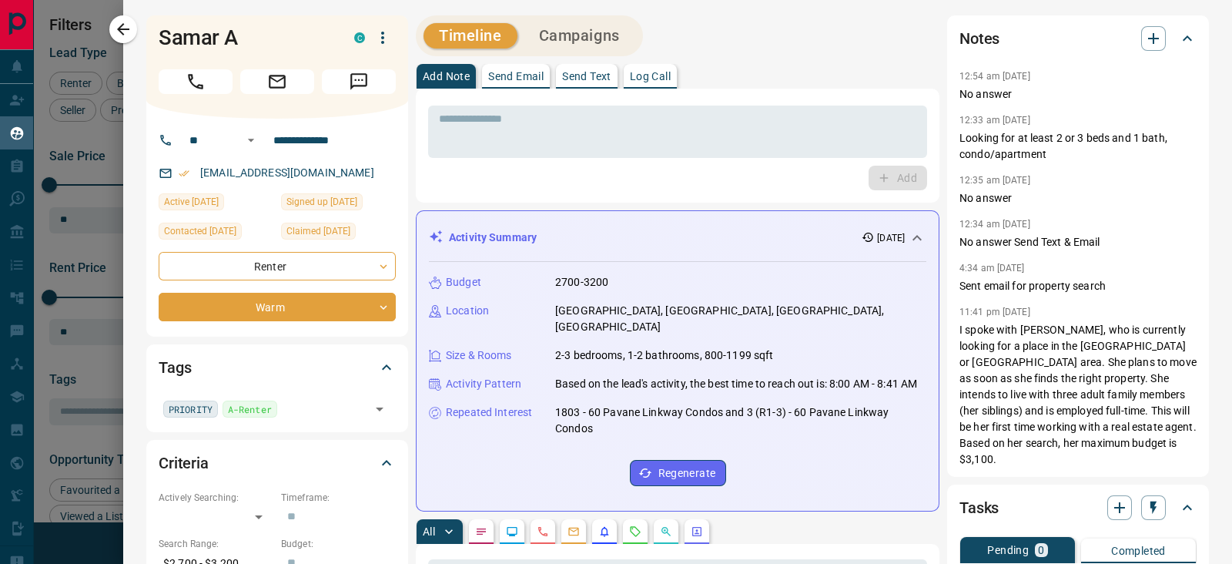
scroll to position [411, 926]
click at [1144, 41] on icon "button" at bounding box center [1153, 38] width 18 height 18
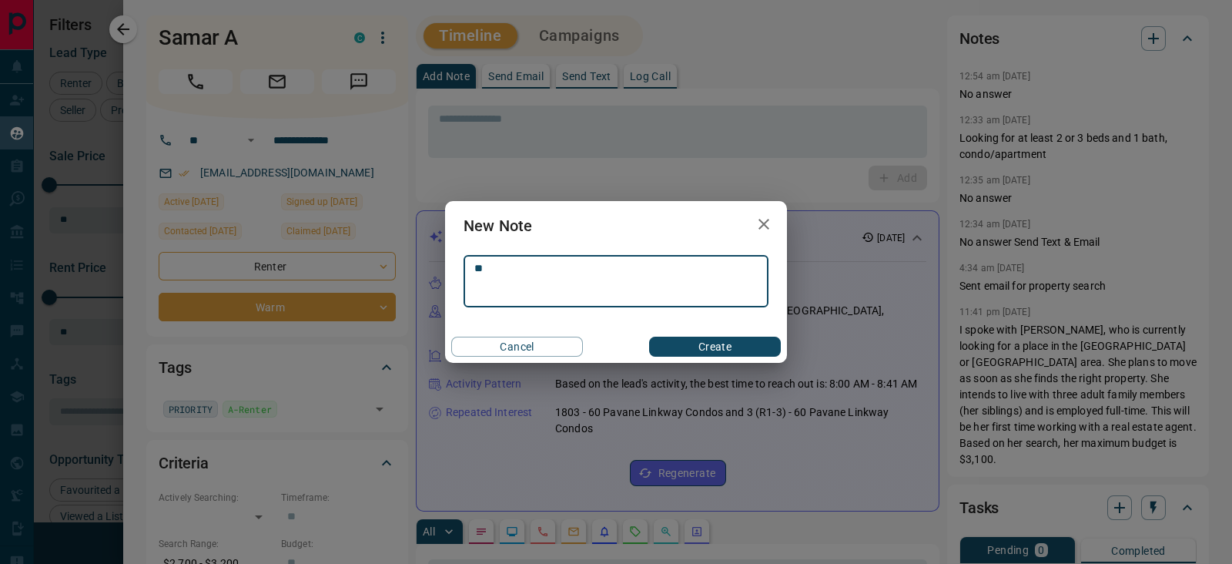
scroll to position [644, 0]
type textarea "*********"
click at [716, 340] on button "Create" at bounding box center [715, 346] width 132 height 20
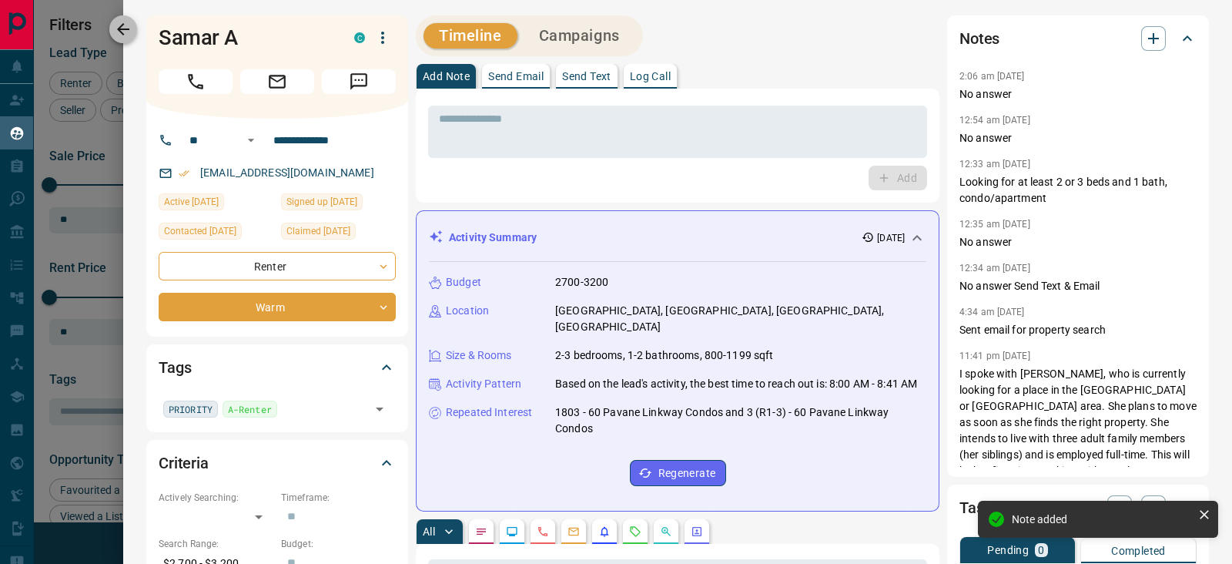
click at [119, 33] on icon "button" at bounding box center [123, 29] width 18 height 18
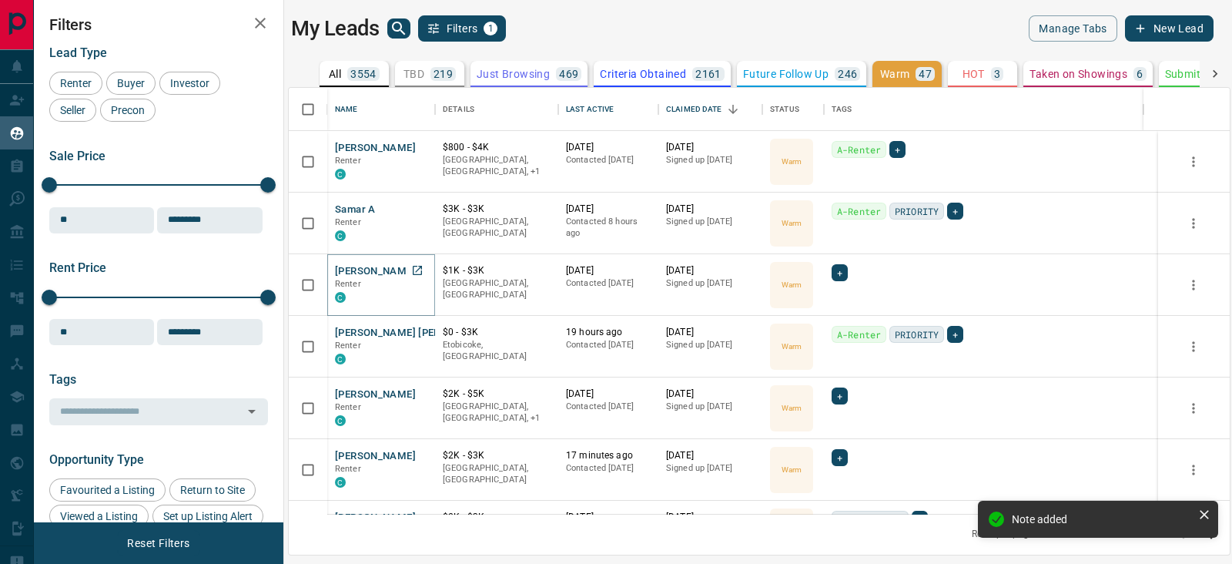
click at [352, 273] on button "Archit Sharma" at bounding box center [375, 271] width 81 height 15
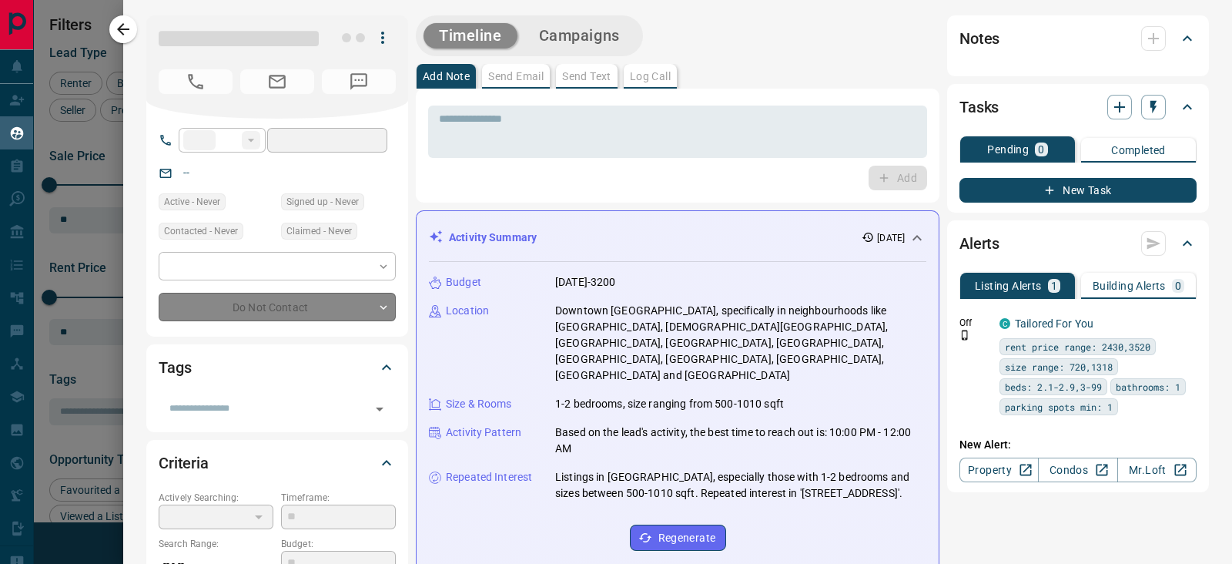
type input "**"
type input "**********"
type input "*"
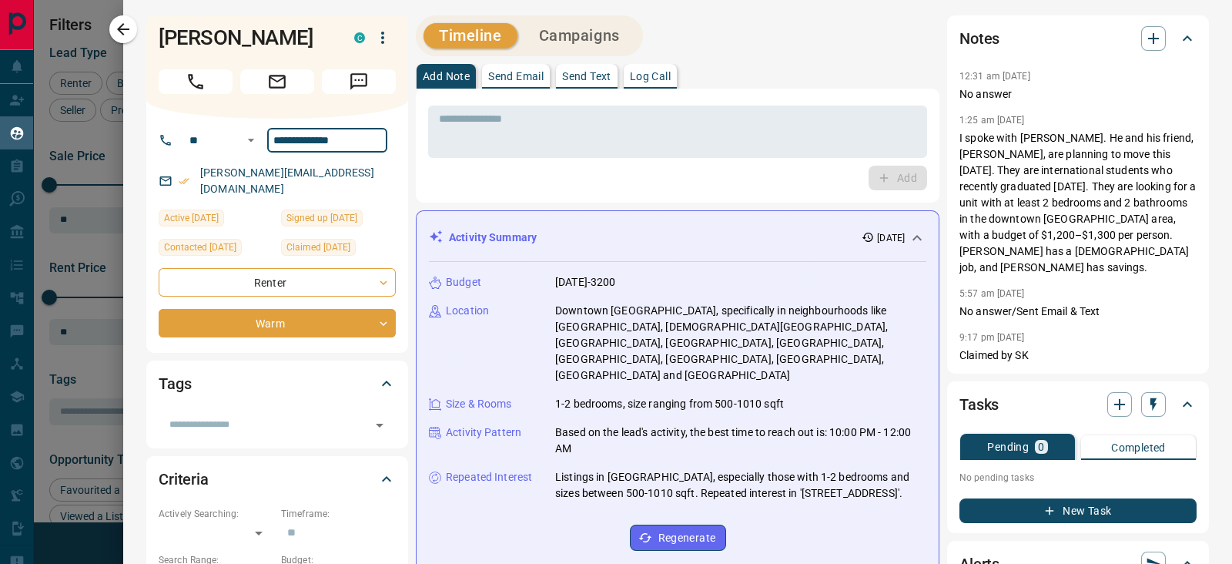
drag, startPoint x: 358, startPoint y: 140, endPoint x: 270, endPoint y: 143, distance: 87.8
click at [270, 143] on input "**********" at bounding box center [327, 140] width 120 height 25
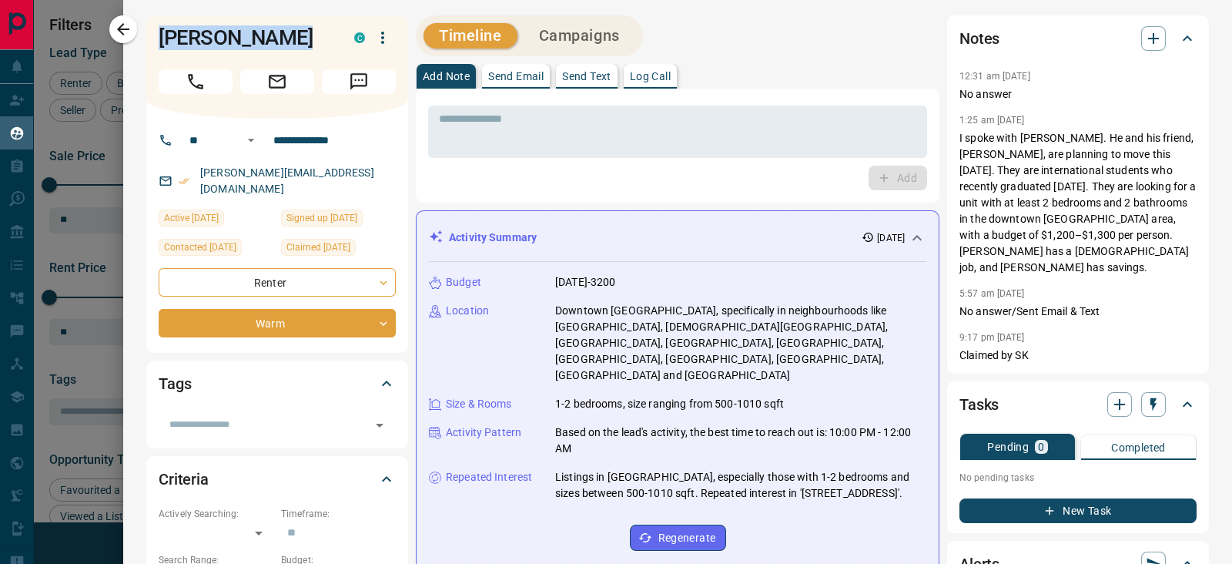
drag, startPoint x: 289, startPoint y: 36, endPoint x: 156, endPoint y: 38, distance: 132.4
click at [156, 38] on div "Archit Sharma C" at bounding box center [277, 66] width 262 height 103
copy h1 "Archit Sharma"
click at [194, 75] on icon "Call" at bounding box center [196, 82] width 20 height 20
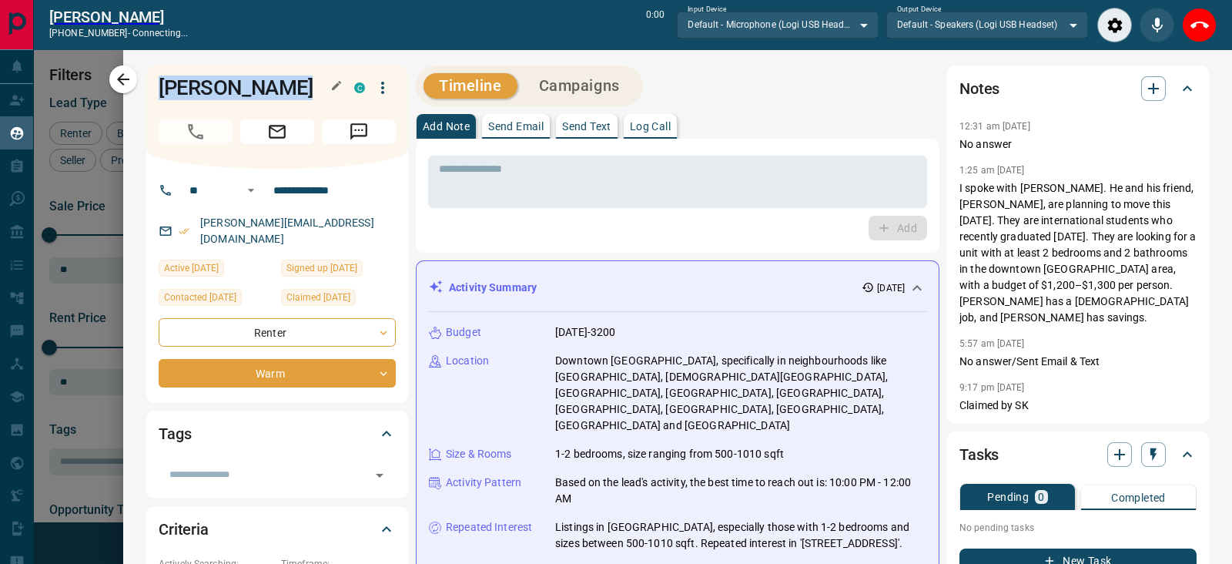
scroll to position [363, 926]
click at [523, 232] on div "Add" at bounding box center [677, 228] width 499 height 25
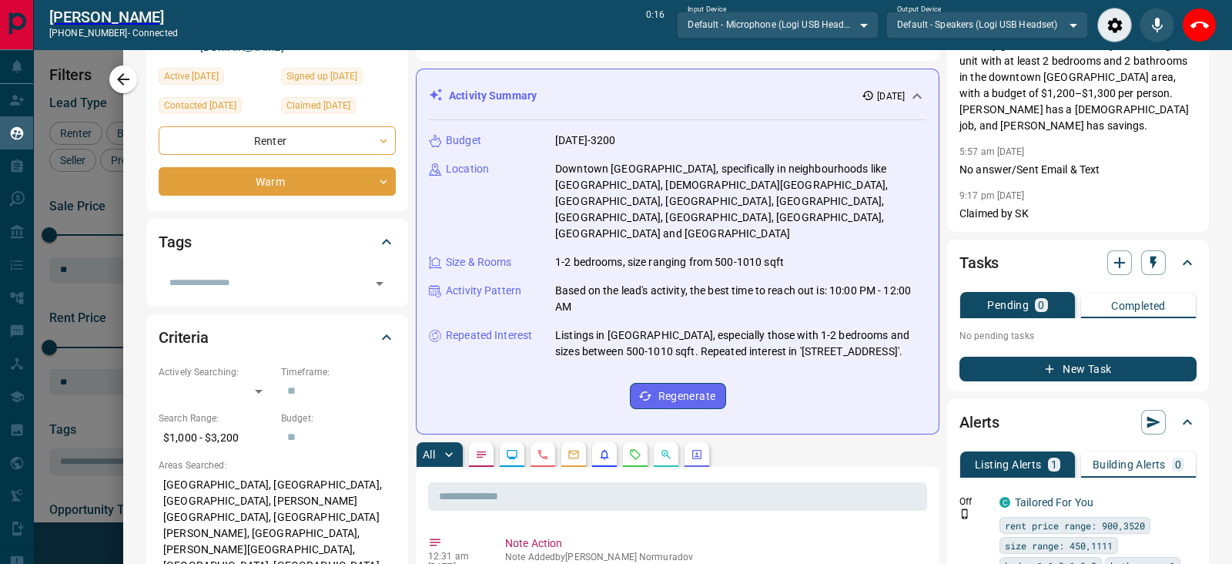
scroll to position [0, 0]
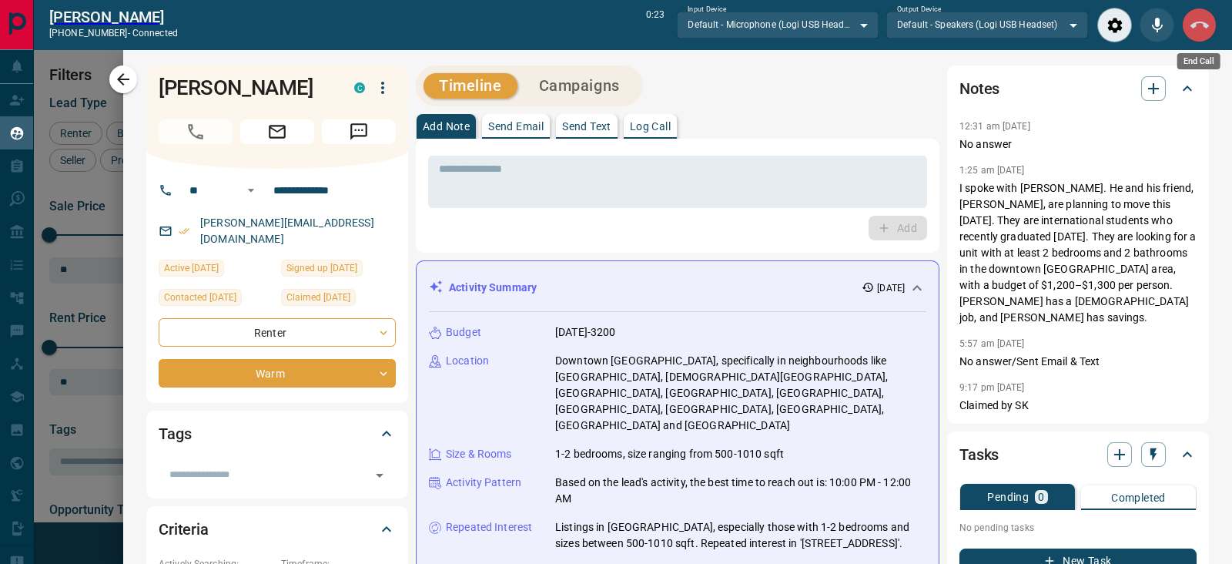
click at [1197, 26] on icon "End Call" at bounding box center [1199, 25] width 18 height 18
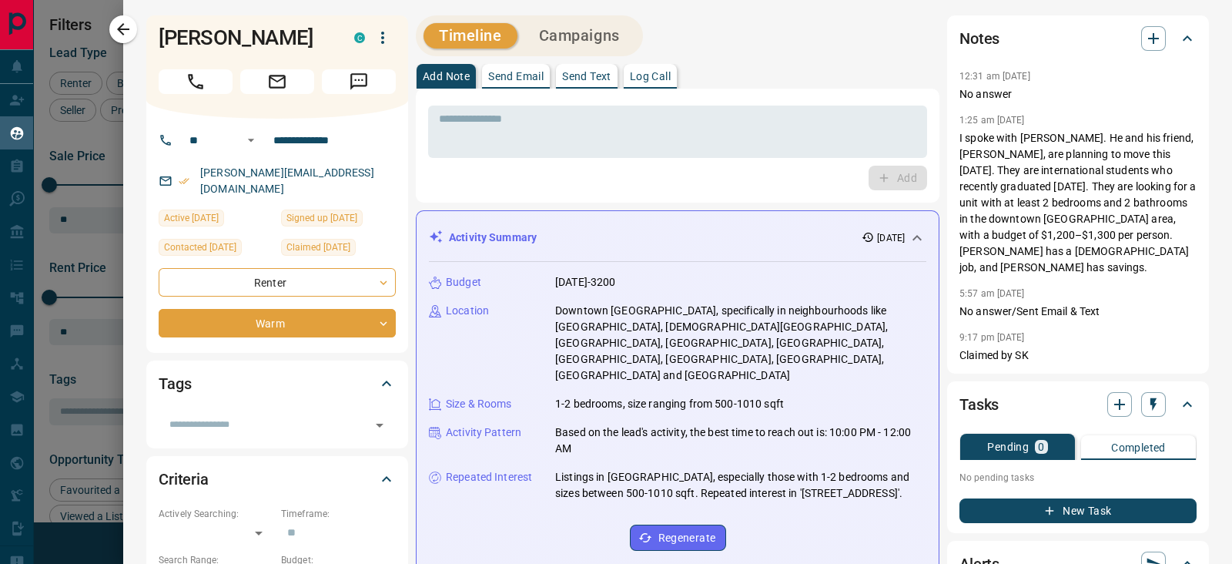
scroll to position [411, 926]
click at [1124, 37] on div "Notes" at bounding box center [1068, 38] width 219 height 25
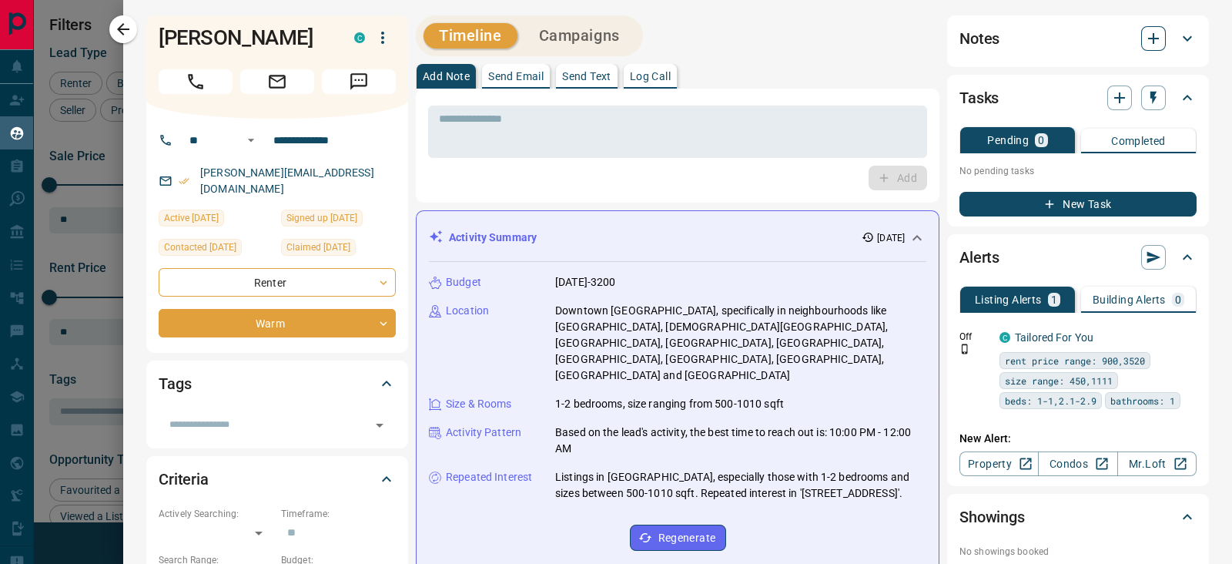
click at [1141, 28] on button "button" at bounding box center [1153, 38] width 25 height 25
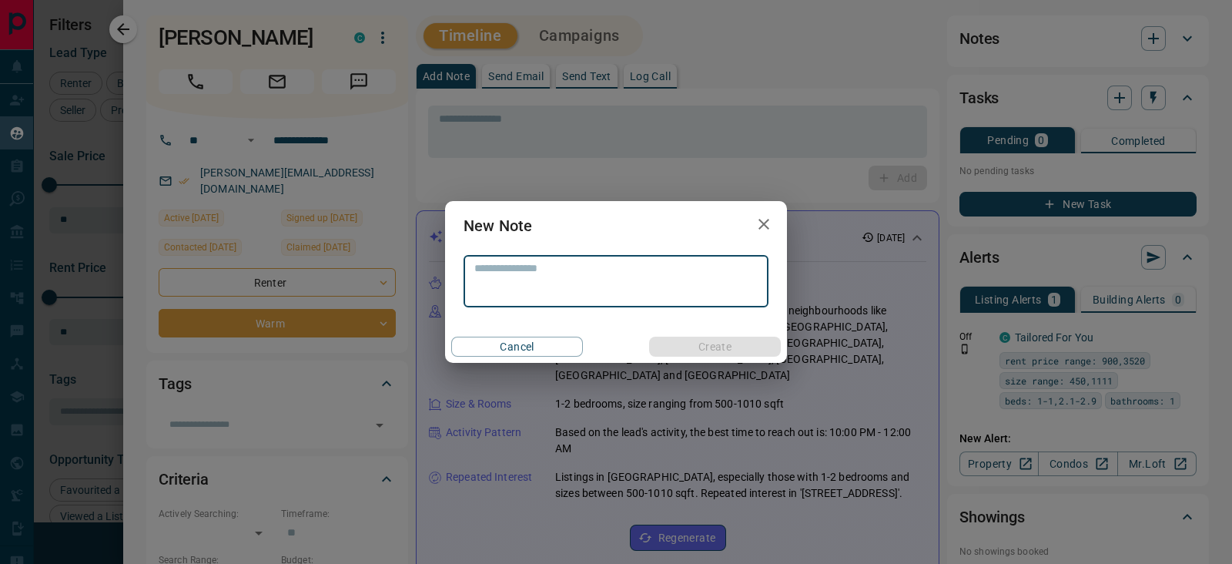
click at [568, 277] on textarea at bounding box center [615, 281] width 283 height 39
type textarea "*********"
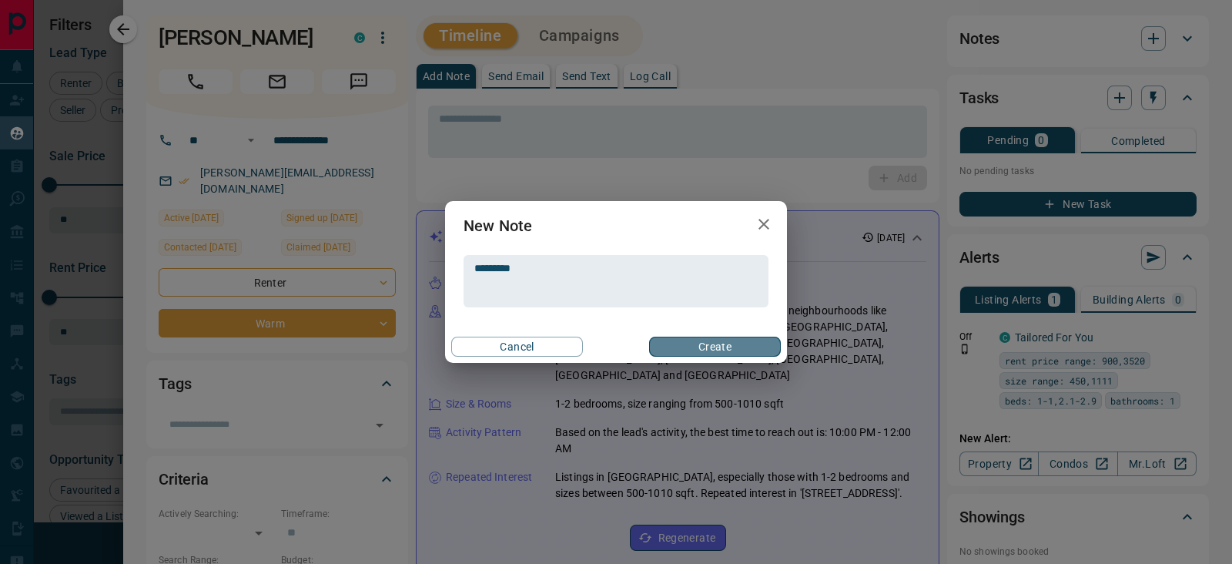
drag, startPoint x: 736, startPoint y: 340, endPoint x: 737, endPoint y: 329, distance: 11.6
click at [736, 340] on button "Create" at bounding box center [715, 346] width 132 height 20
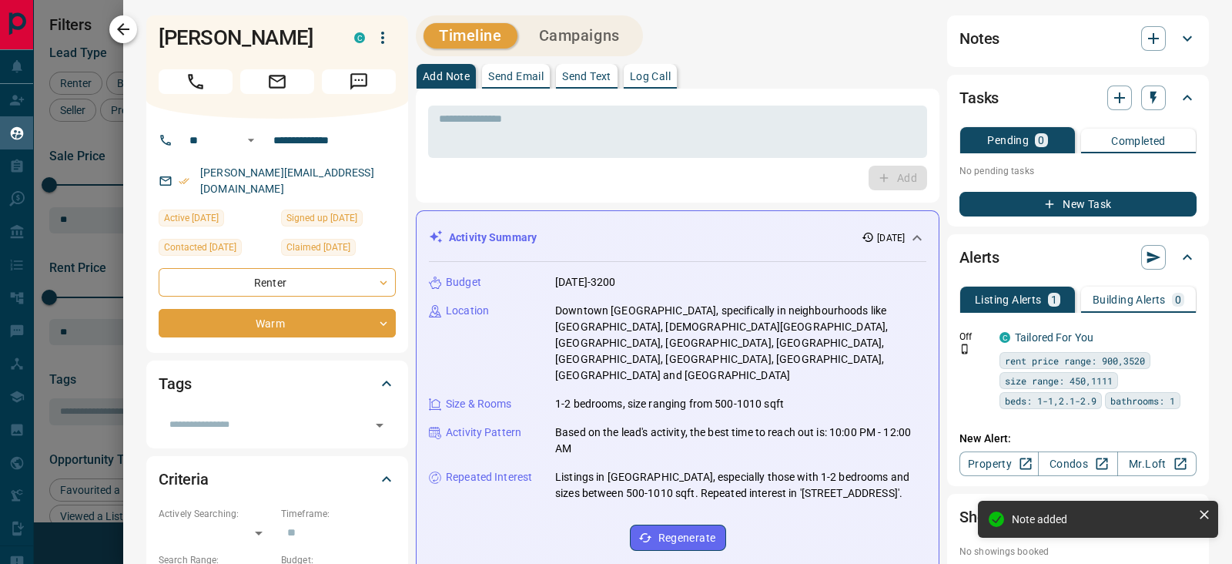
click at [123, 27] on icon "button" at bounding box center [123, 29] width 18 height 18
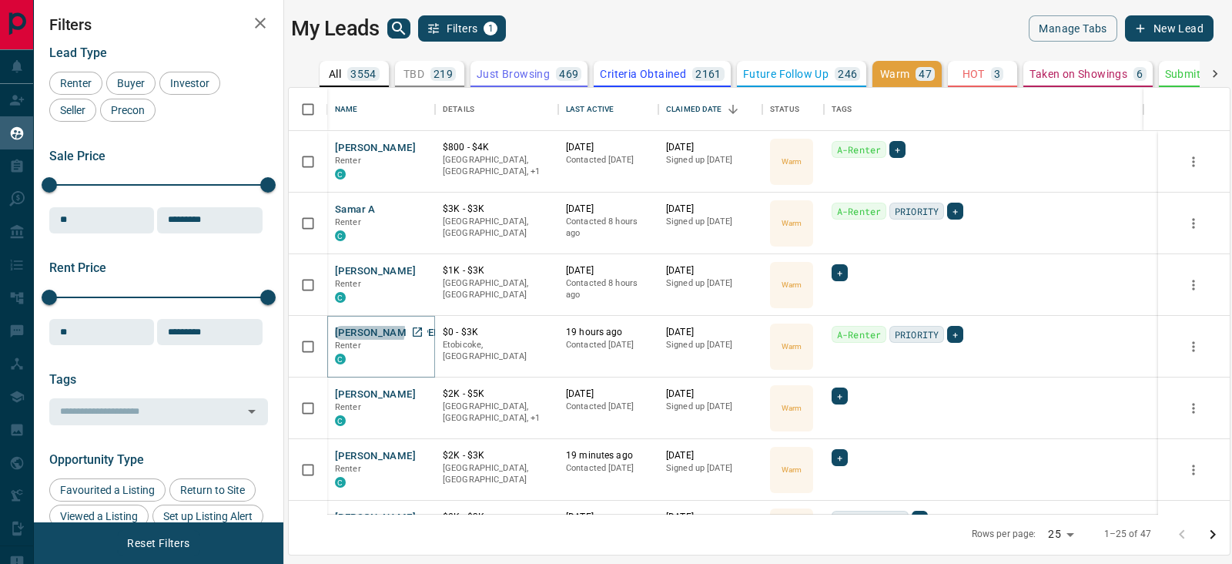
click at [369, 330] on button "Pulkit Pulkit" at bounding box center [417, 333] width 164 height 15
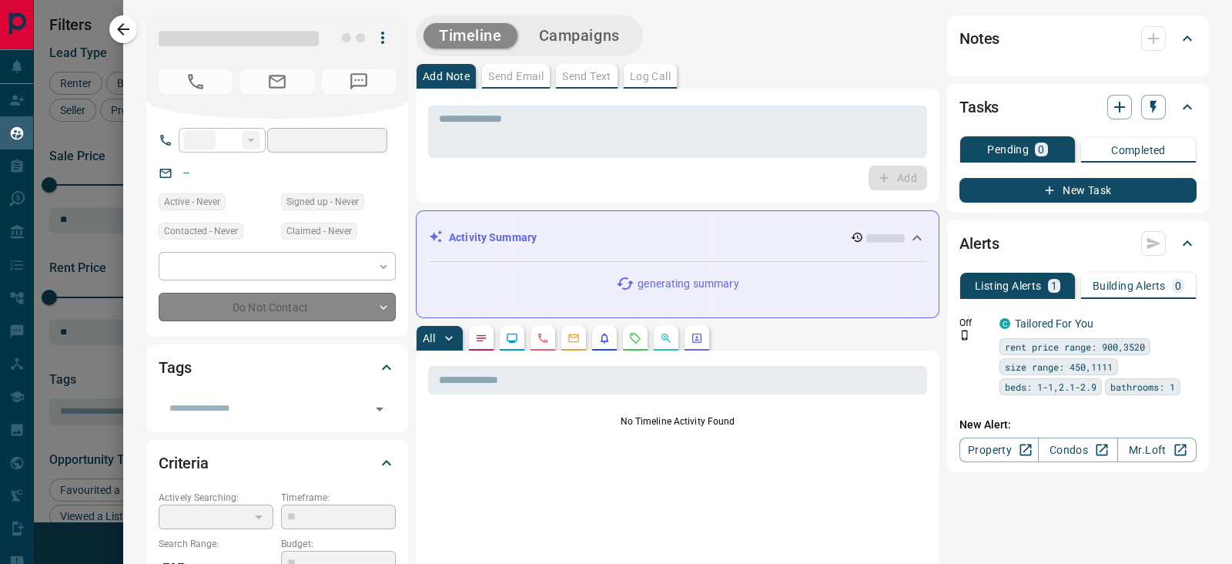
type input "**"
type input "**********"
type input "*"
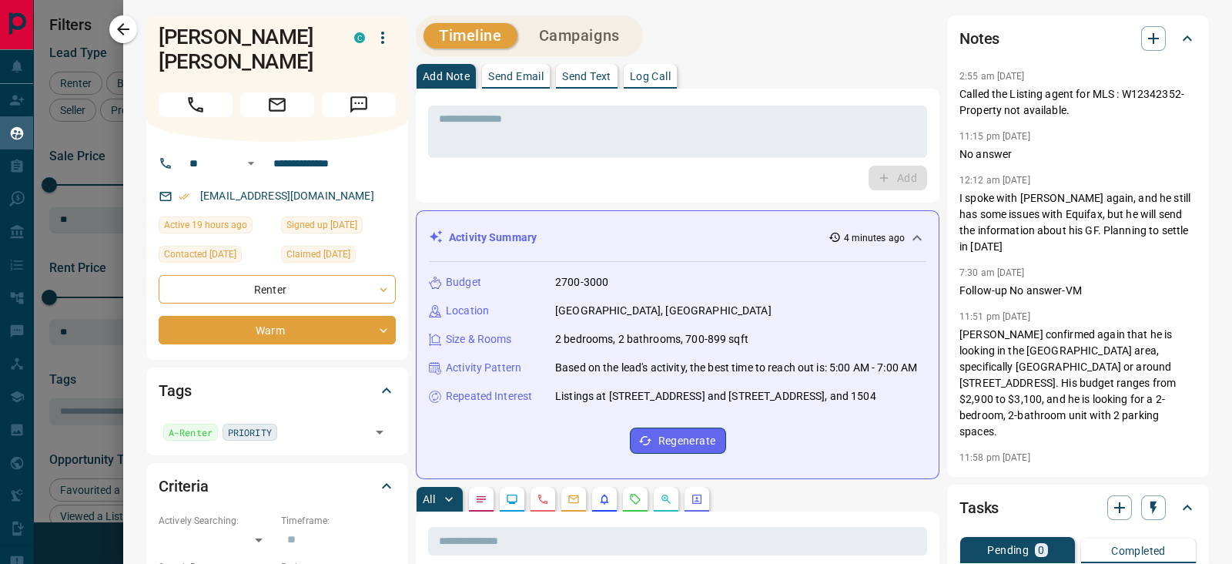
click at [119, 20] on icon "button" at bounding box center [123, 29] width 18 height 18
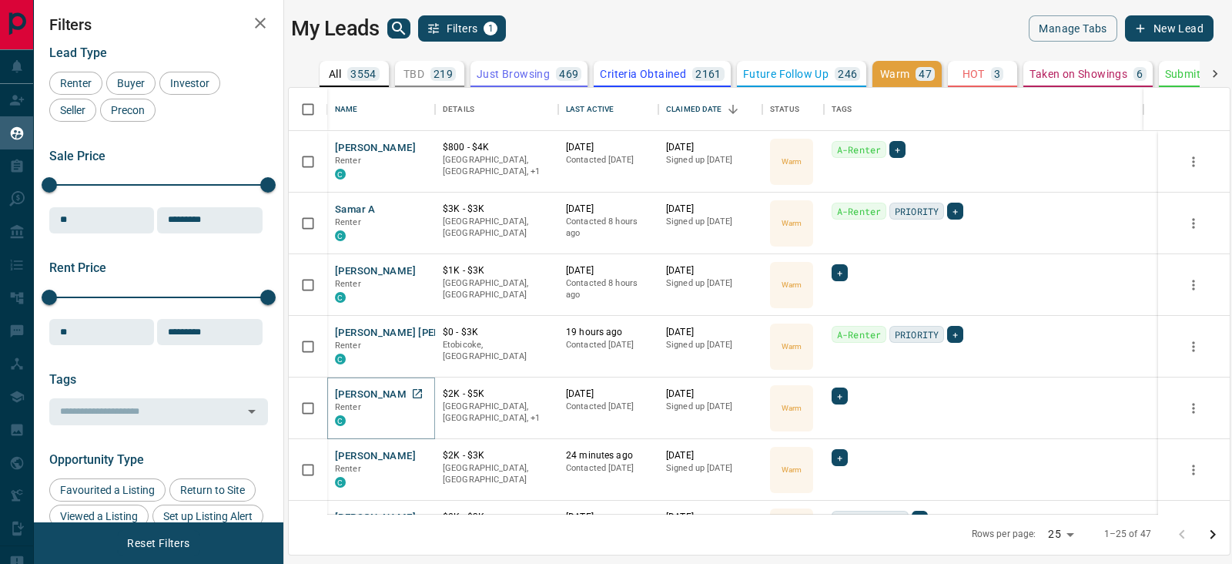
click at [375, 392] on button "ASHEE Thakur" at bounding box center [375, 394] width 81 height 15
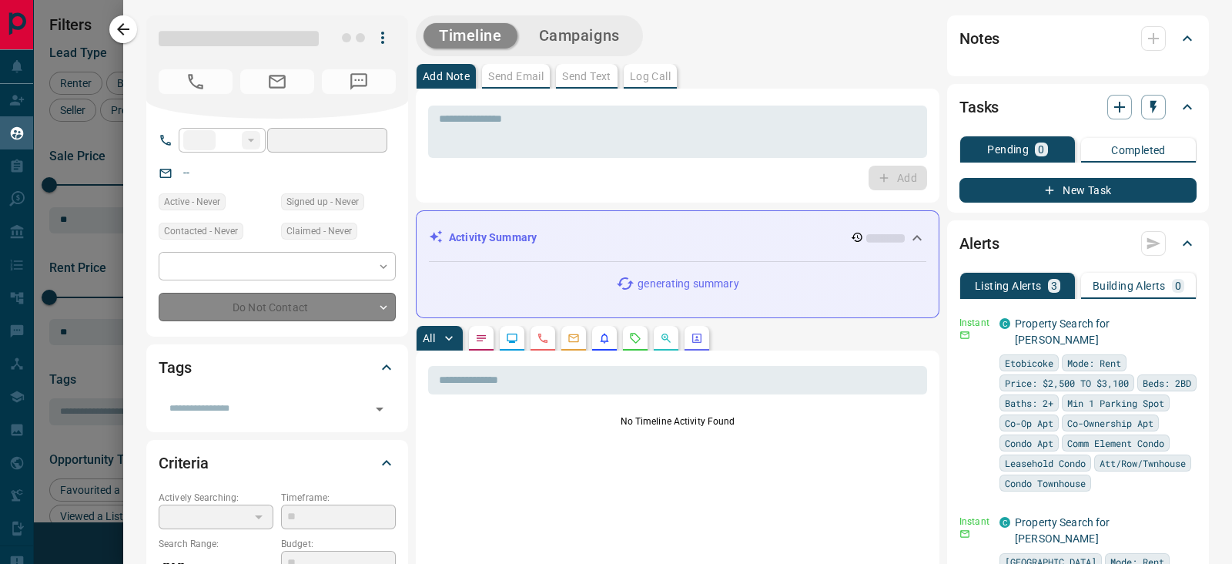
type input "**"
type input "**********"
type input "*"
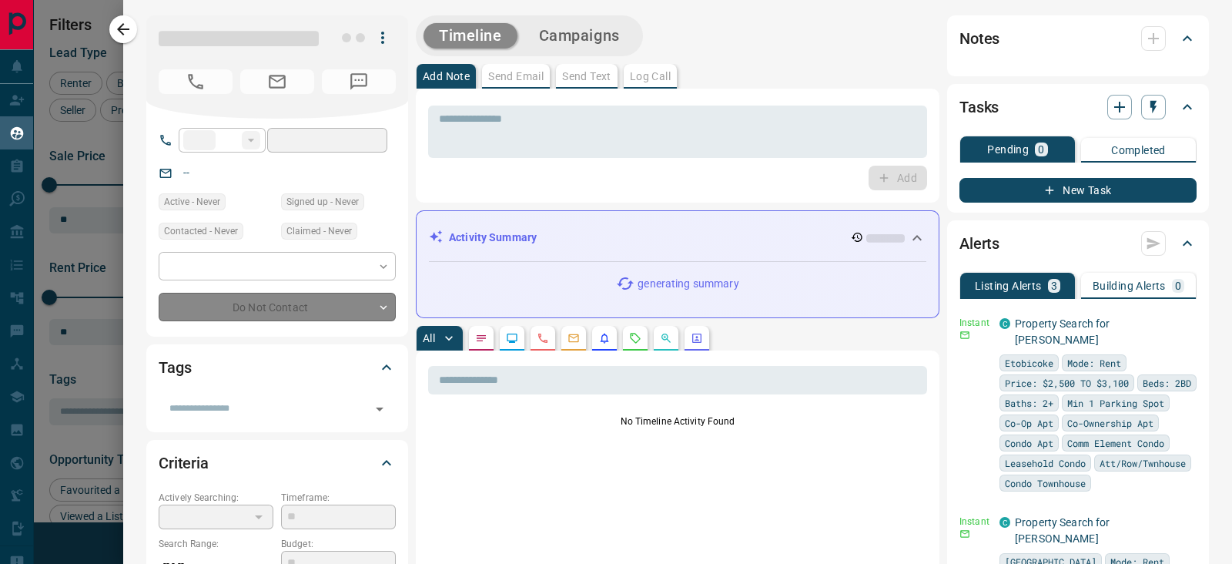
type input "**********"
type input "*******"
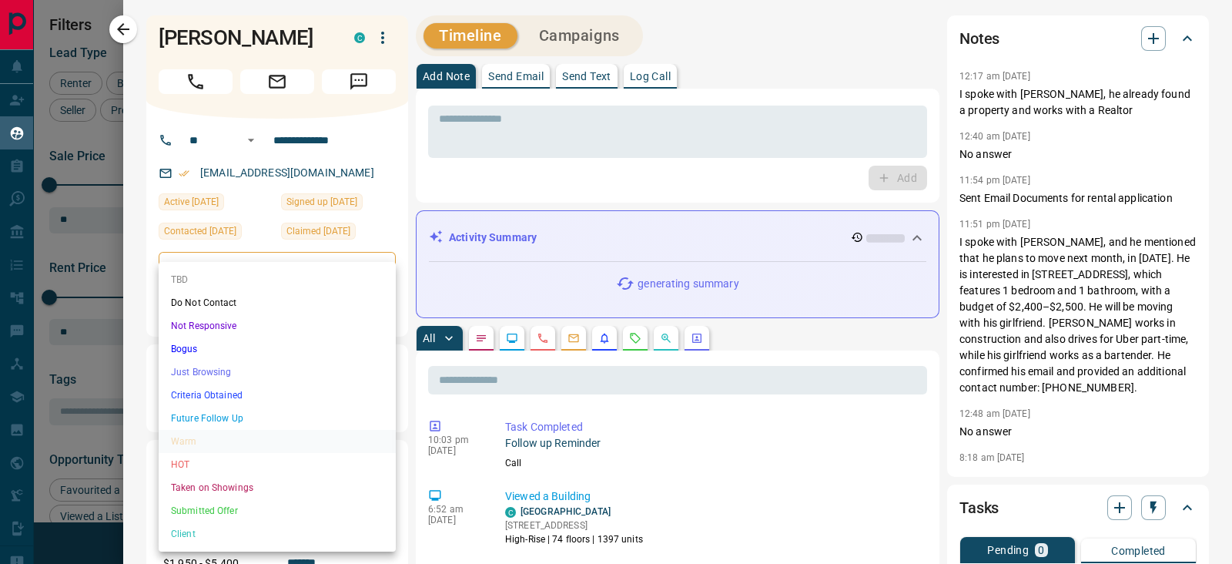
click at [261, 310] on body "Lead Transfers Claim Leads My Leads Tasks Opportunities Deals Campaigns Automat…" at bounding box center [616, 272] width 1232 height 544
drag, startPoint x: 223, startPoint y: 393, endPoint x: 242, endPoint y: 380, distance: 23.1
click at [223, 393] on li "Criteria Obtained" at bounding box center [277, 394] width 237 height 23
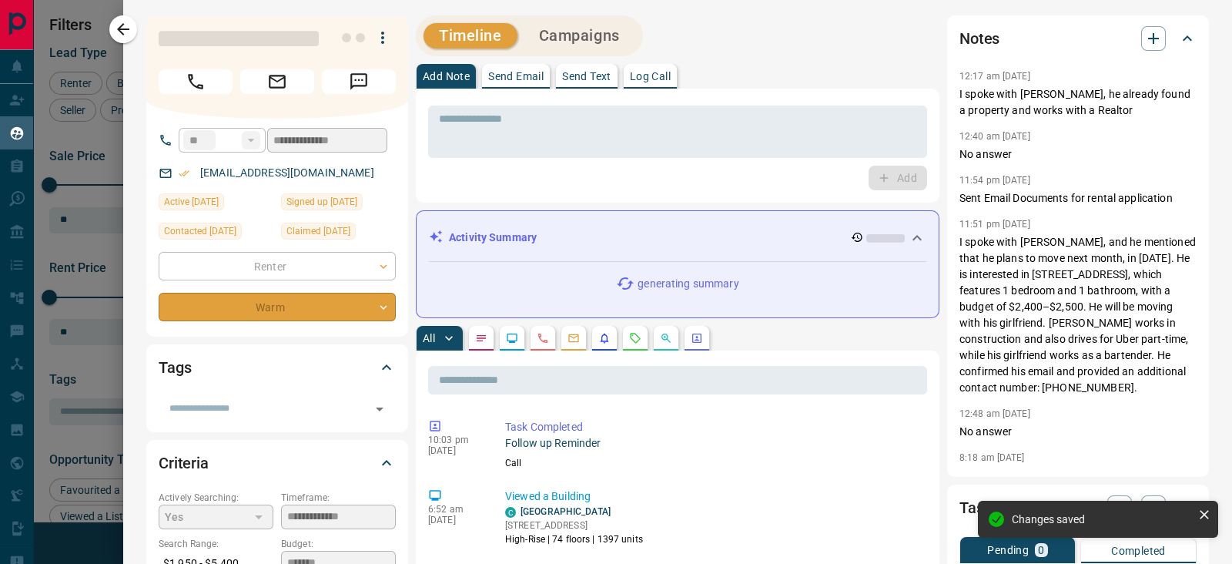
type input "*"
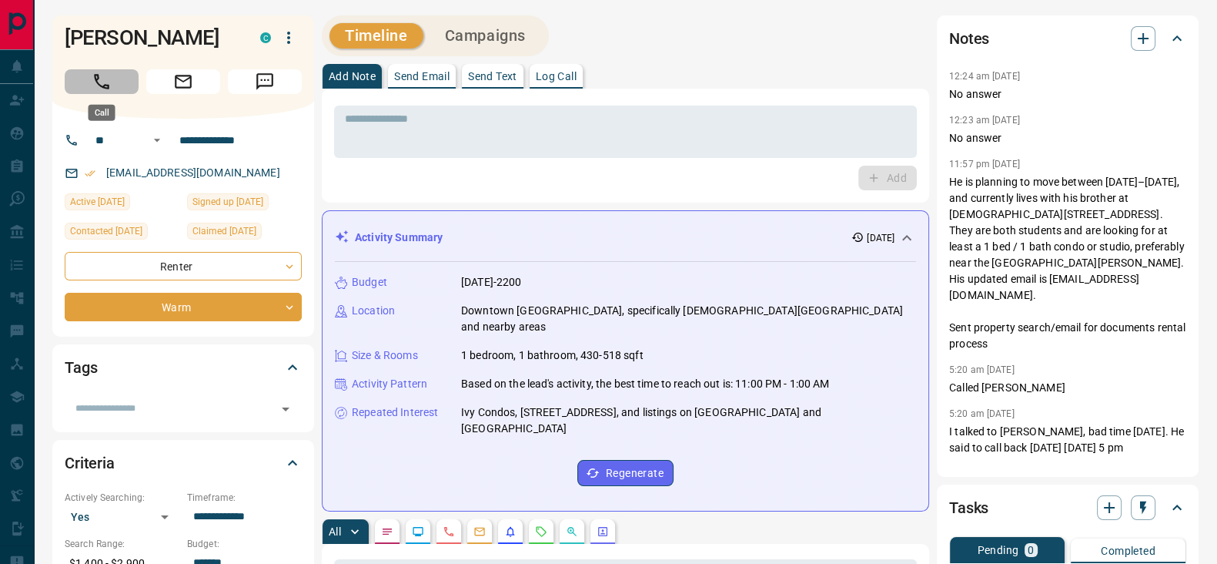
click at [114, 78] on button "Call" at bounding box center [102, 81] width 74 height 25
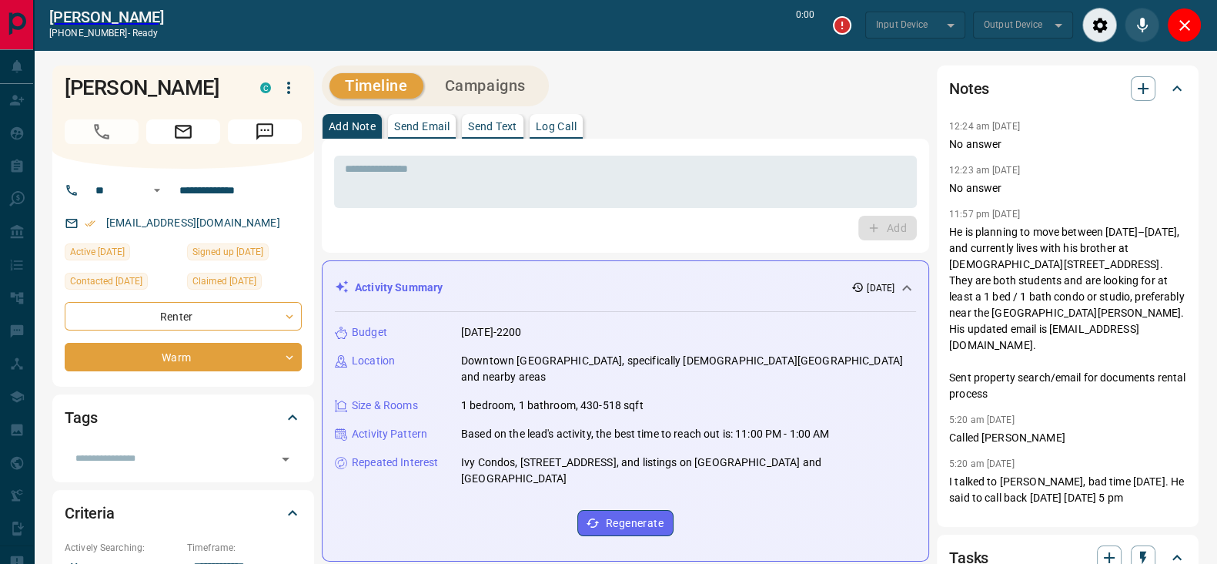
type input "*******"
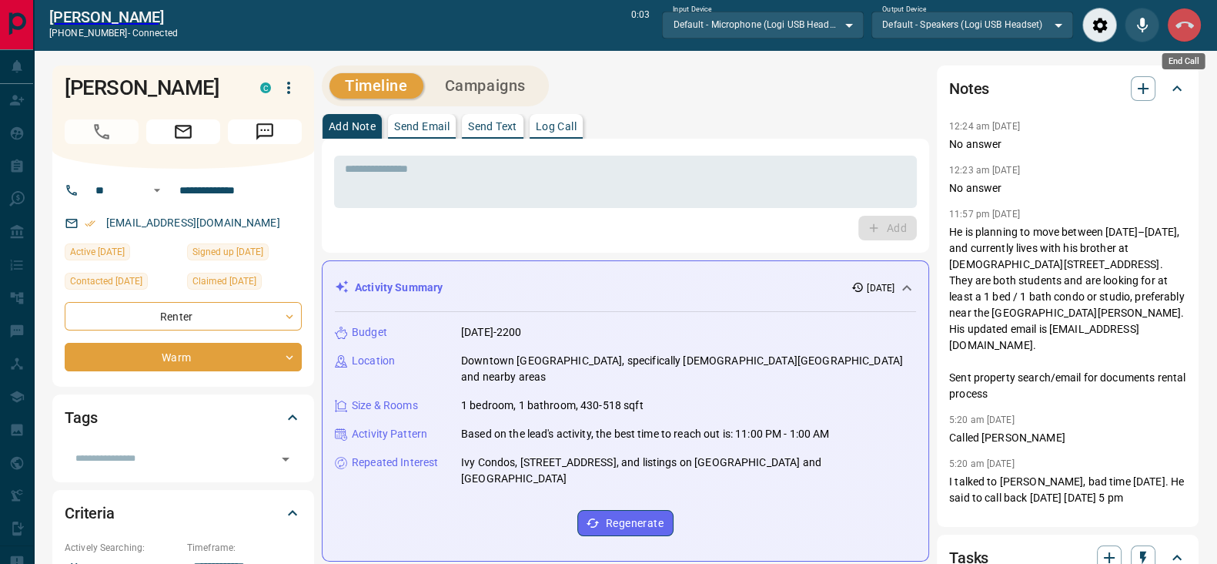
click at [1185, 33] on icon "End Call" at bounding box center [1185, 25] width 18 height 18
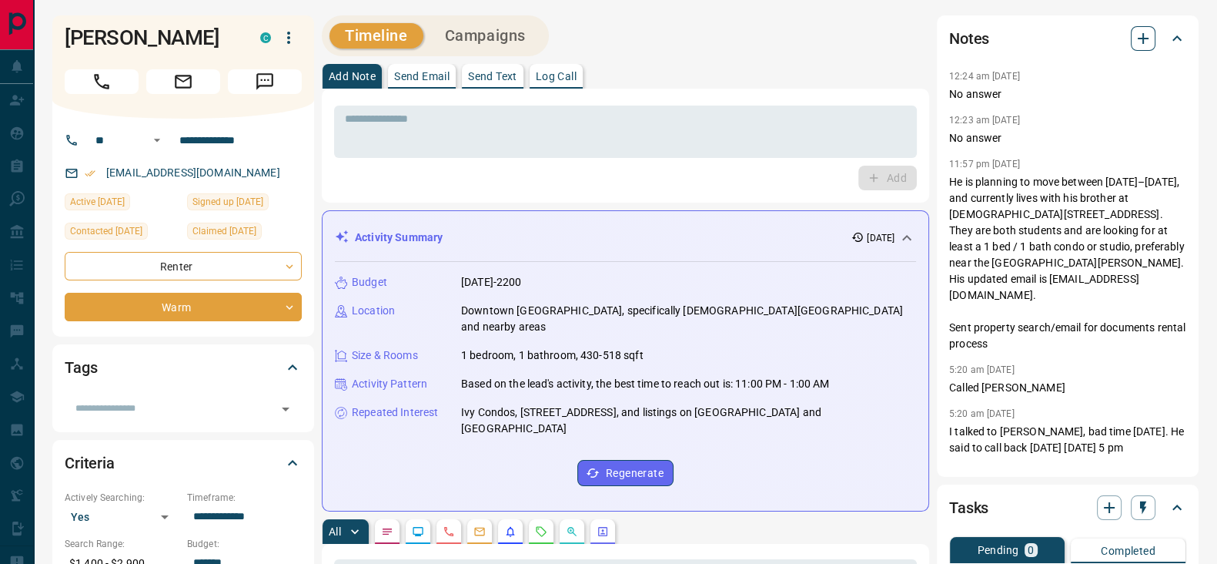
click at [1143, 45] on icon "button" at bounding box center [1143, 38] width 18 height 18
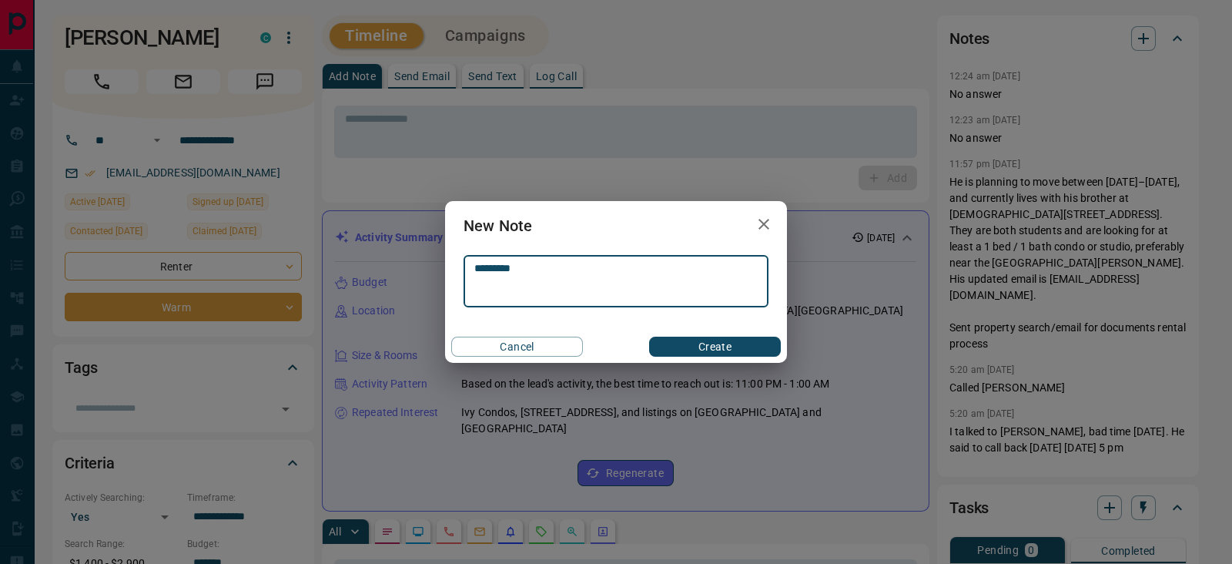
type textarea "*********"
click at [728, 329] on div "New Note ********* * ​ Cancel Create" at bounding box center [616, 282] width 342 height 162
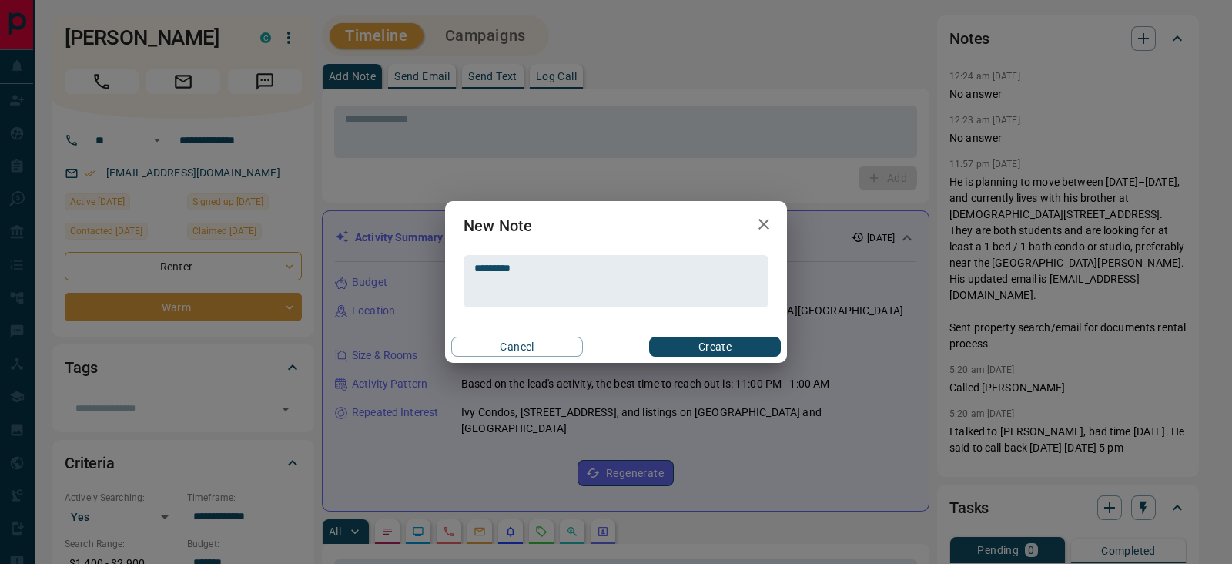
click at [728, 333] on div "Cancel Create" at bounding box center [616, 346] width 342 height 32
click at [731, 345] on button "Create" at bounding box center [715, 346] width 132 height 20
